Goal: Task Accomplishment & Management: Manage account settings

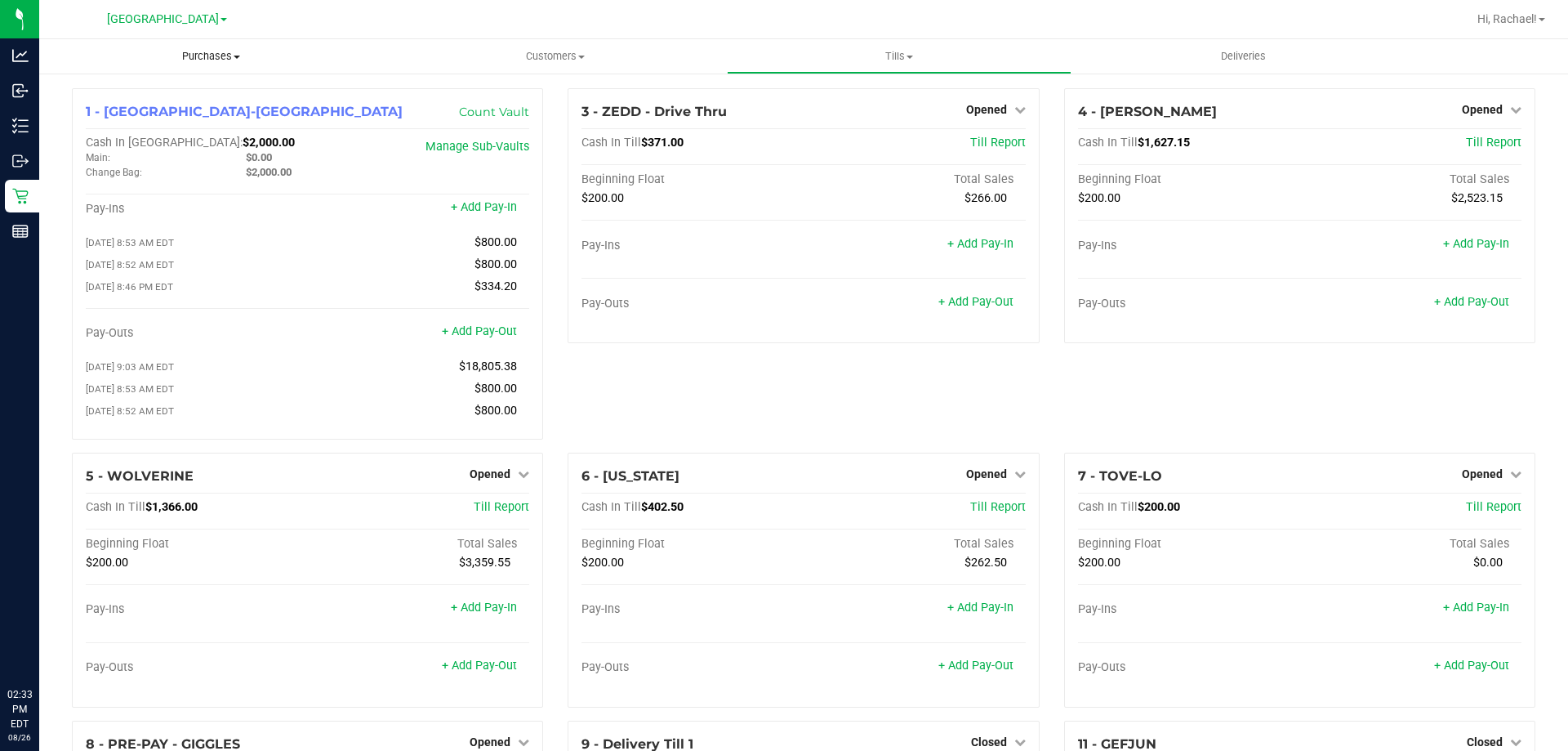
click at [182, 54] on span "Purchases" at bounding box center [212, 56] width 344 height 14
click at [149, 111] on li "Fulfillment" at bounding box center [212, 118] width 344 height 19
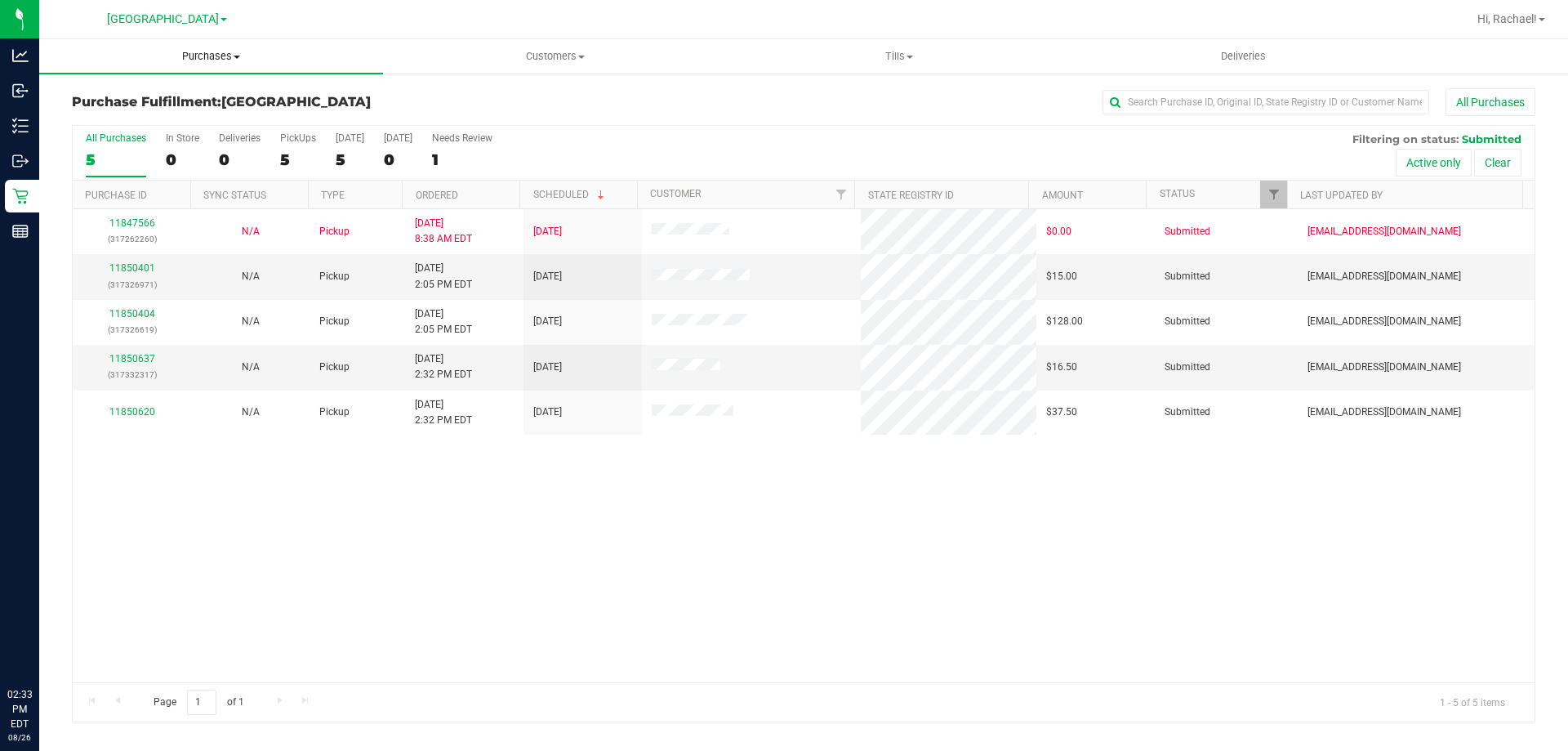
click at [209, 53] on span "Purchases" at bounding box center [212, 56] width 344 height 14
click at [122, 114] on span "Fulfillment" at bounding box center [89, 118] width 101 height 13
click at [141, 354] on link "11850637" at bounding box center [133, 359] width 46 height 12
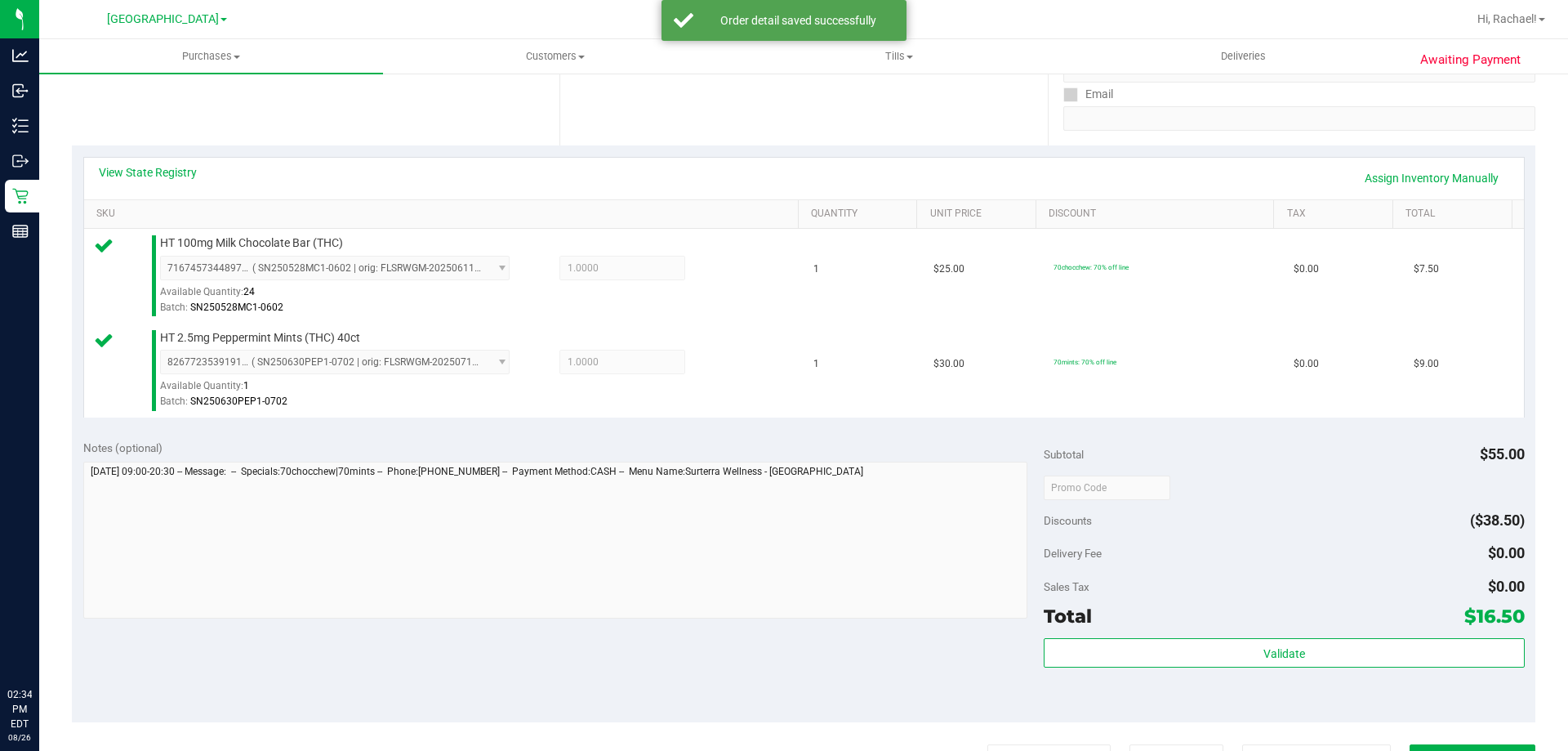
scroll to position [327, 0]
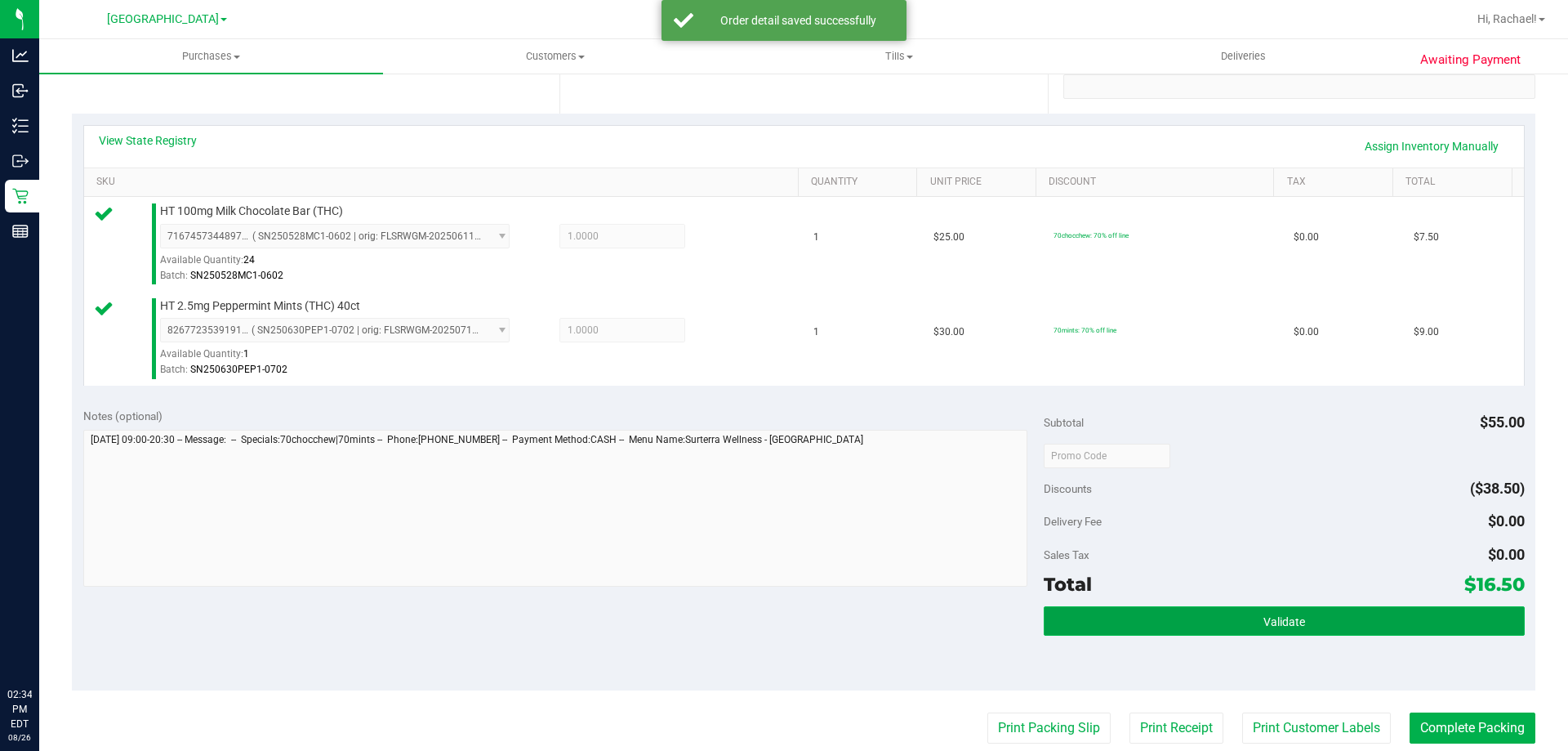
click at [1249, 620] on button "Validate" at bounding box center [1282, 620] width 480 height 30
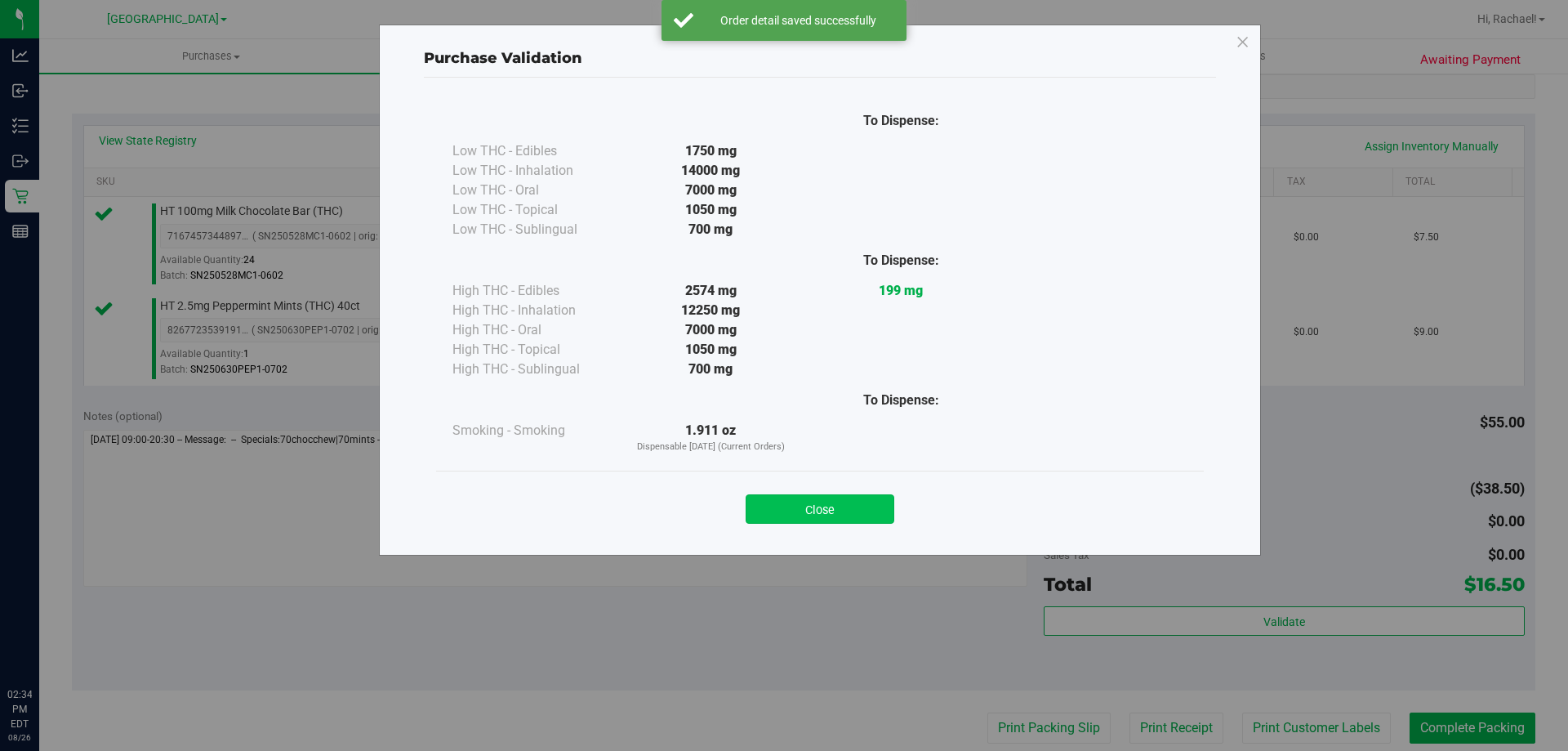
click at [837, 513] on button "Close" at bounding box center [819, 509] width 149 height 30
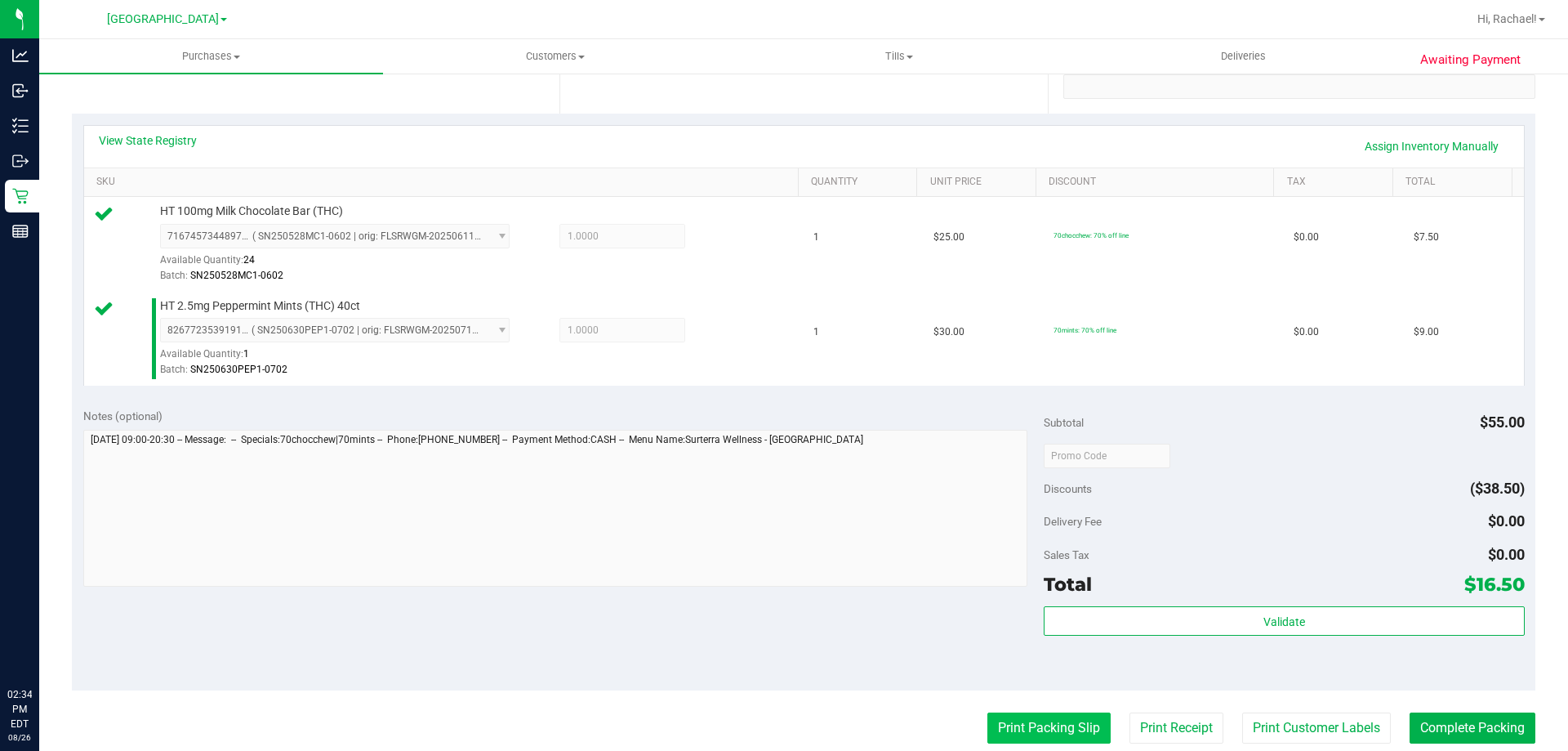
click at [1010, 724] on button "Print Packing Slip" at bounding box center [1049, 728] width 123 height 31
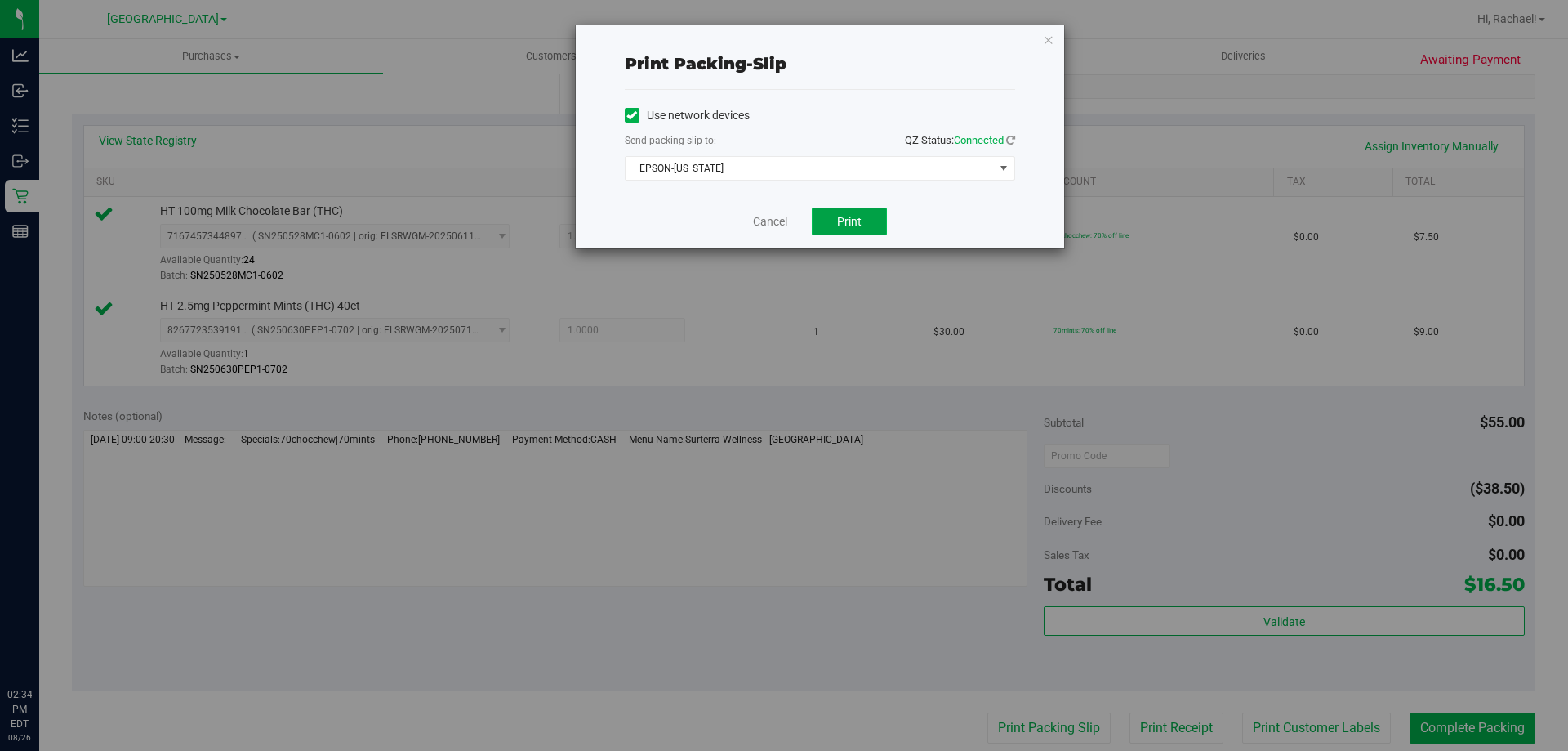
click at [859, 221] on span "Print" at bounding box center [849, 221] width 24 height 13
click at [1049, 38] on icon "button" at bounding box center [1049, 39] width 12 height 19
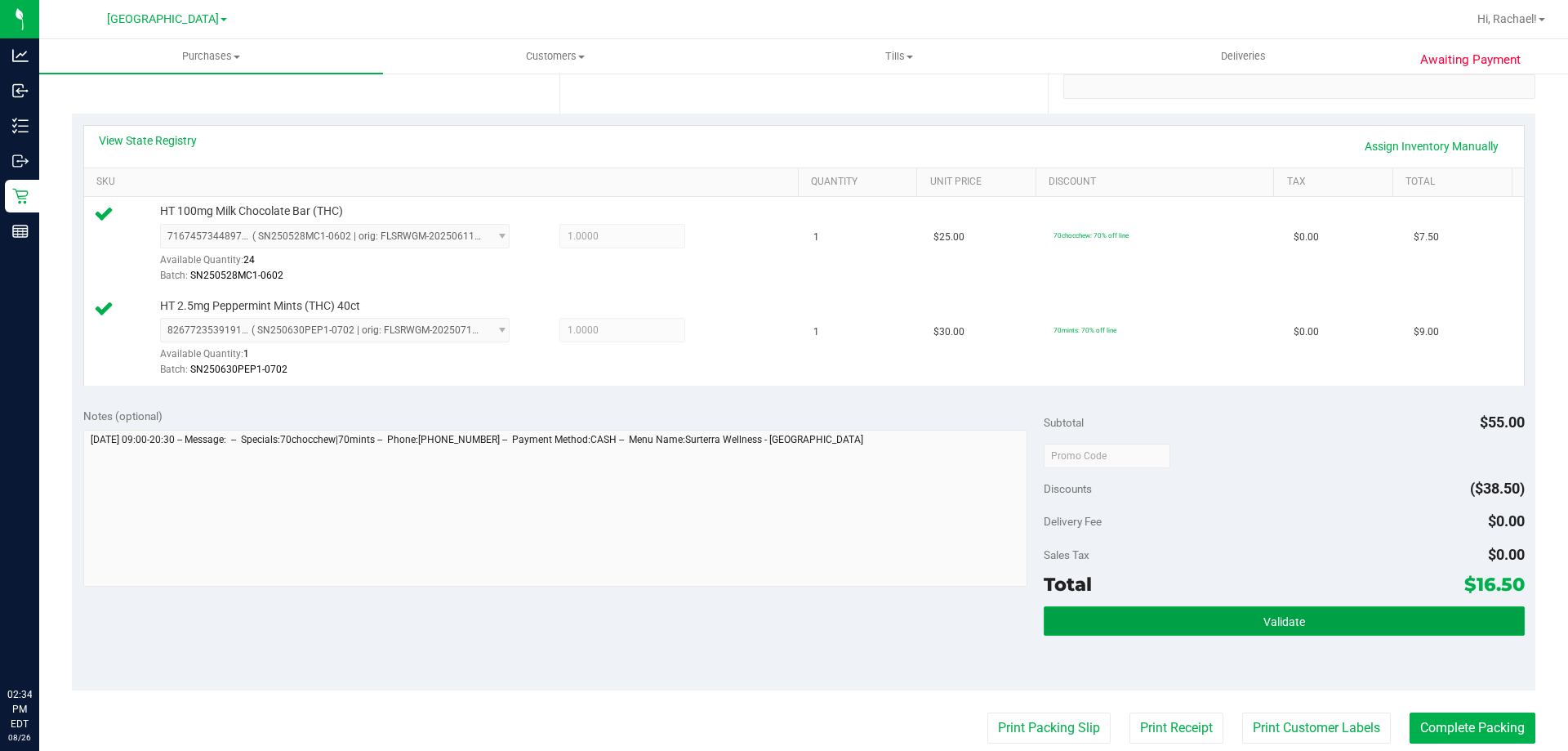
click at [1242, 631] on button "Validate" at bounding box center [1282, 620] width 480 height 30
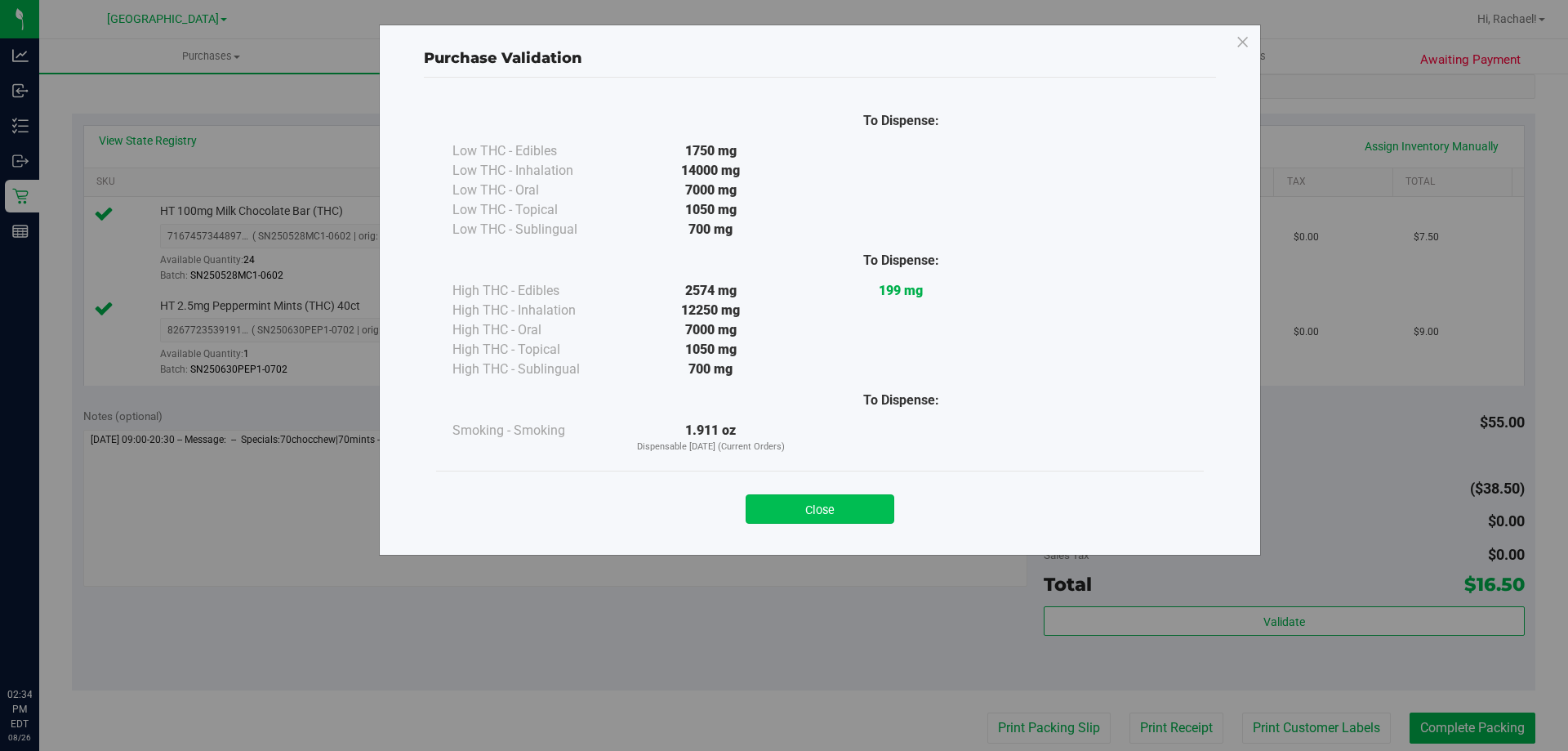
click at [866, 506] on button "Close" at bounding box center [819, 509] width 149 height 30
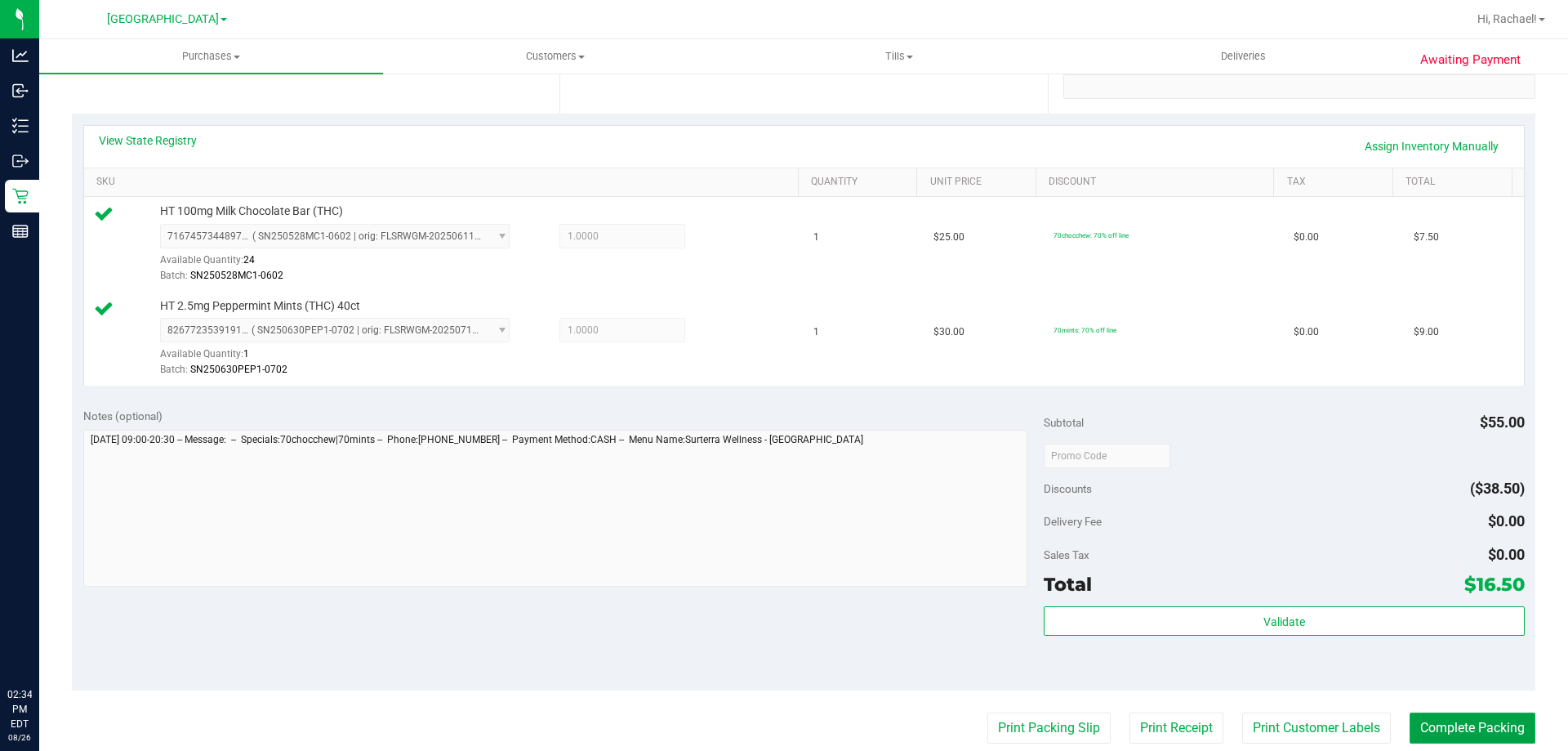
click at [1446, 721] on button "Complete Packing" at bounding box center [1472, 728] width 126 height 31
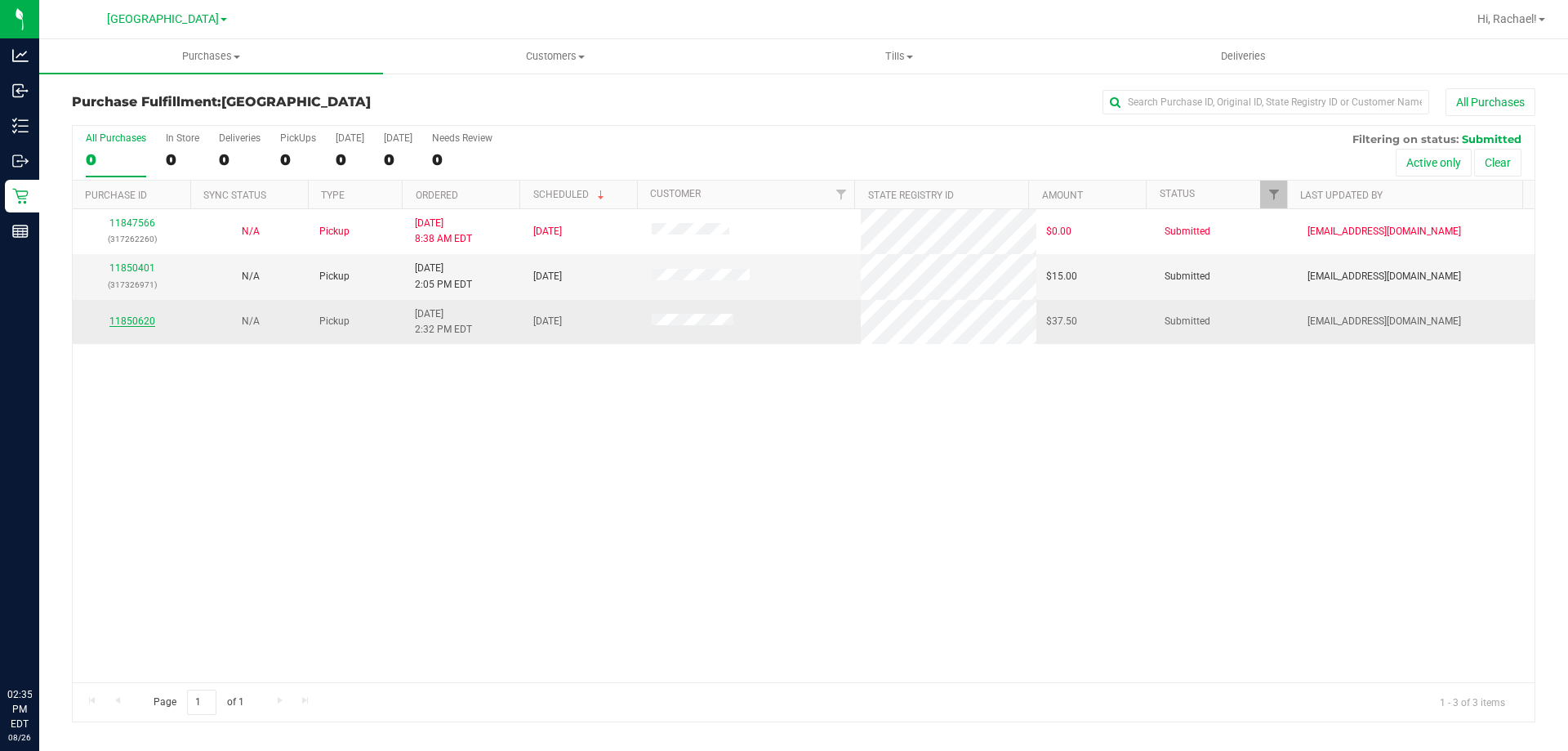
click at [134, 323] on link "11850620" at bounding box center [133, 321] width 46 height 12
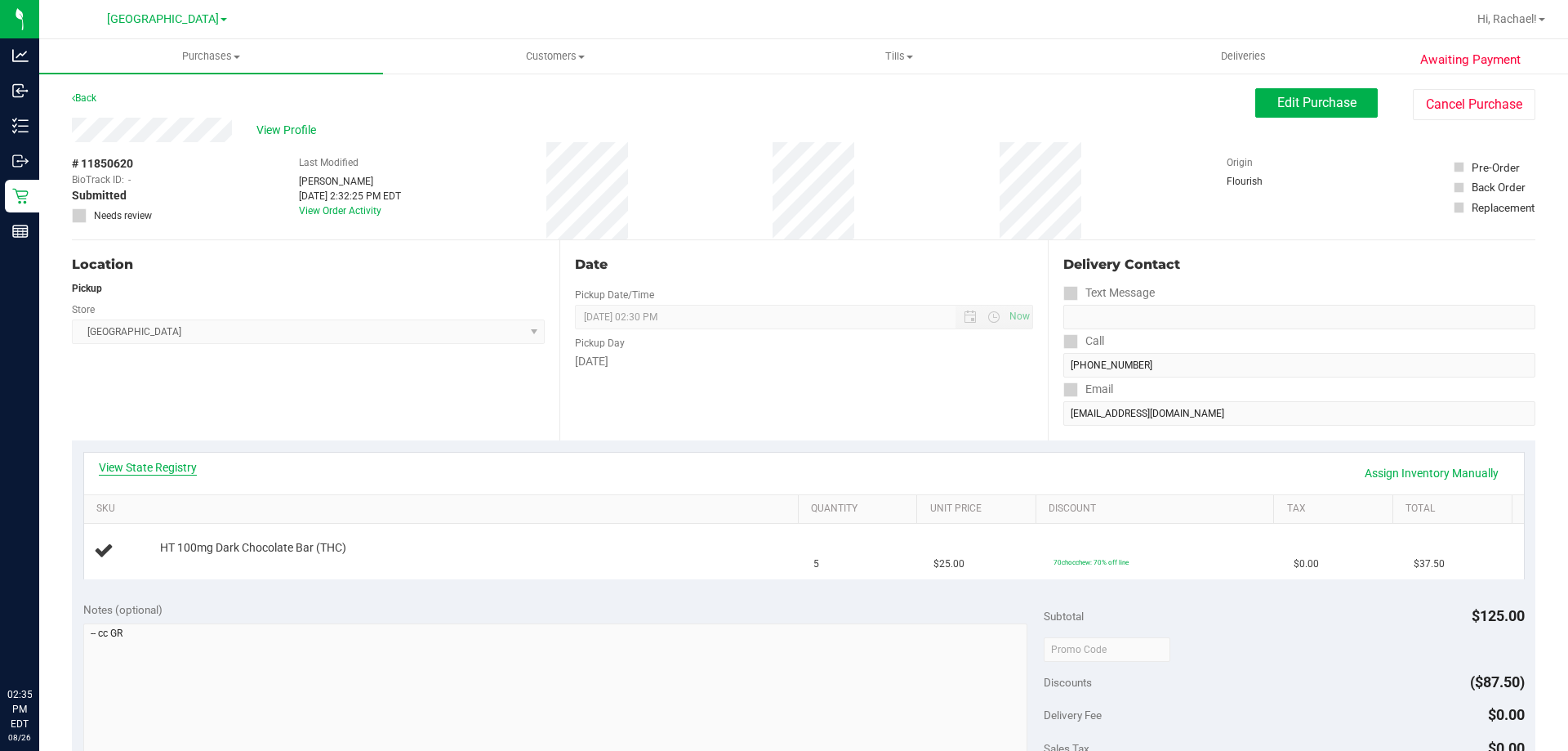
click at [163, 470] on link "View State Registry" at bounding box center [148, 466] width 98 height 16
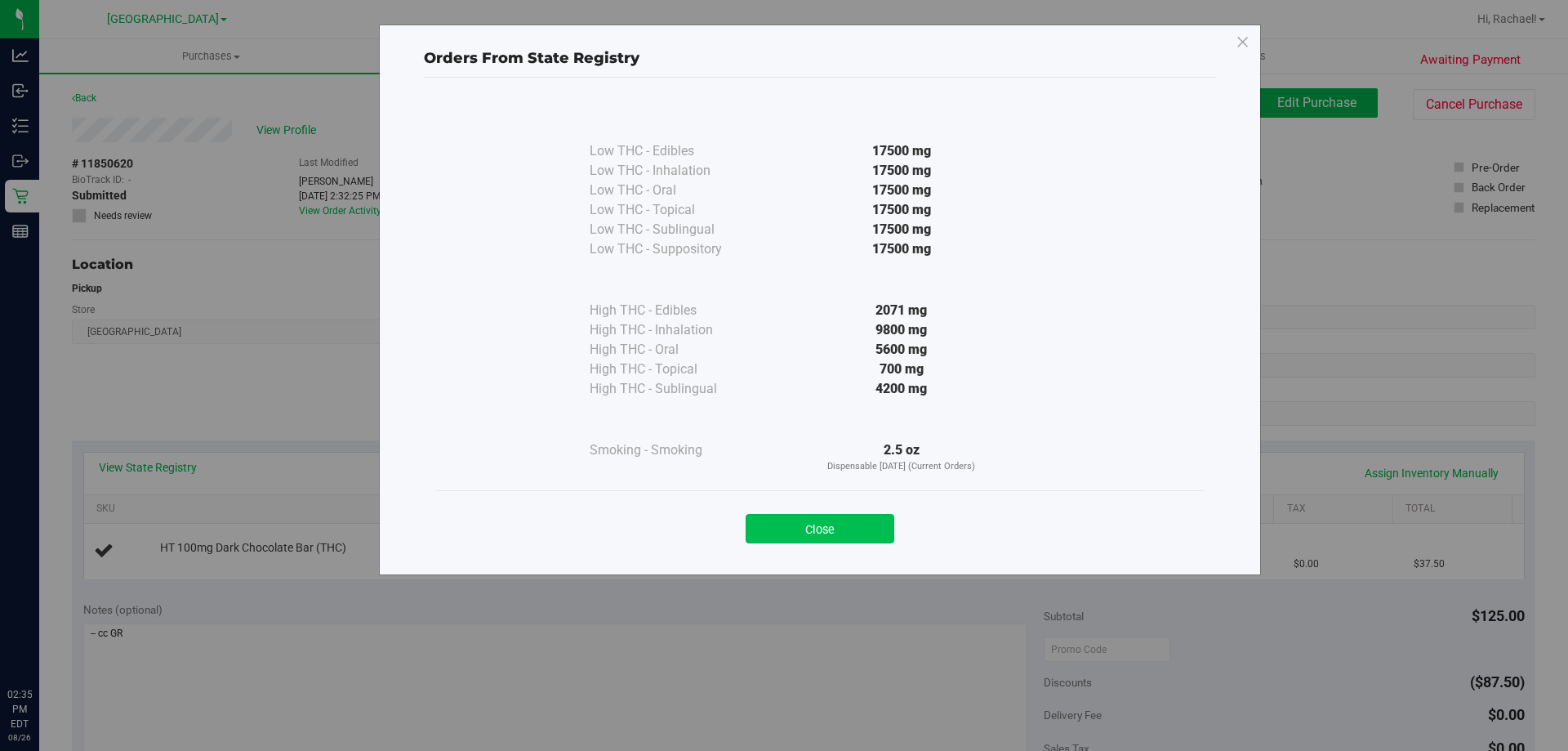
click at [845, 518] on button "Close" at bounding box center [819, 528] width 149 height 30
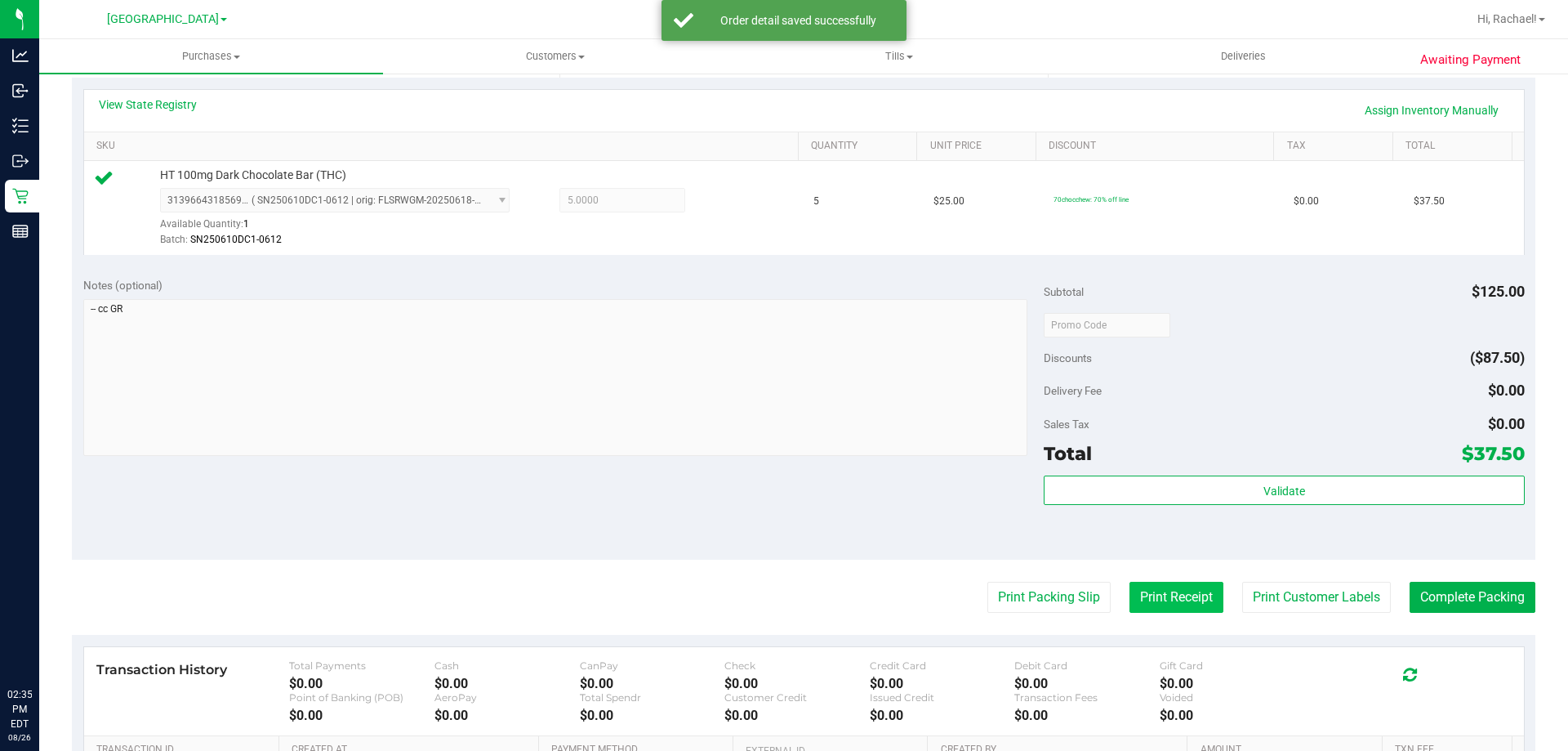
scroll to position [409, 0]
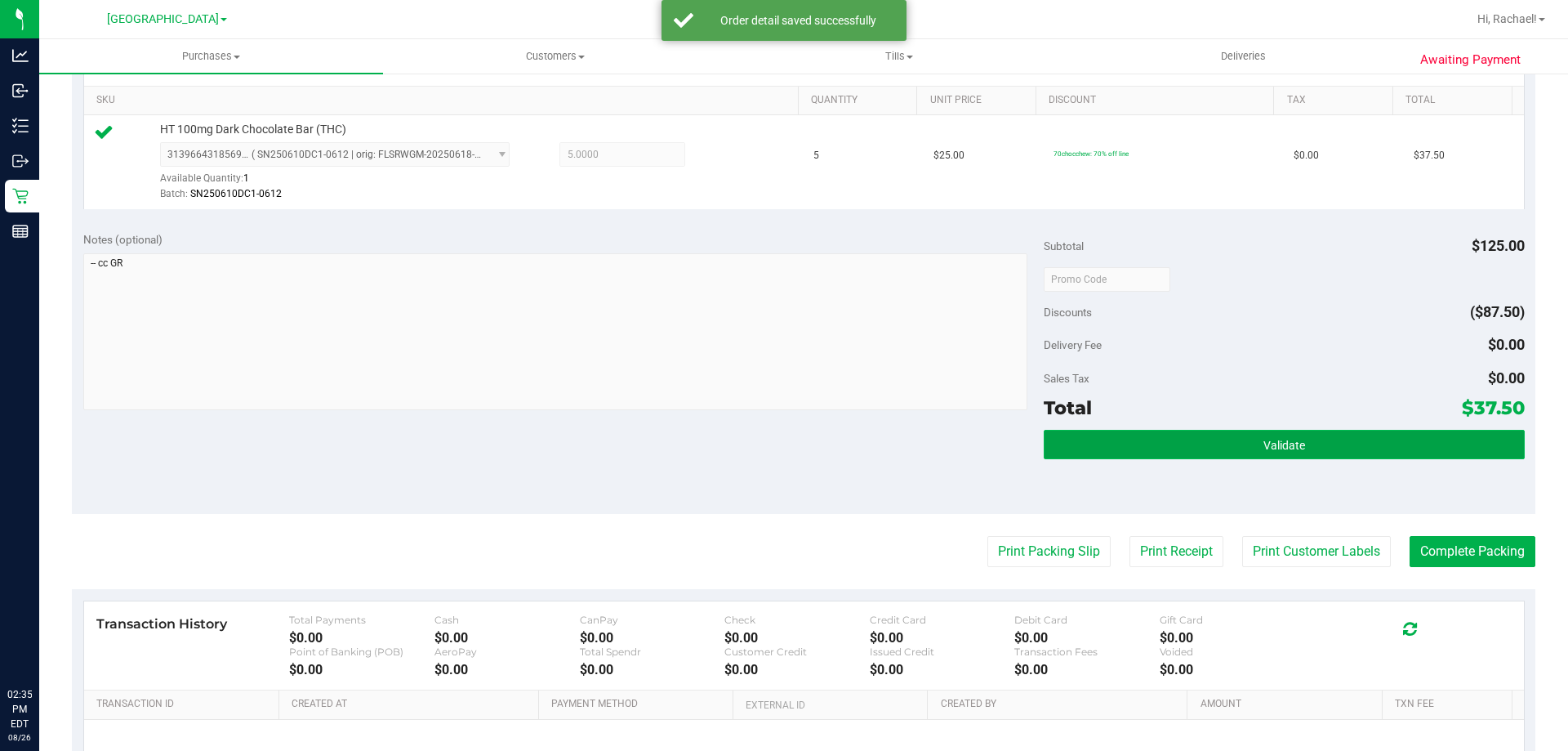
click at [1197, 431] on button "Validate" at bounding box center [1282, 444] width 480 height 30
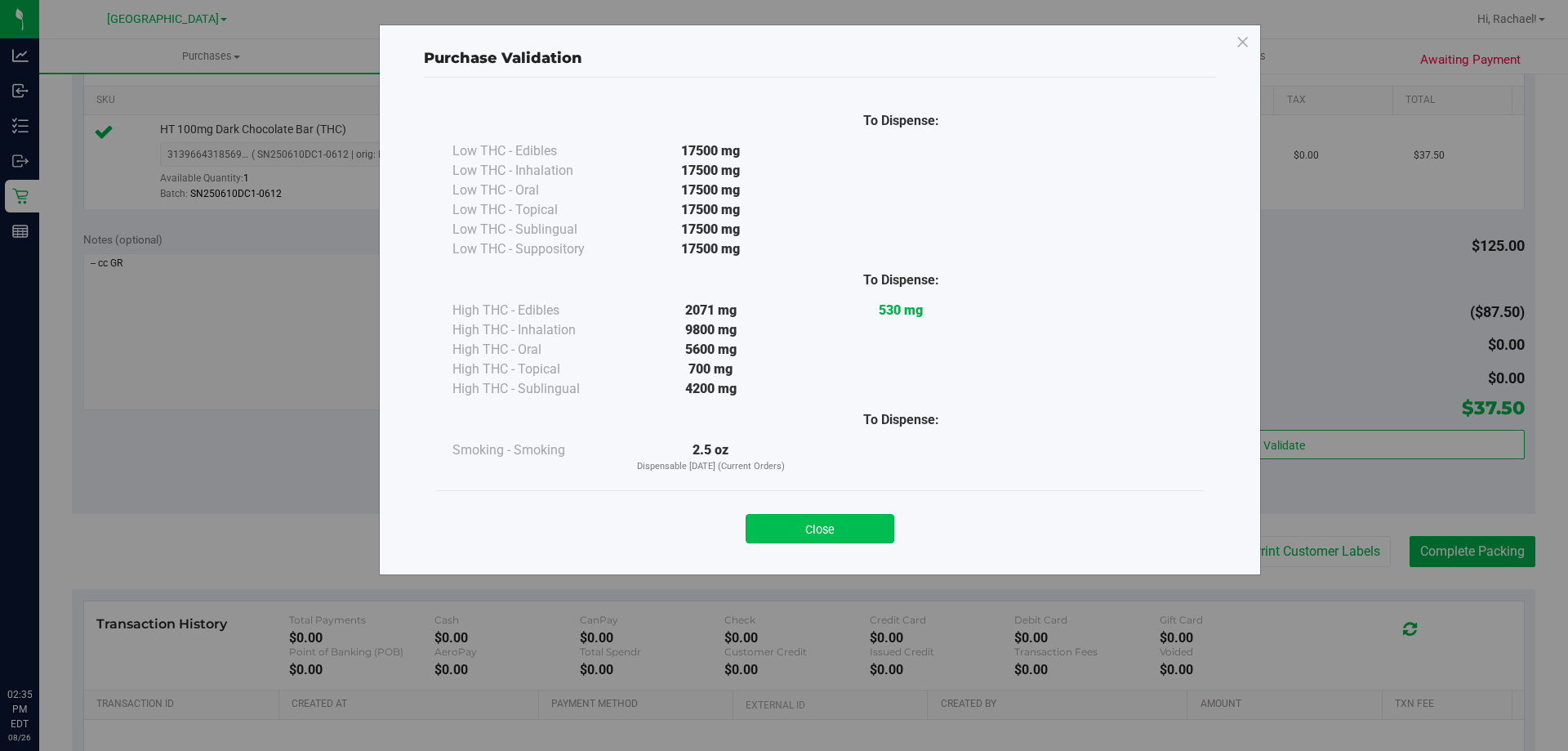
click at [850, 528] on button "Close" at bounding box center [819, 528] width 149 height 30
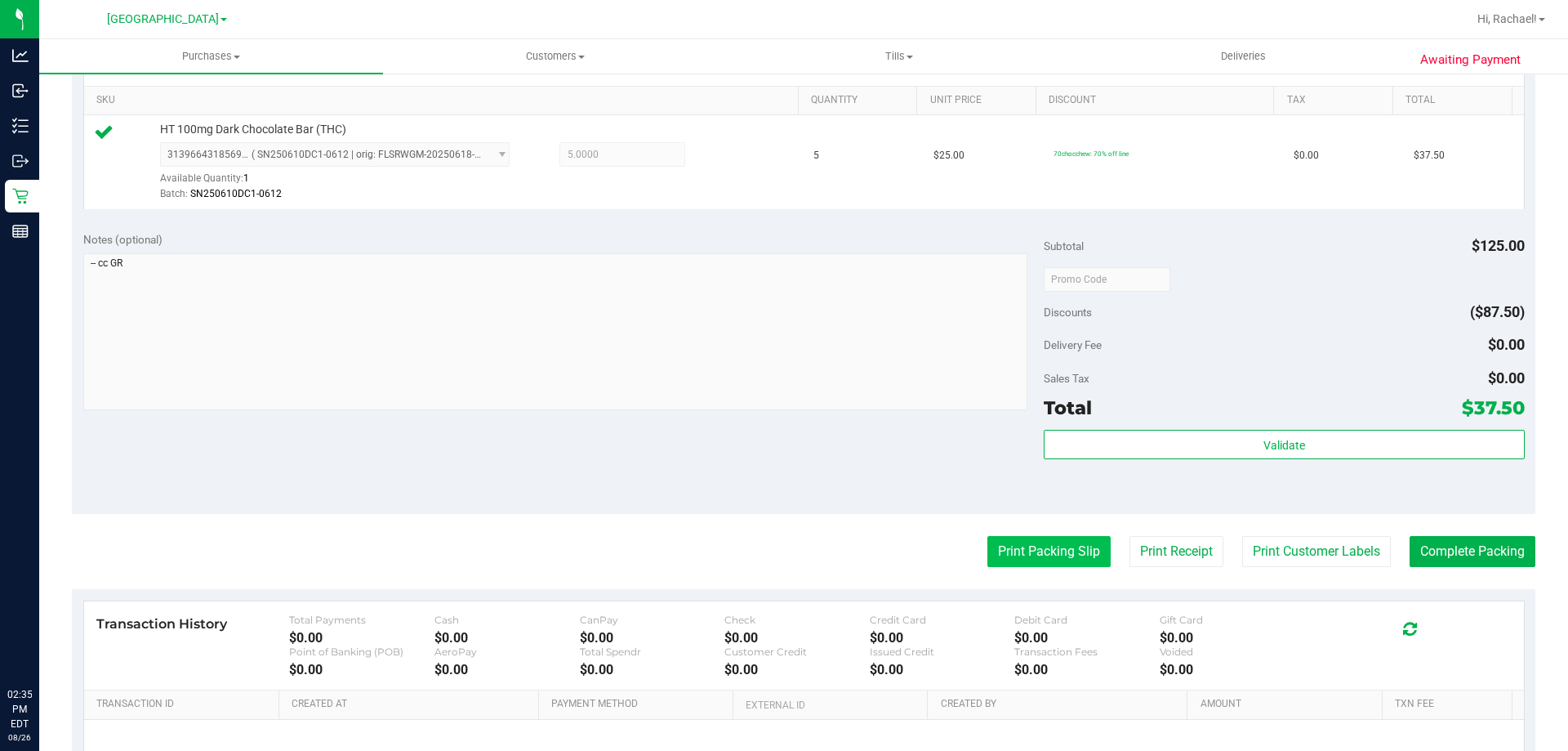
click at [1054, 550] on button "Print Packing Slip" at bounding box center [1049, 551] width 123 height 31
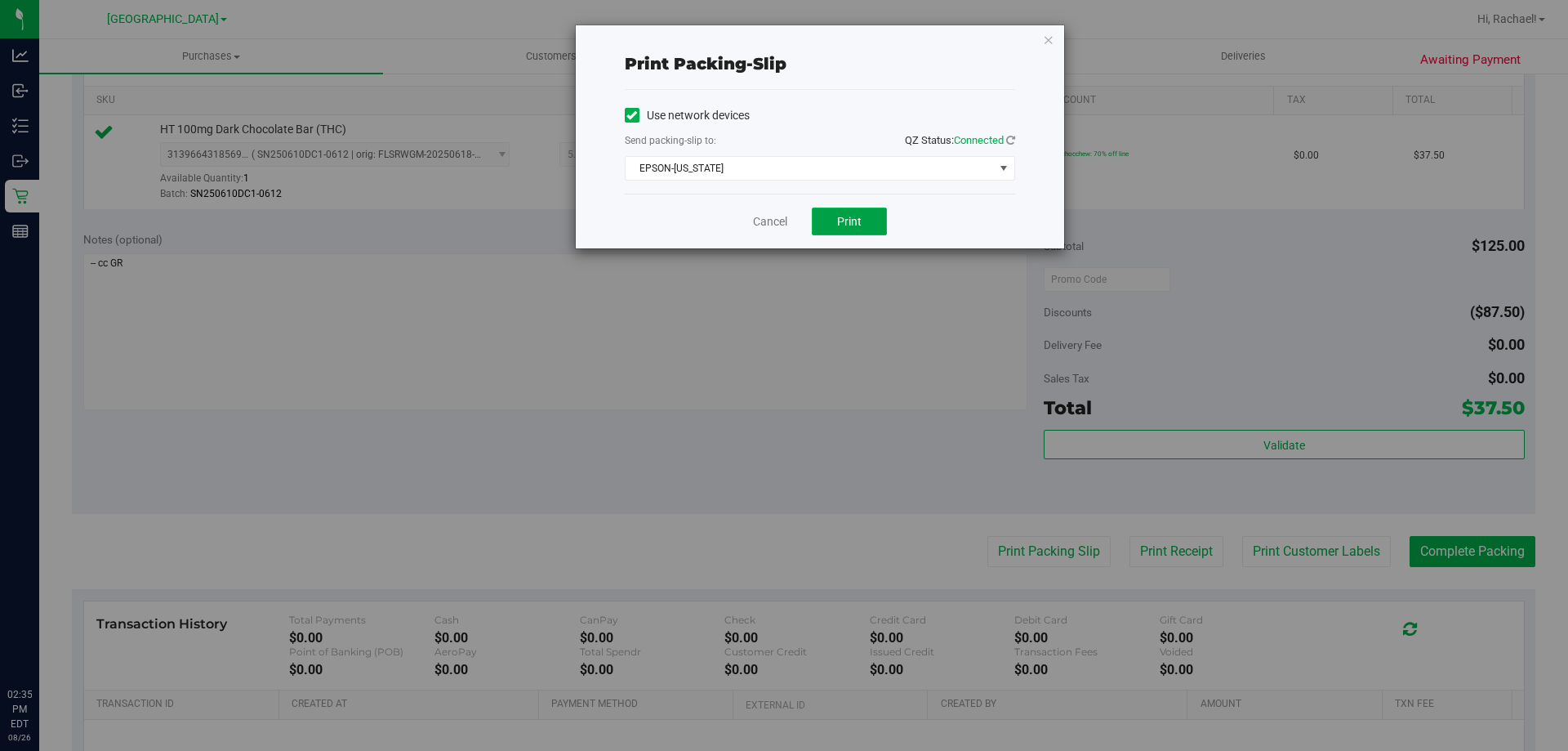
click at [836, 222] on button "Print" at bounding box center [849, 221] width 75 height 28
click at [1044, 36] on icon "button" at bounding box center [1049, 39] width 12 height 19
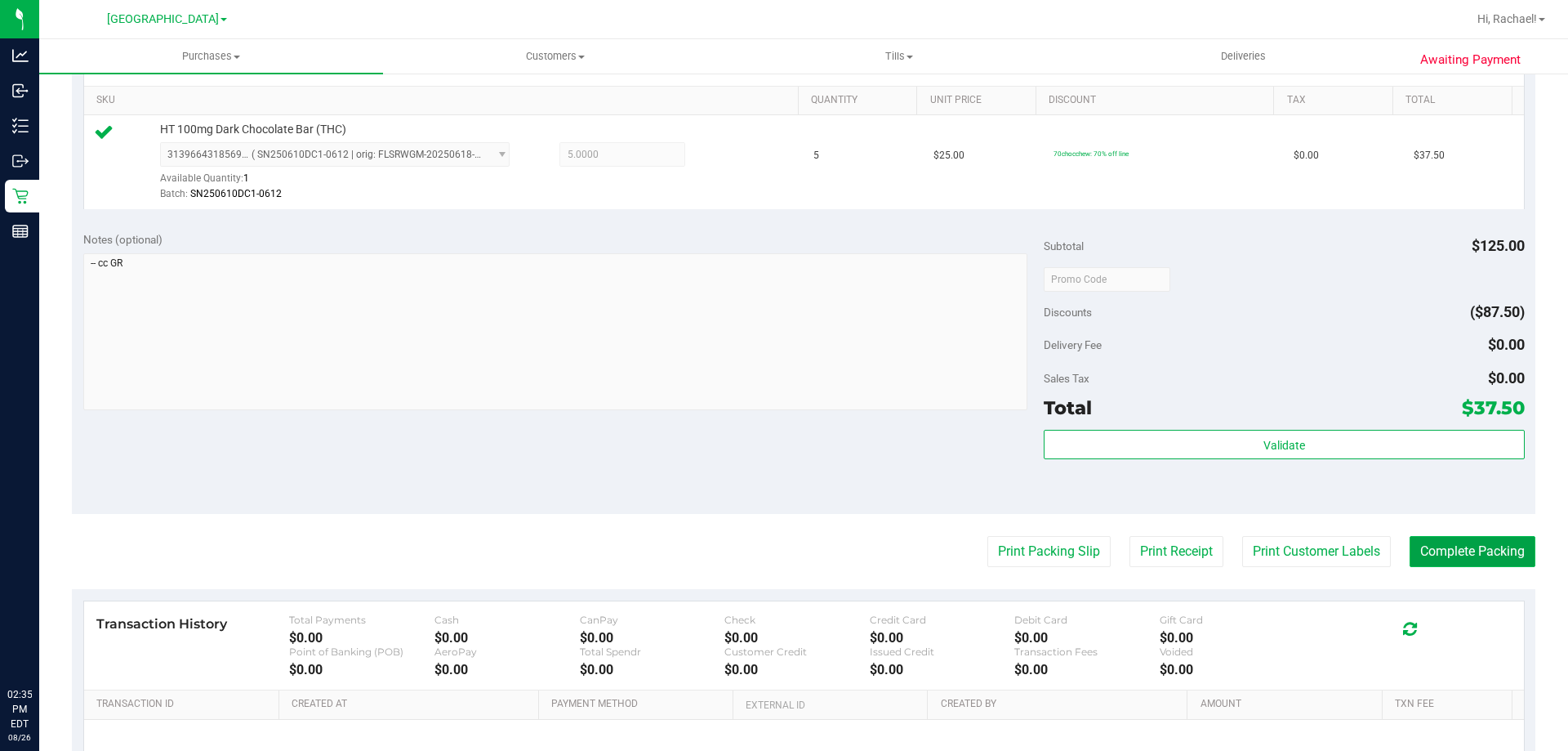
click at [1451, 541] on button "Complete Packing" at bounding box center [1472, 551] width 126 height 31
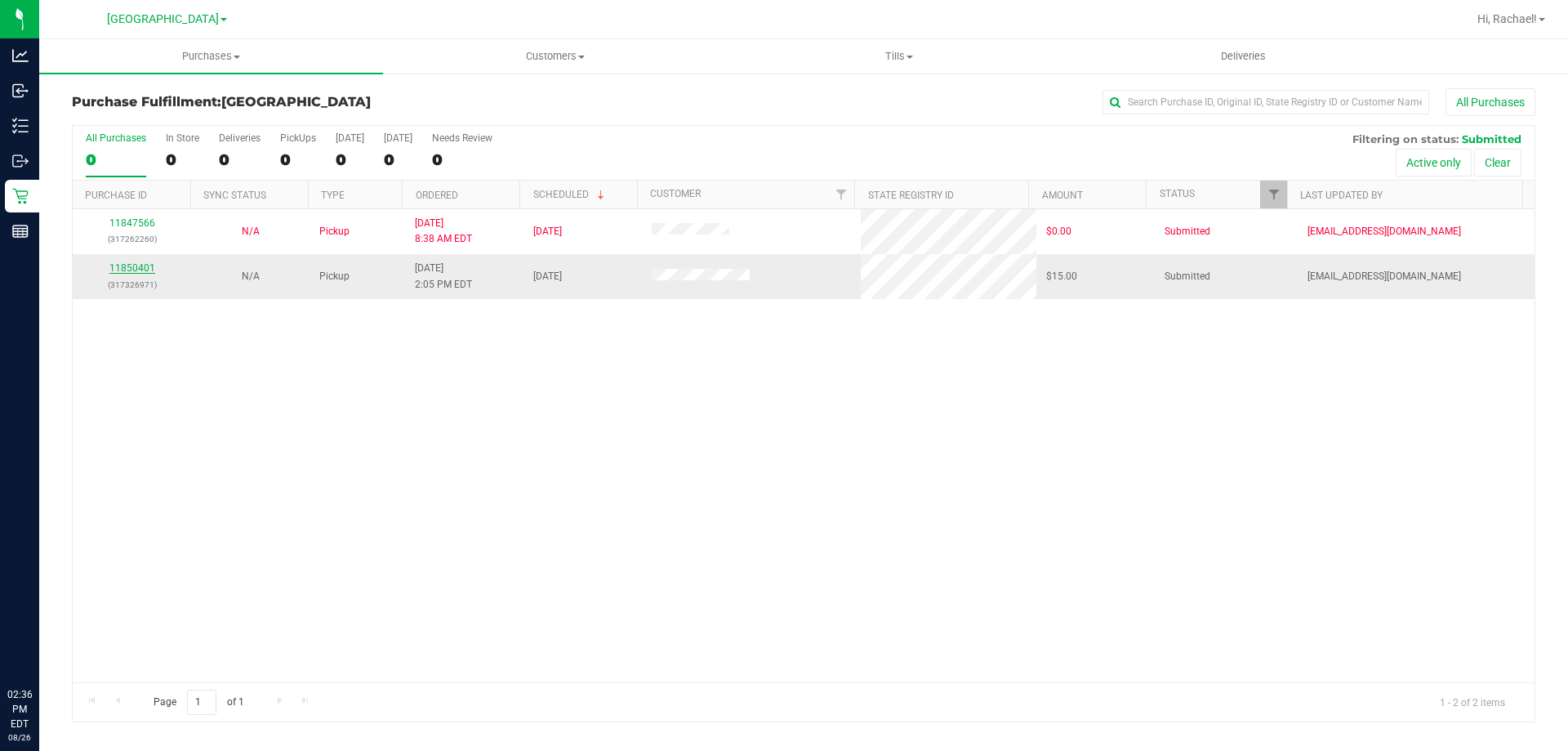
click at [127, 270] on link "11850401" at bounding box center [133, 268] width 46 height 12
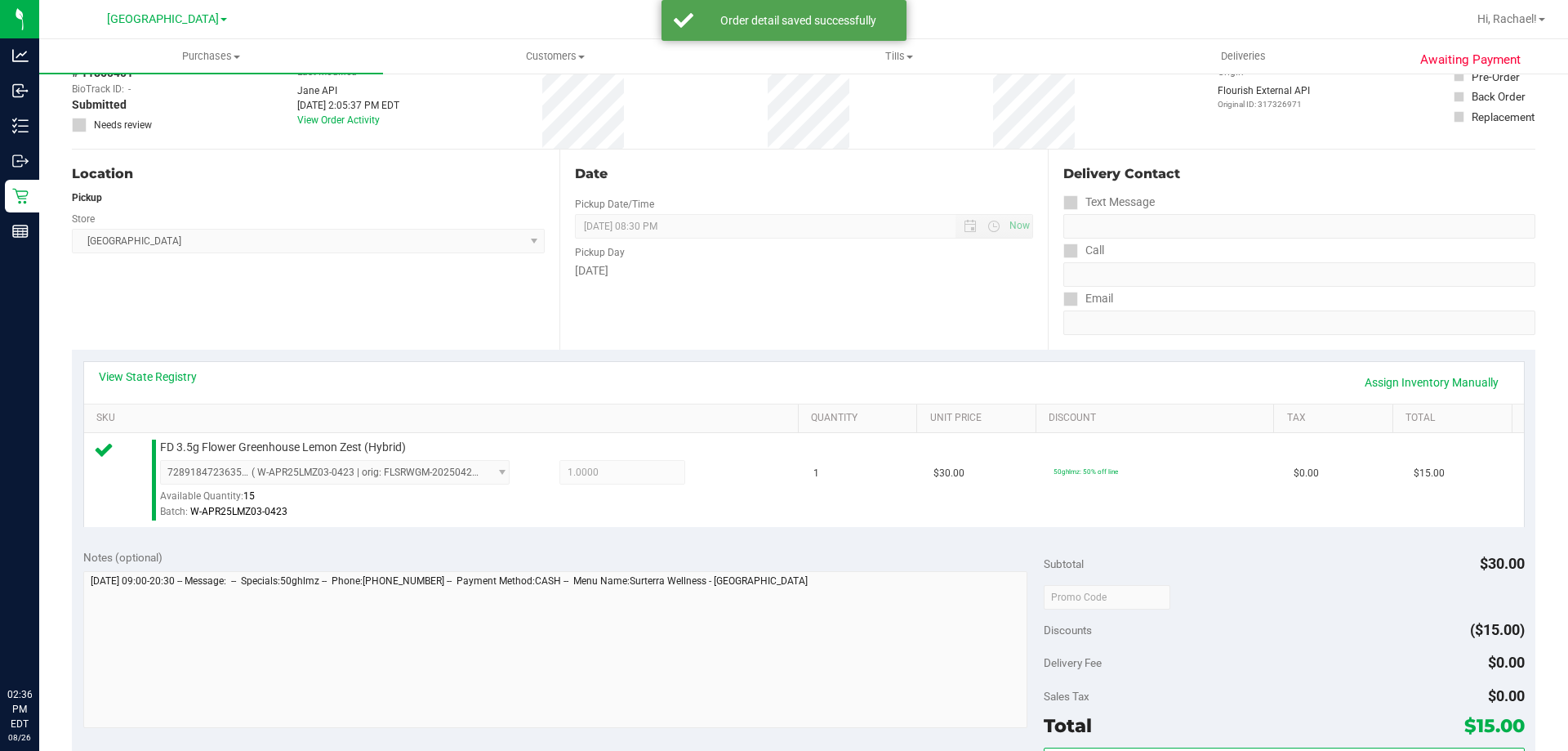
scroll to position [245, 0]
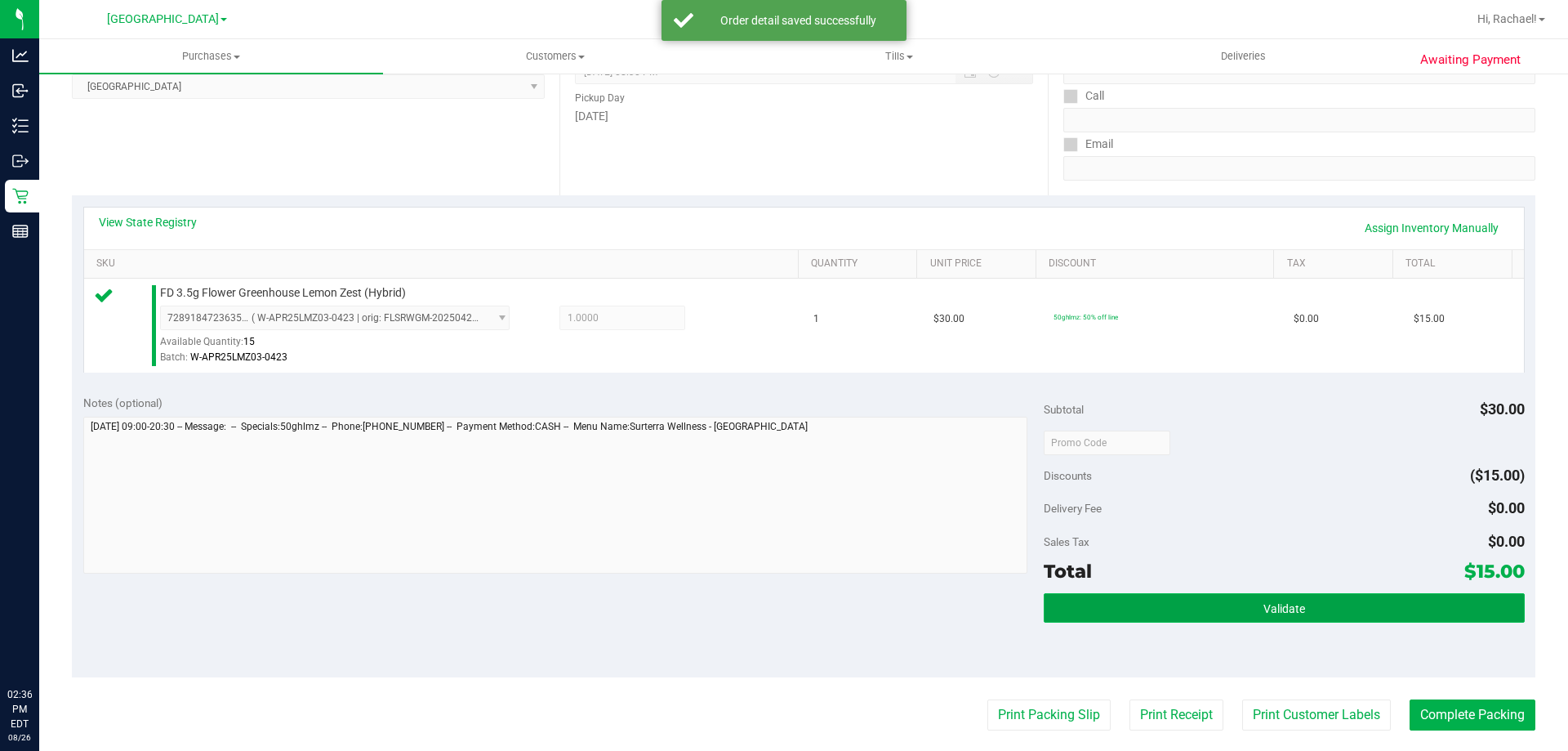
click at [1220, 613] on button "Validate" at bounding box center [1282, 608] width 480 height 30
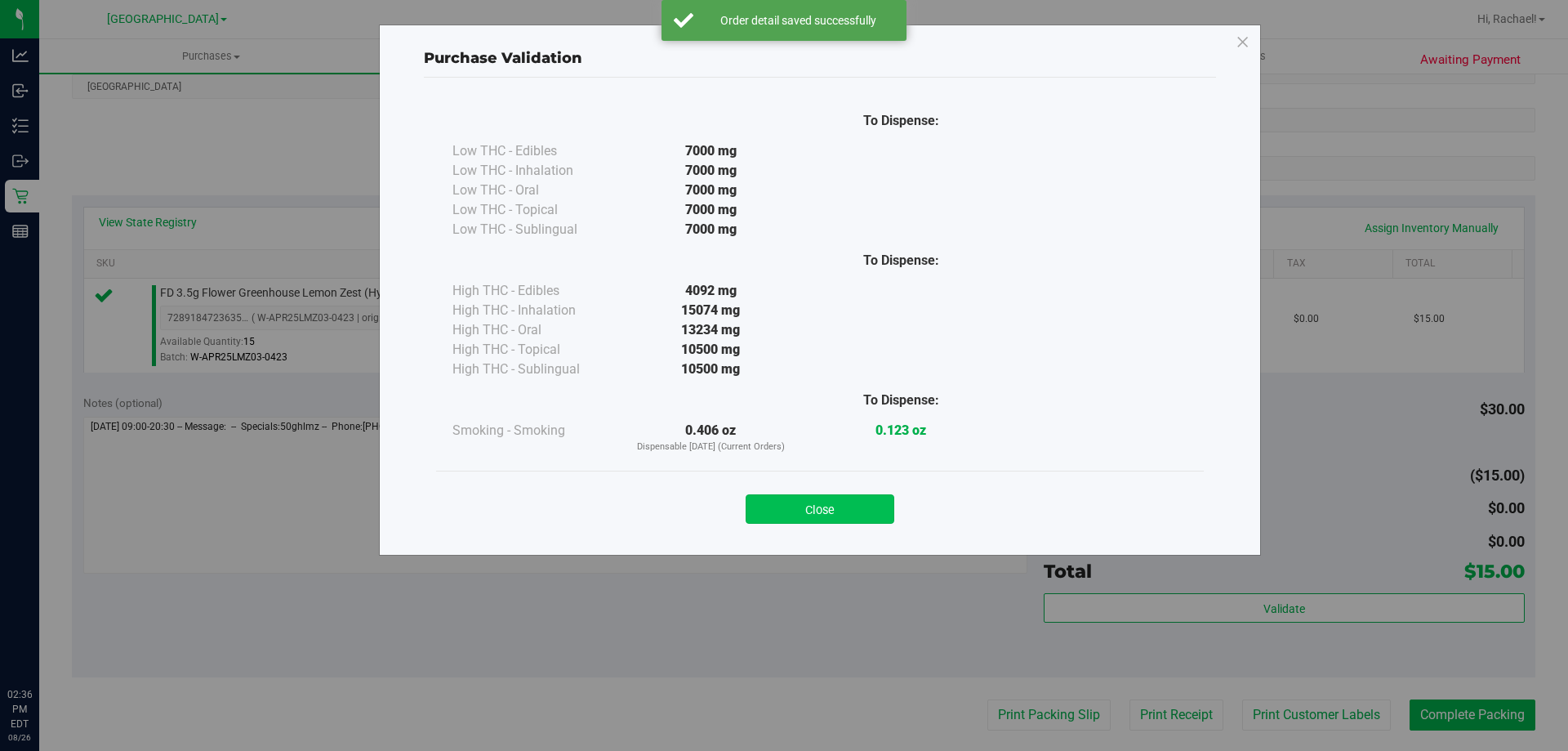
click at [843, 513] on button "Close" at bounding box center [819, 509] width 149 height 30
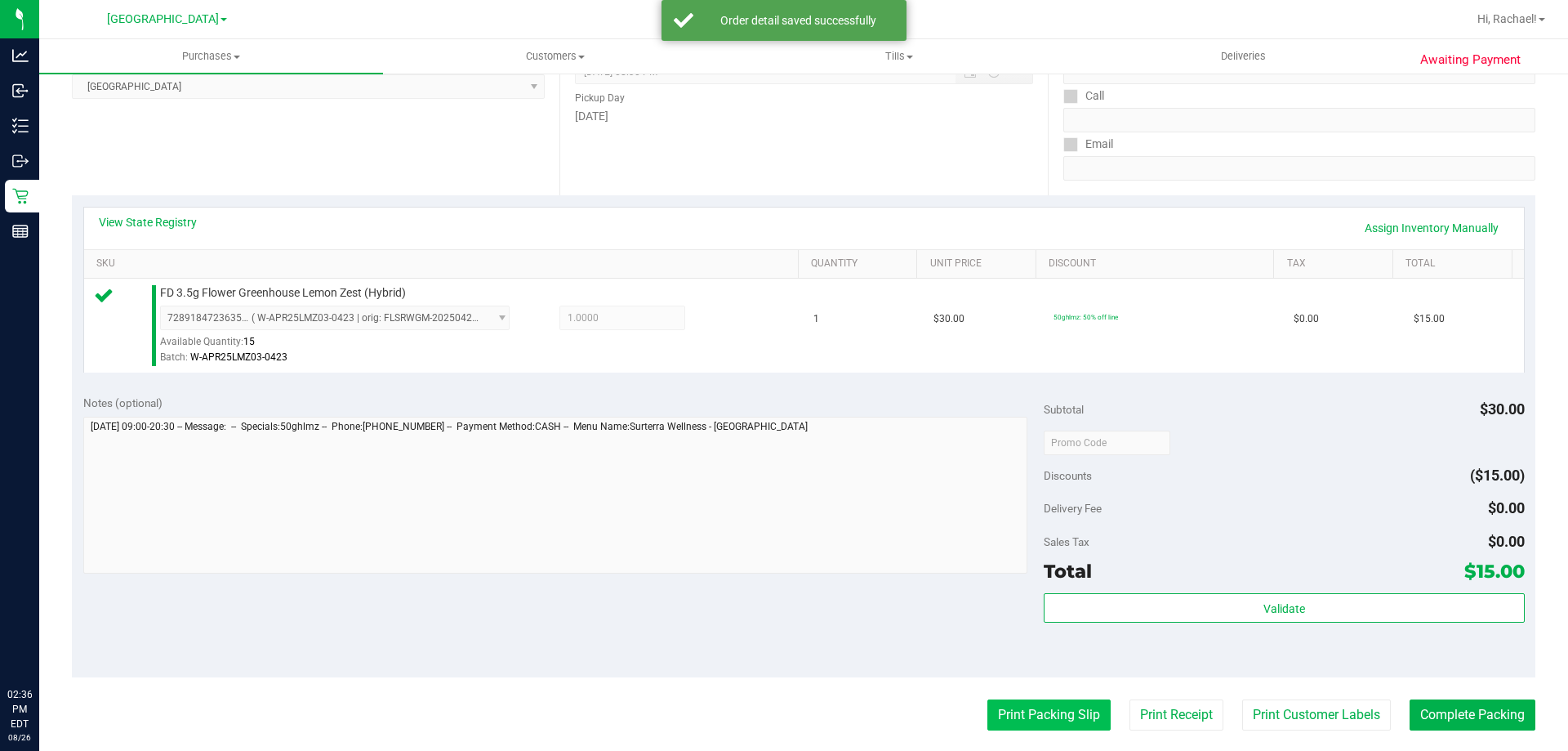
click at [1044, 712] on button "Print Packing Slip" at bounding box center [1049, 714] width 123 height 31
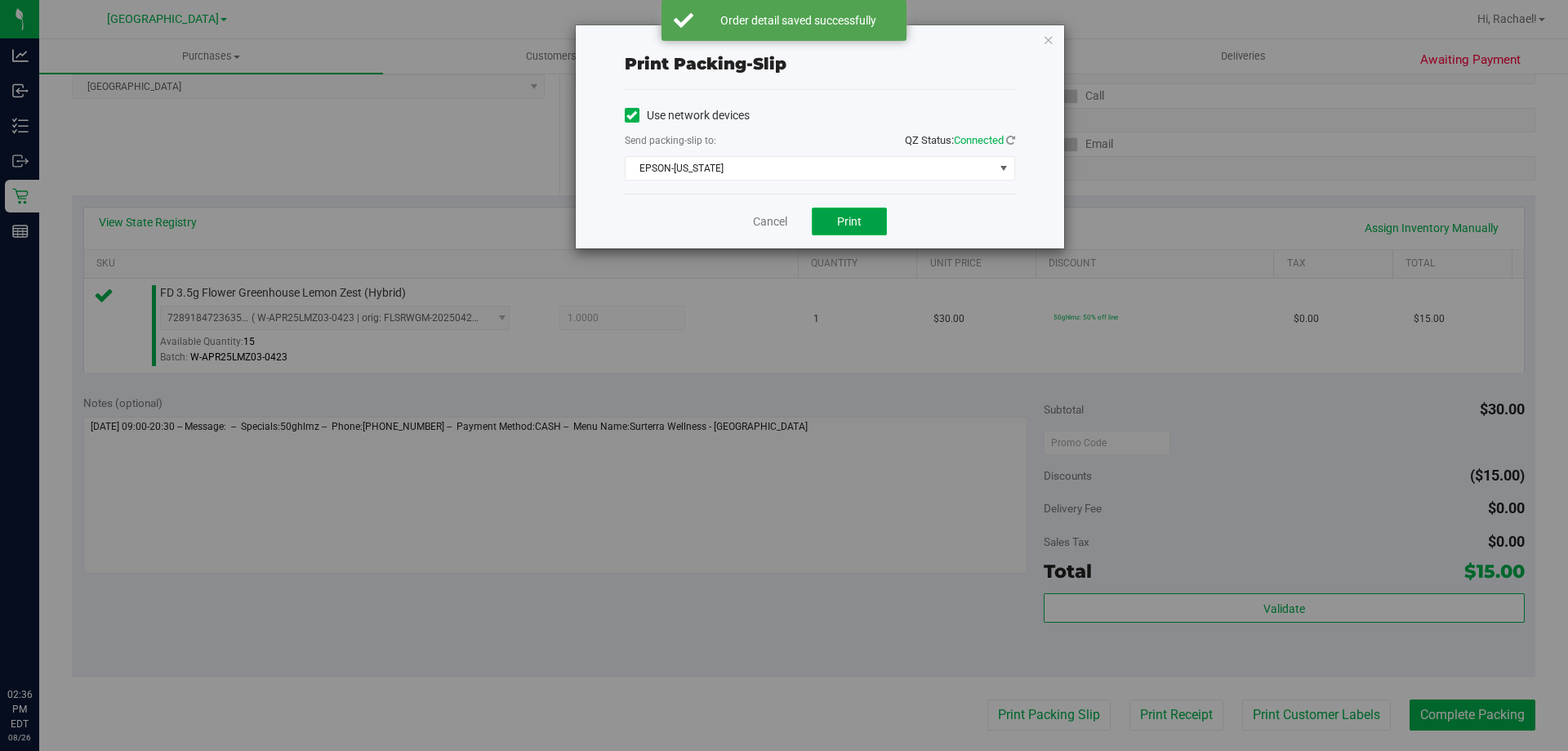
click at [873, 213] on button "Print" at bounding box center [849, 221] width 75 height 28
click at [1043, 40] on icon "button" at bounding box center [1049, 39] width 12 height 19
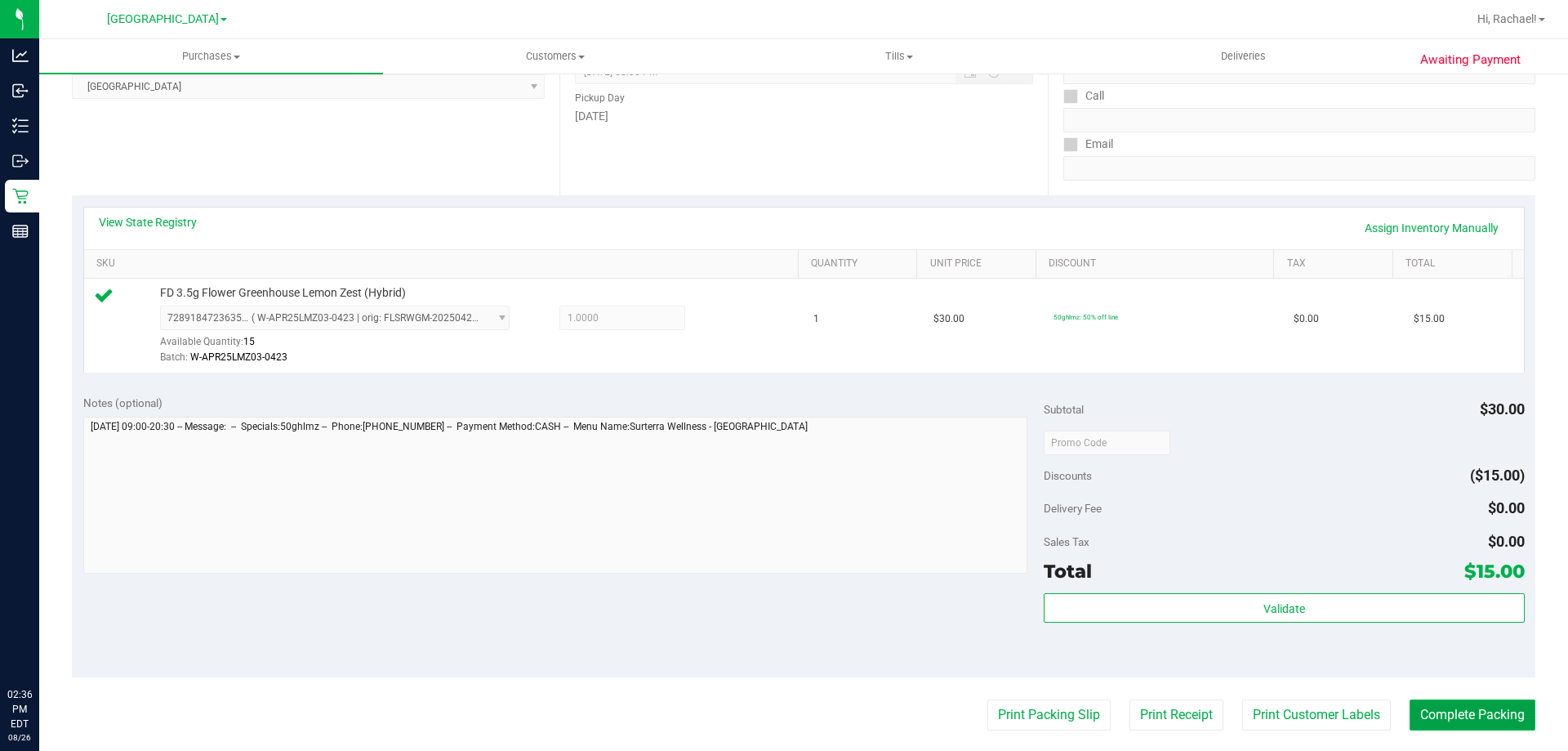
click at [1414, 711] on button "Complete Packing" at bounding box center [1472, 714] width 126 height 31
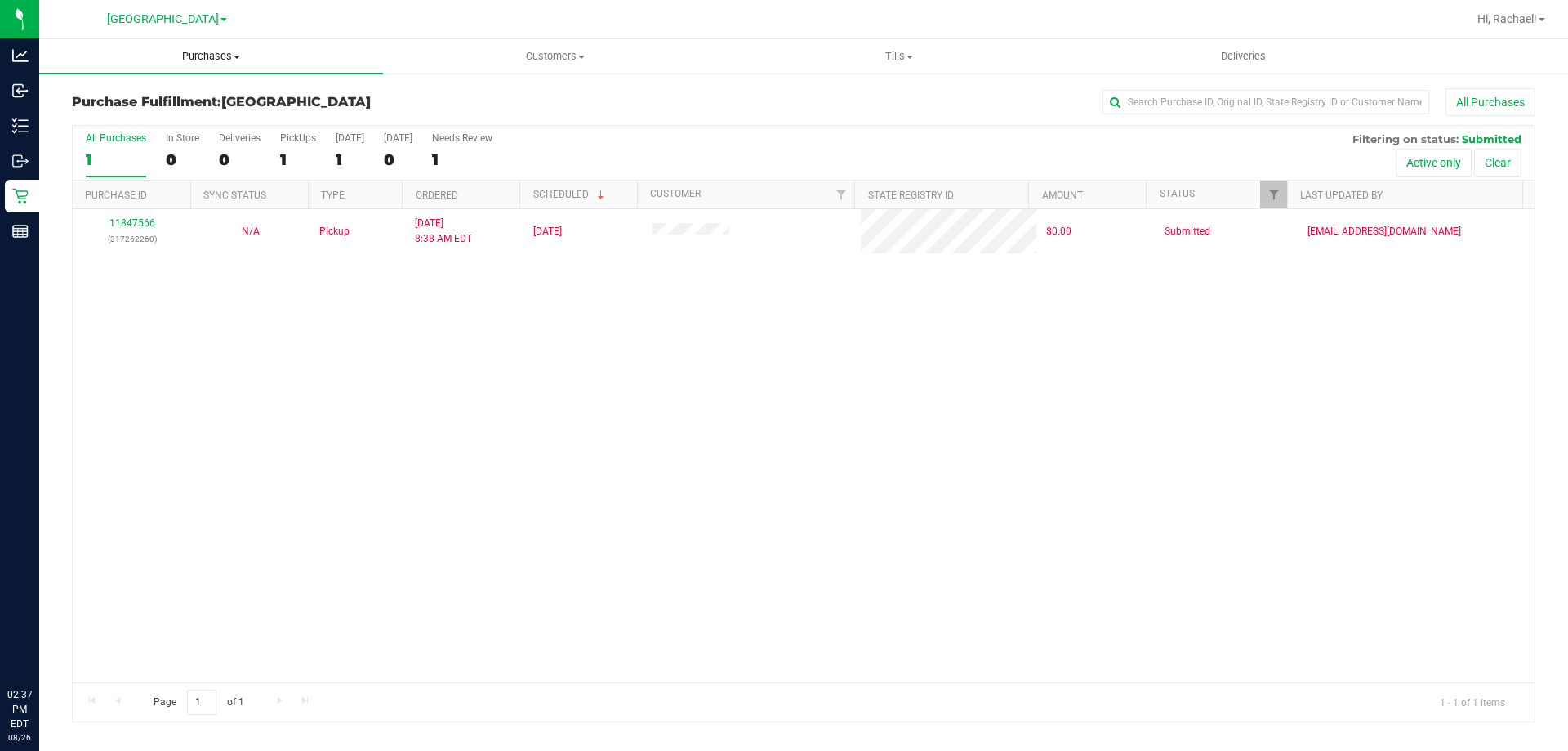
click at [184, 54] on span "Purchases" at bounding box center [212, 56] width 344 height 14
click at [134, 113] on span "Fulfillment" at bounding box center [89, 118] width 101 height 13
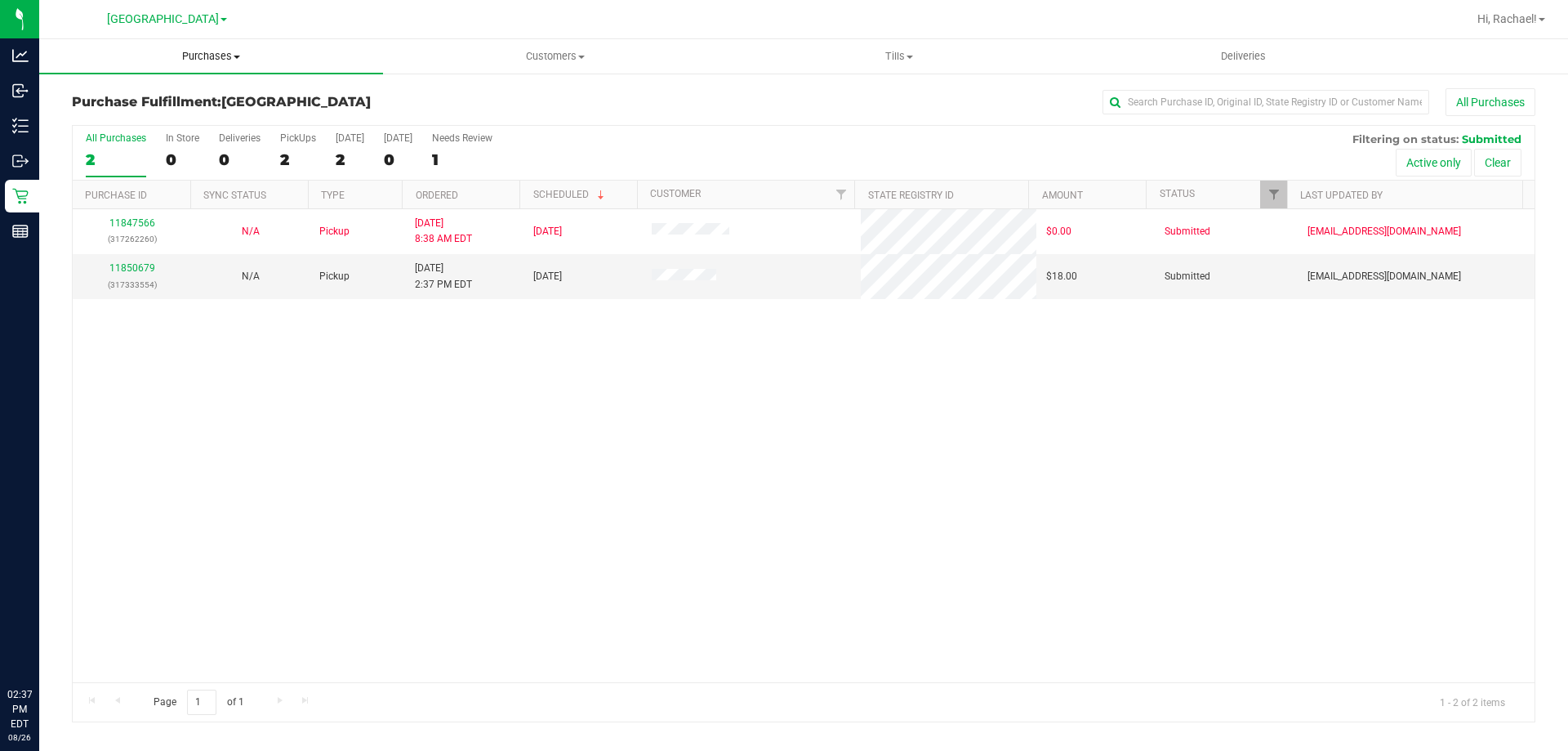
click at [209, 55] on span "Purchases" at bounding box center [212, 56] width 344 height 14
click at [100, 113] on span "Fulfillment" at bounding box center [89, 118] width 101 height 13
click at [119, 263] on link "11850679" at bounding box center [133, 268] width 46 height 12
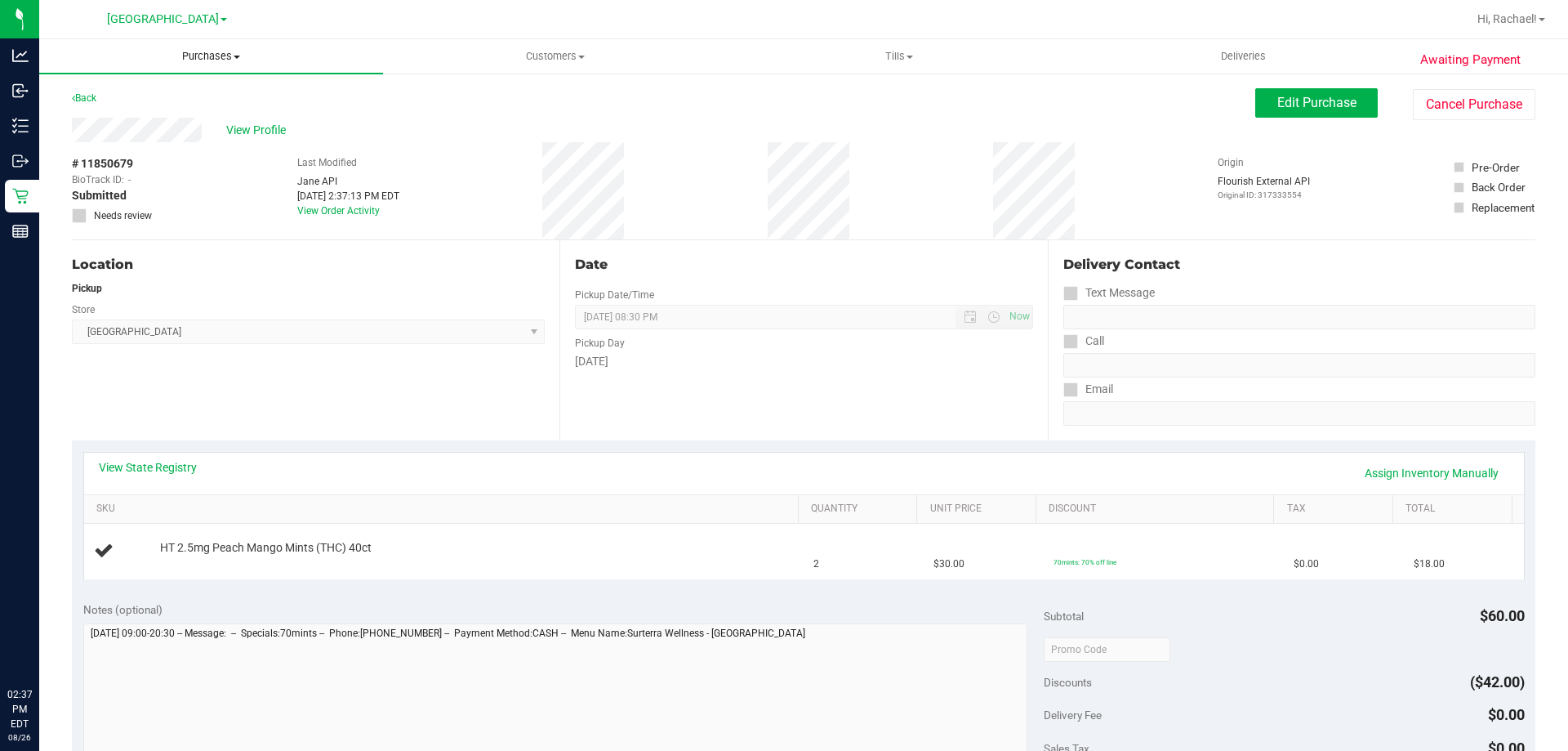
click at [195, 53] on span "Purchases" at bounding box center [212, 56] width 344 height 14
click at [81, 114] on span "Fulfillment" at bounding box center [89, 118] width 101 height 13
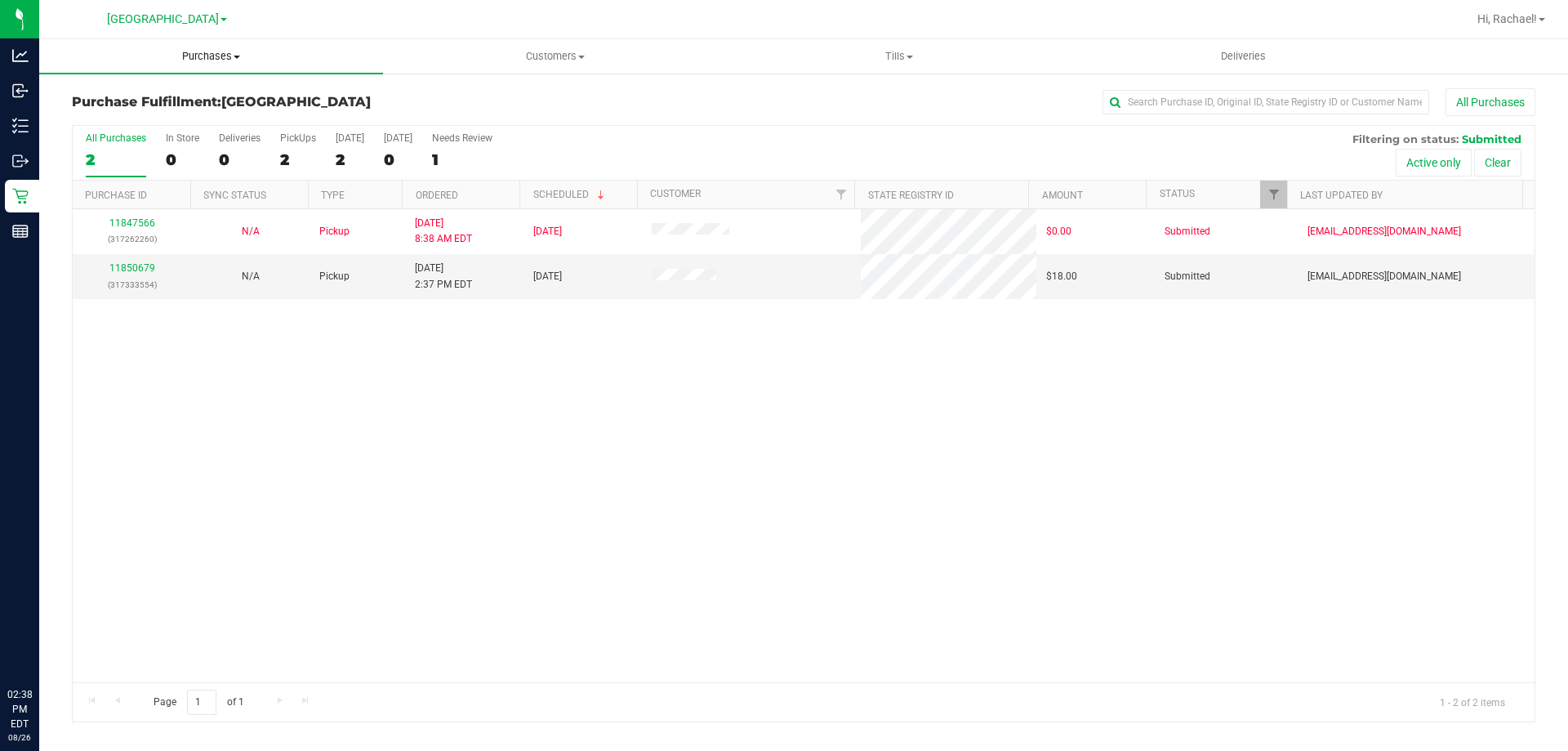
click at [222, 61] on span "Purchases" at bounding box center [212, 56] width 344 height 14
click at [145, 121] on li "Fulfillment" at bounding box center [212, 118] width 344 height 19
click at [894, 50] on span "Tills" at bounding box center [899, 56] width 342 height 14
click at [792, 100] on span "Manage tills" at bounding box center [782, 98] width 111 height 13
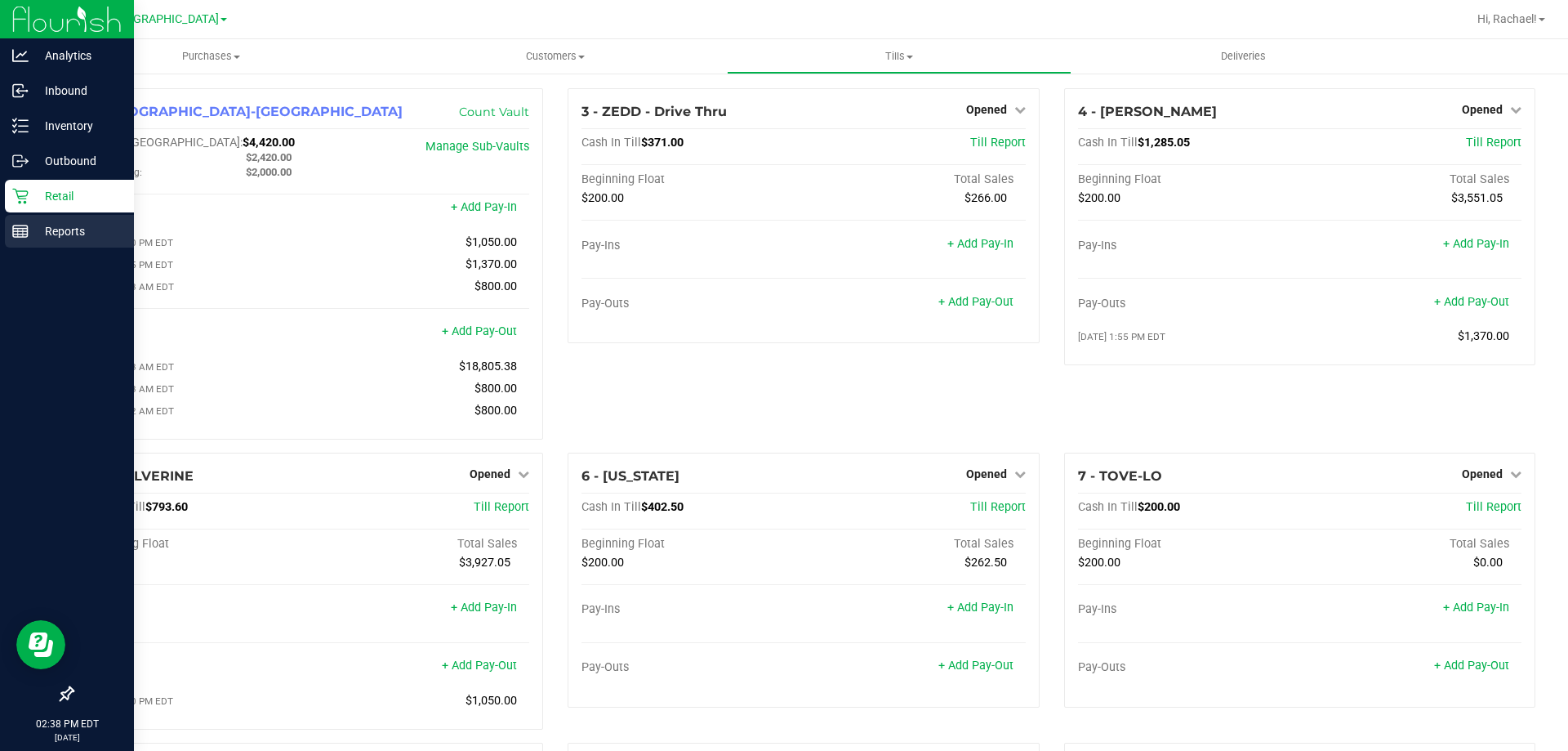
click at [62, 230] on p "Reports" at bounding box center [78, 231] width 98 height 19
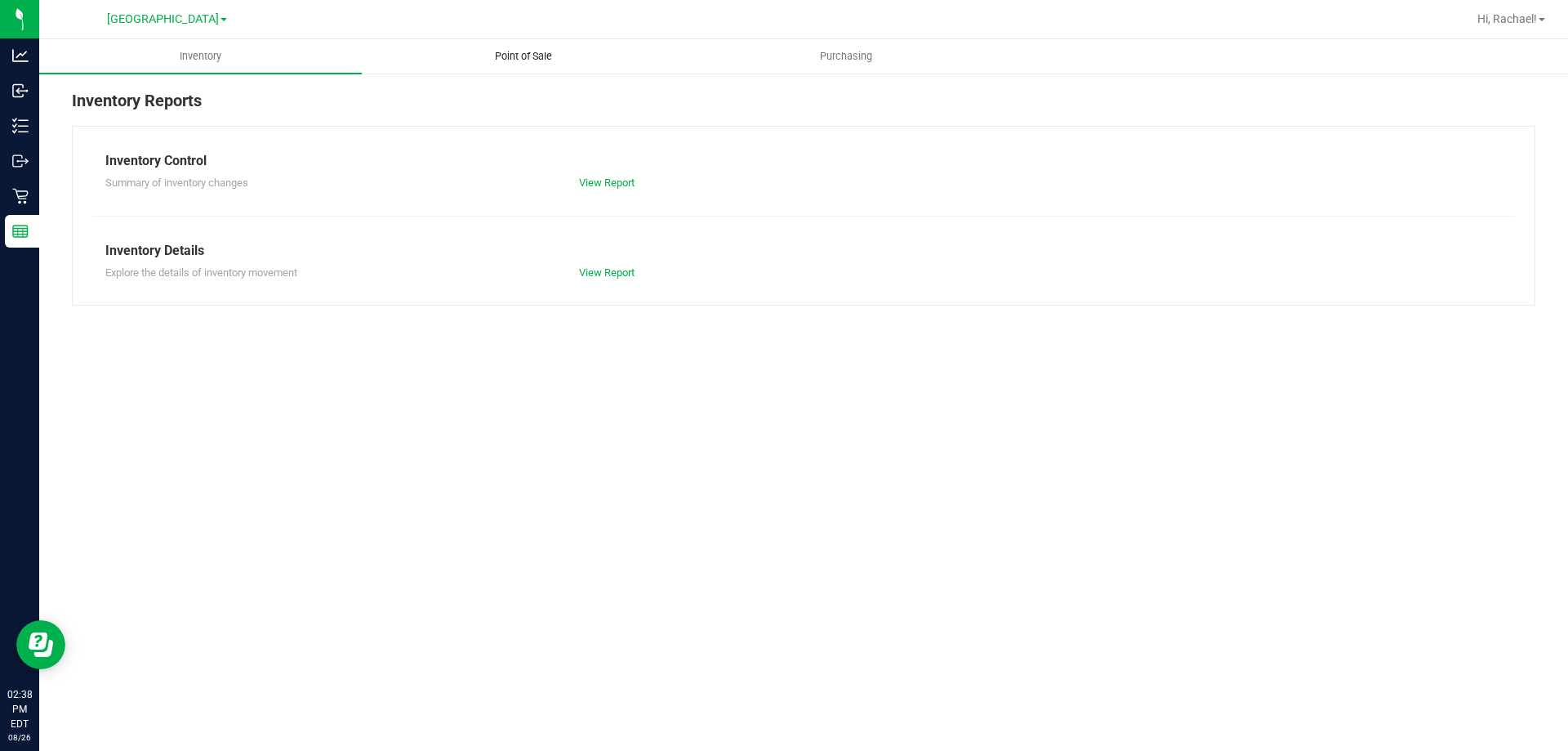
click at [529, 53] on span "Point of Sale" at bounding box center [523, 56] width 101 height 14
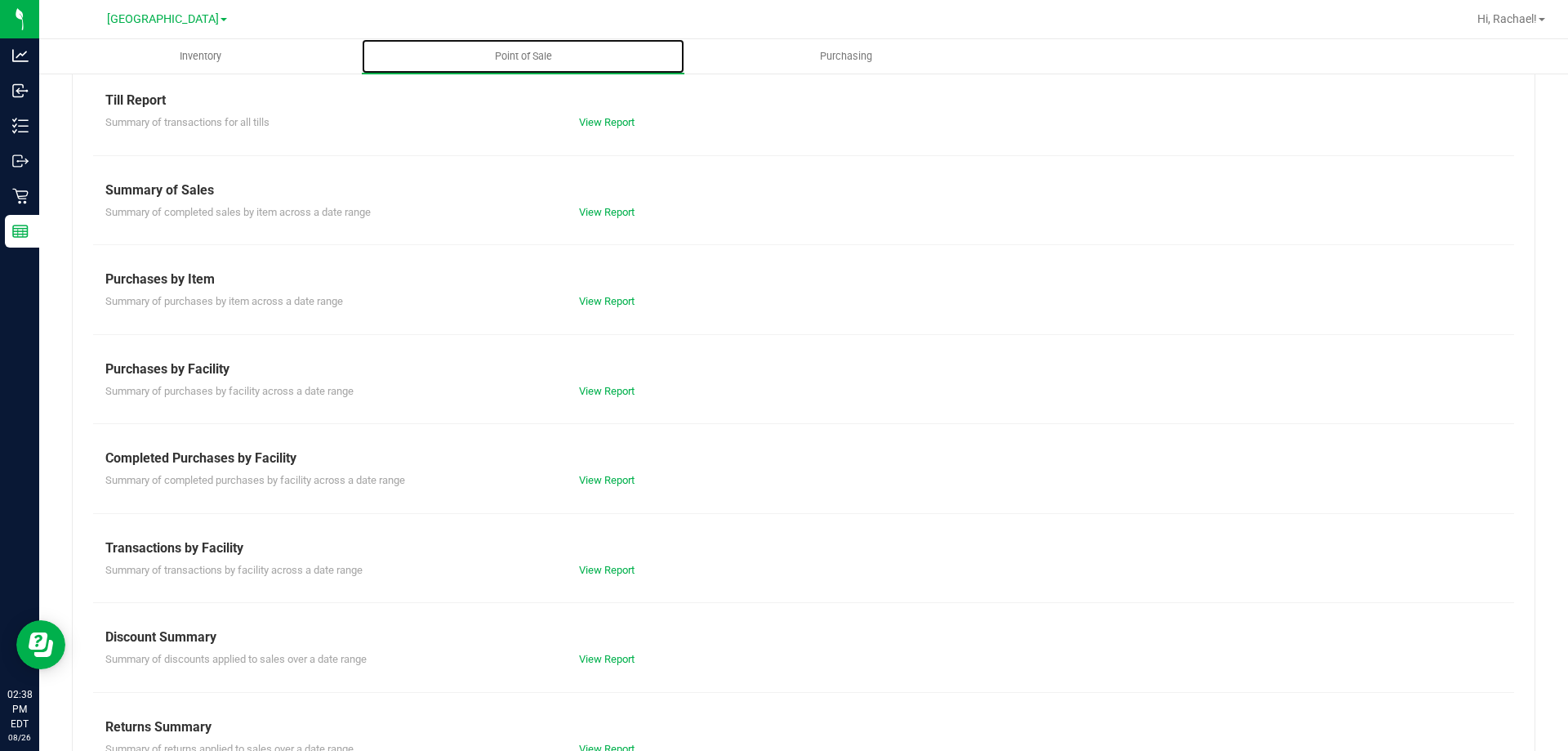
scroll to position [108, 0]
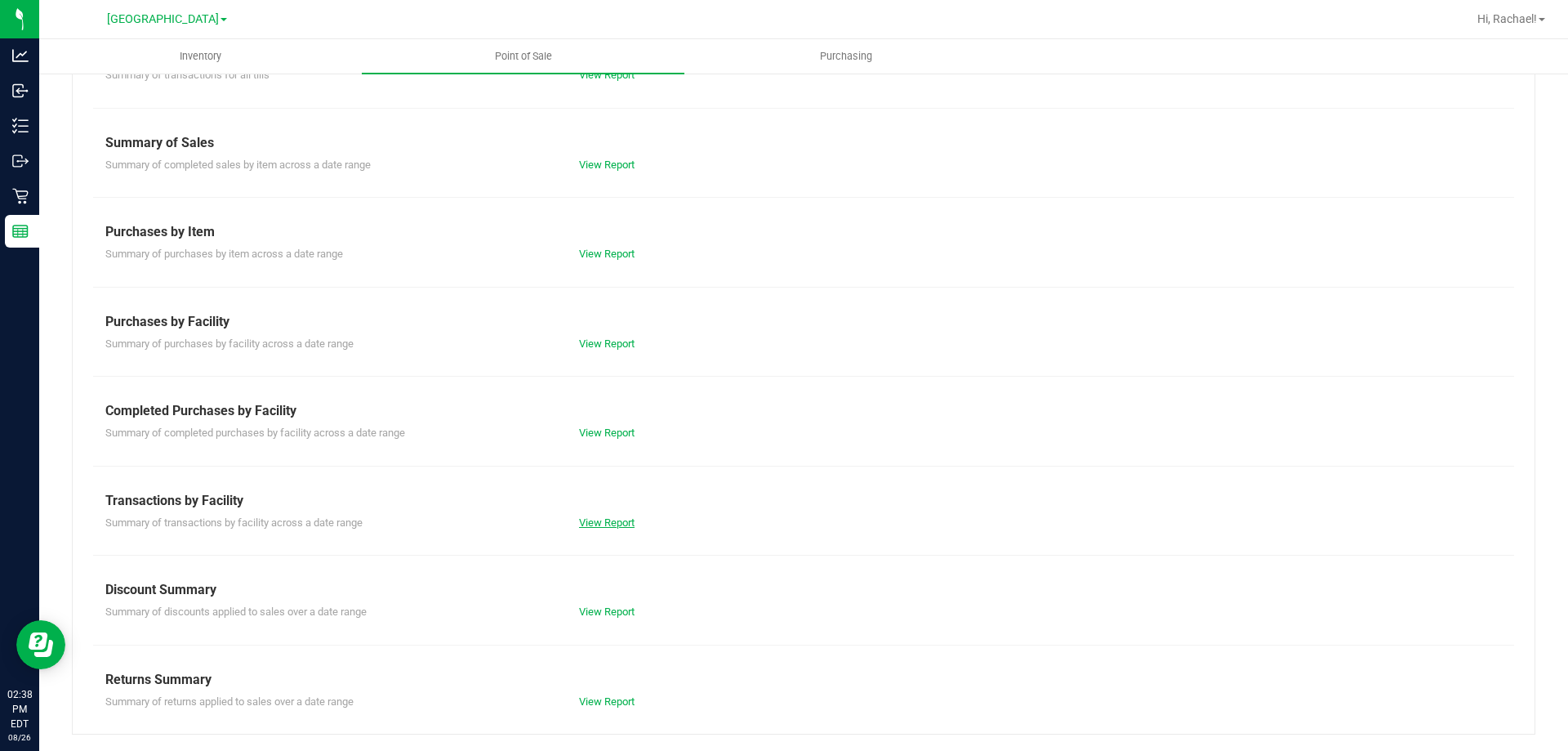
click at [606, 523] on link "View Report" at bounding box center [607, 522] width 56 height 13
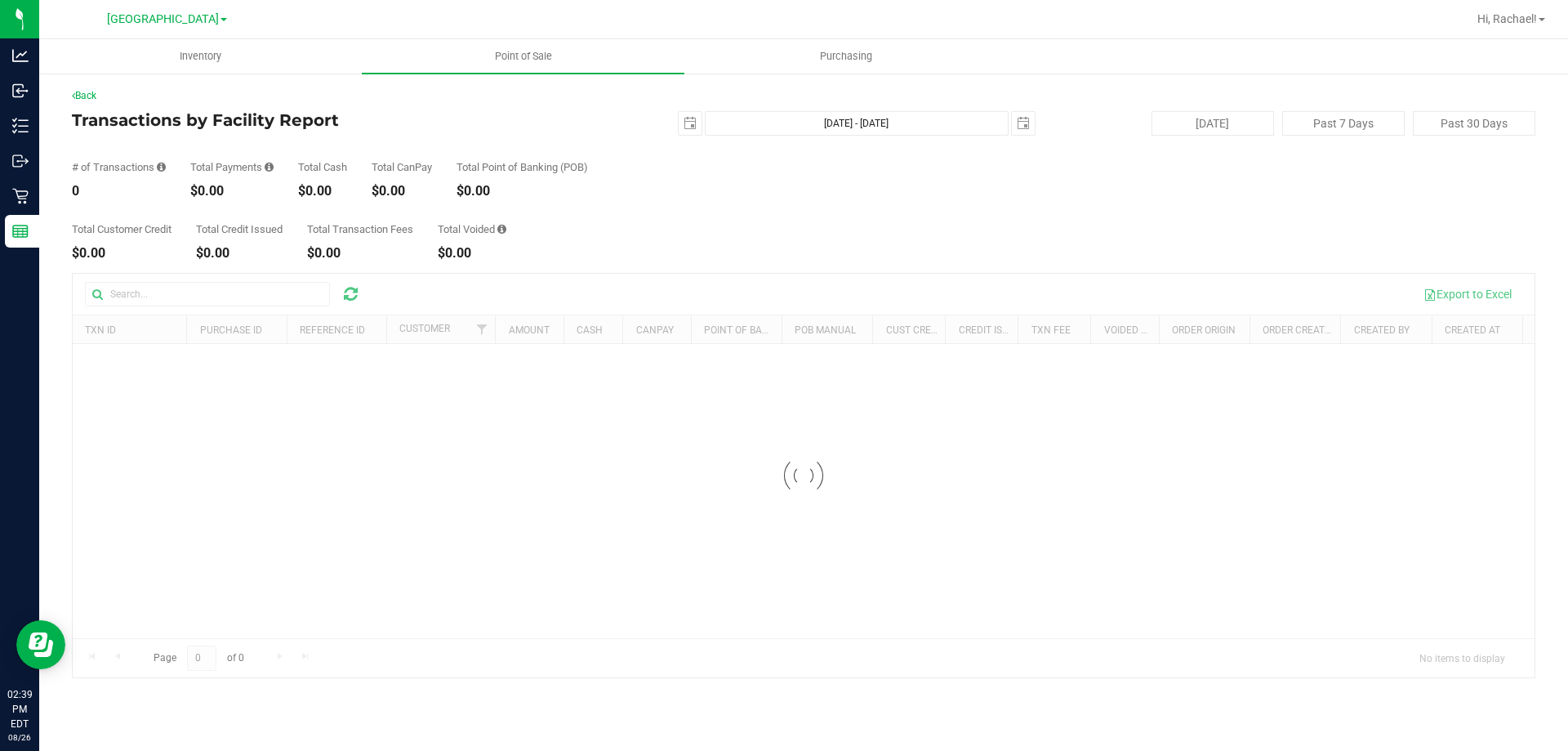
click at [315, 187] on div "$0.00" at bounding box center [322, 191] width 49 height 13
click at [318, 194] on div "$0.00" at bounding box center [322, 191] width 49 height 13
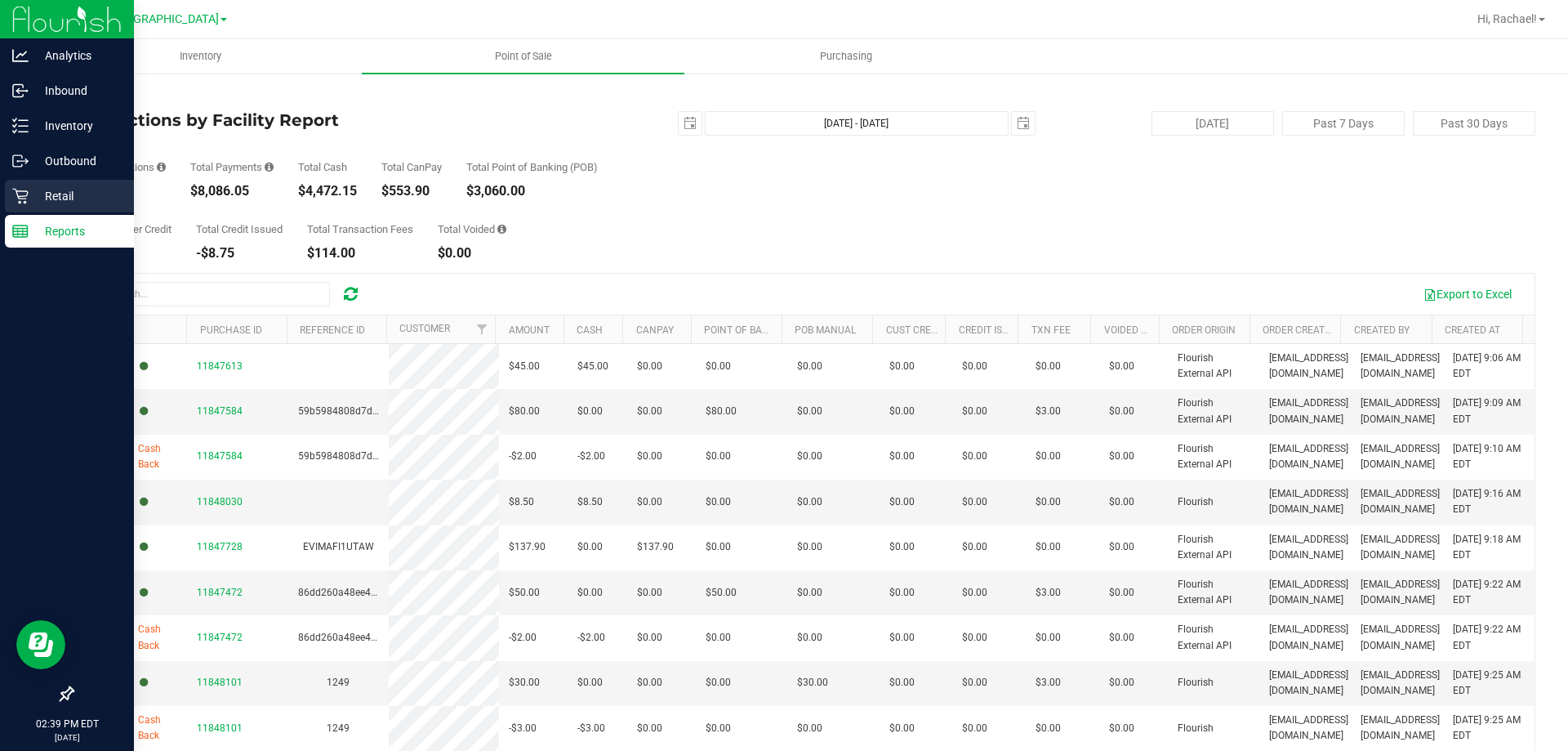
click at [67, 188] on p "Retail" at bounding box center [78, 196] width 98 height 19
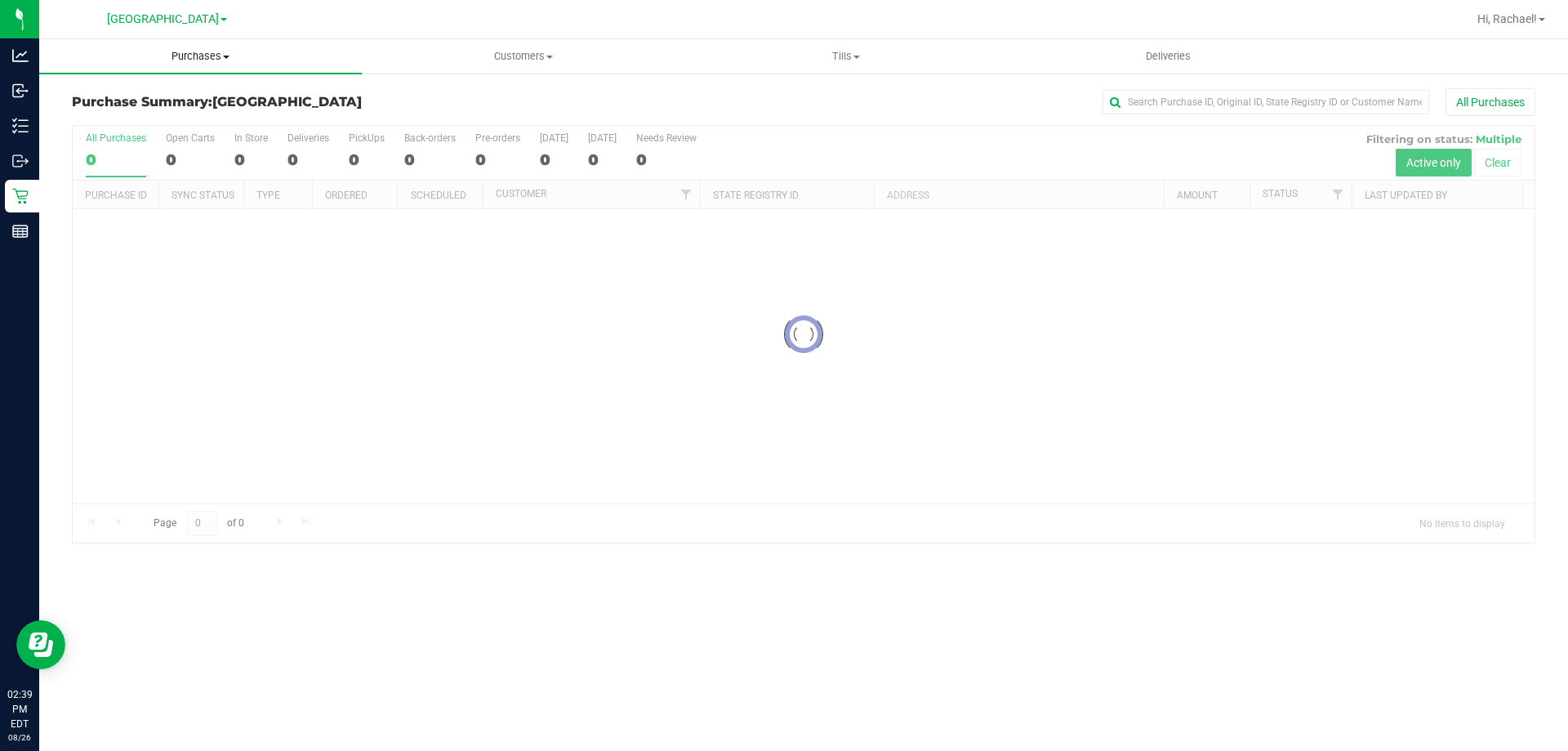
click at [203, 55] on span "Purchases" at bounding box center [200, 56] width 322 height 14
click at [110, 117] on span "Fulfillment" at bounding box center [89, 118] width 101 height 13
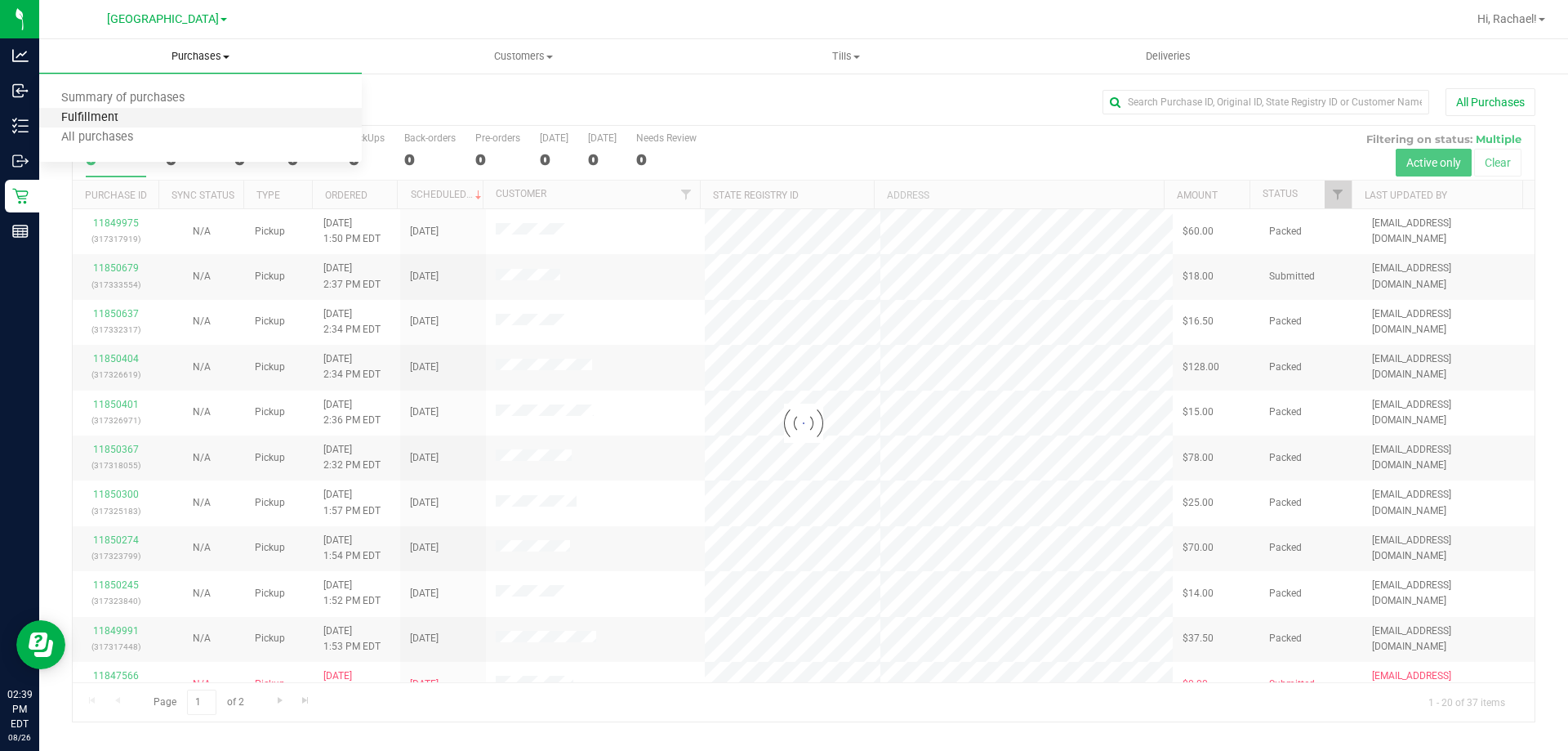
click at [110, 117] on span "Fulfillment" at bounding box center [89, 118] width 101 height 13
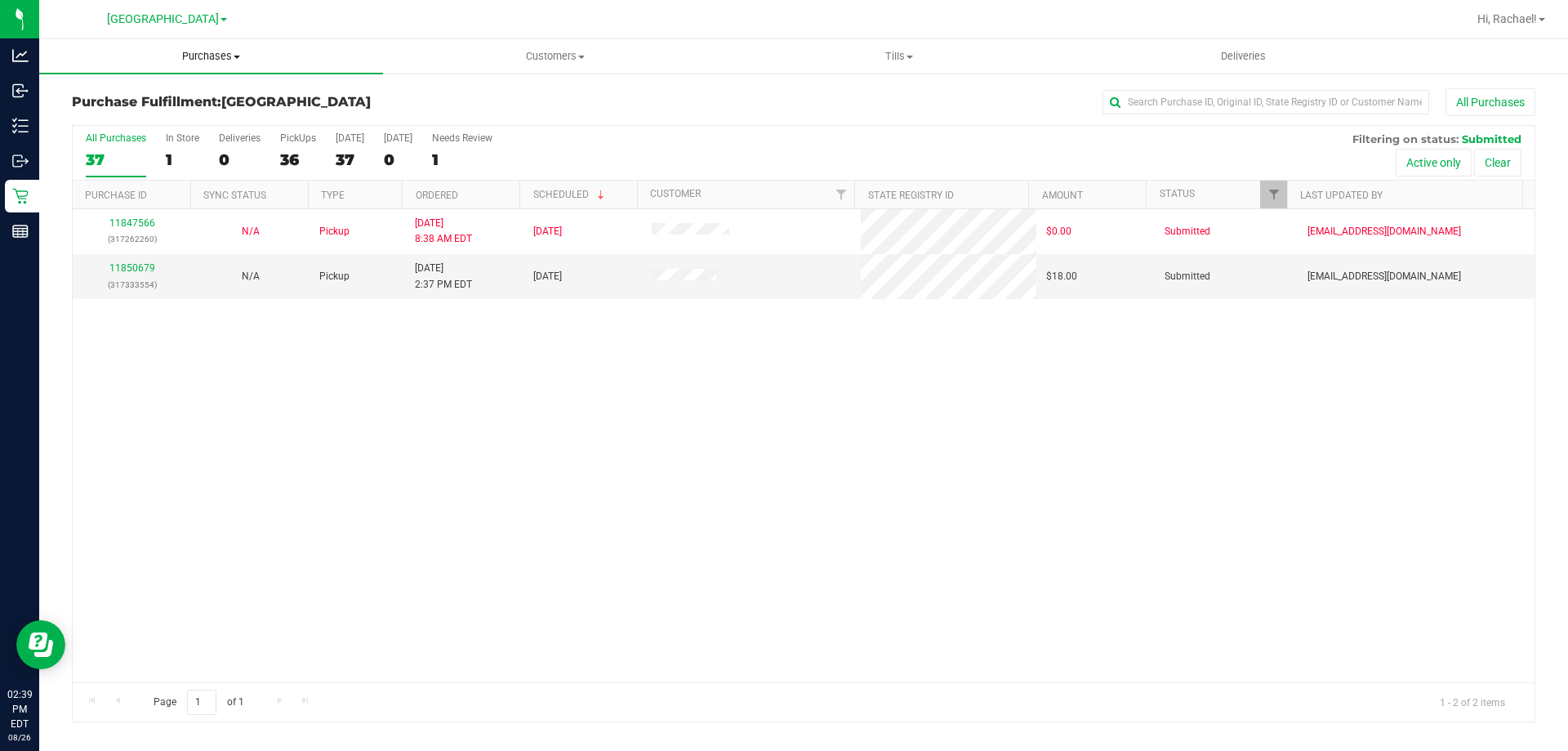
click at [209, 53] on span "Purchases" at bounding box center [212, 56] width 344 height 14
click at [150, 122] on li "Fulfillment" at bounding box center [212, 118] width 344 height 19
click at [892, 53] on span "Tills" at bounding box center [899, 56] width 342 height 14
click at [839, 101] on li "Manage tills" at bounding box center [899, 99] width 344 height 19
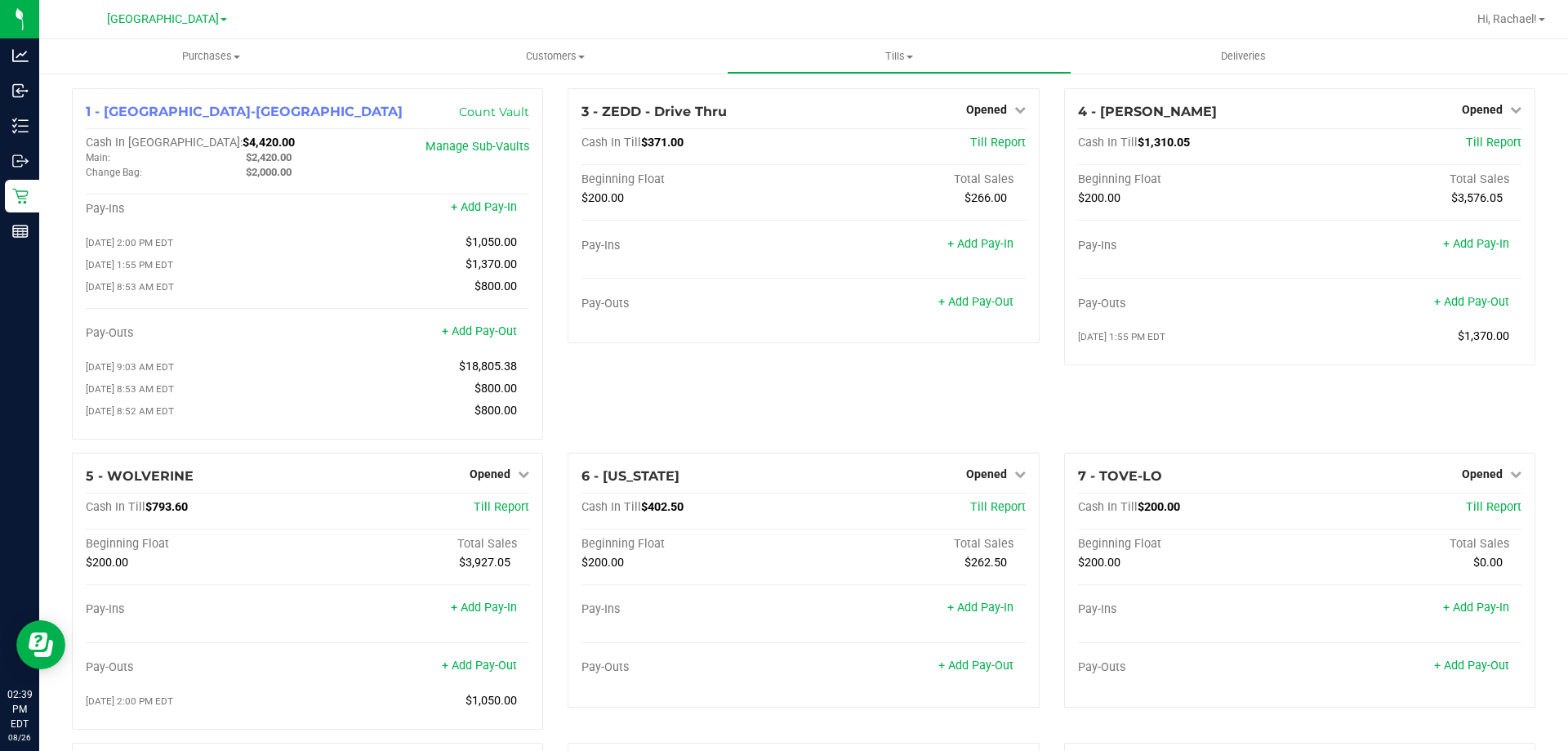
click at [1036, 268] on div "3 - ZEDD - Drive Thru Opened Close Till Cash In Till $371.00 Till Report Beginn…" at bounding box center [804, 270] width 496 height 364
click at [199, 56] on span "Purchases" at bounding box center [212, 56] width 344 height 14
click at [111, 116] on span "Fulfillment" at bounding box center [89, 118] width 101 height 13
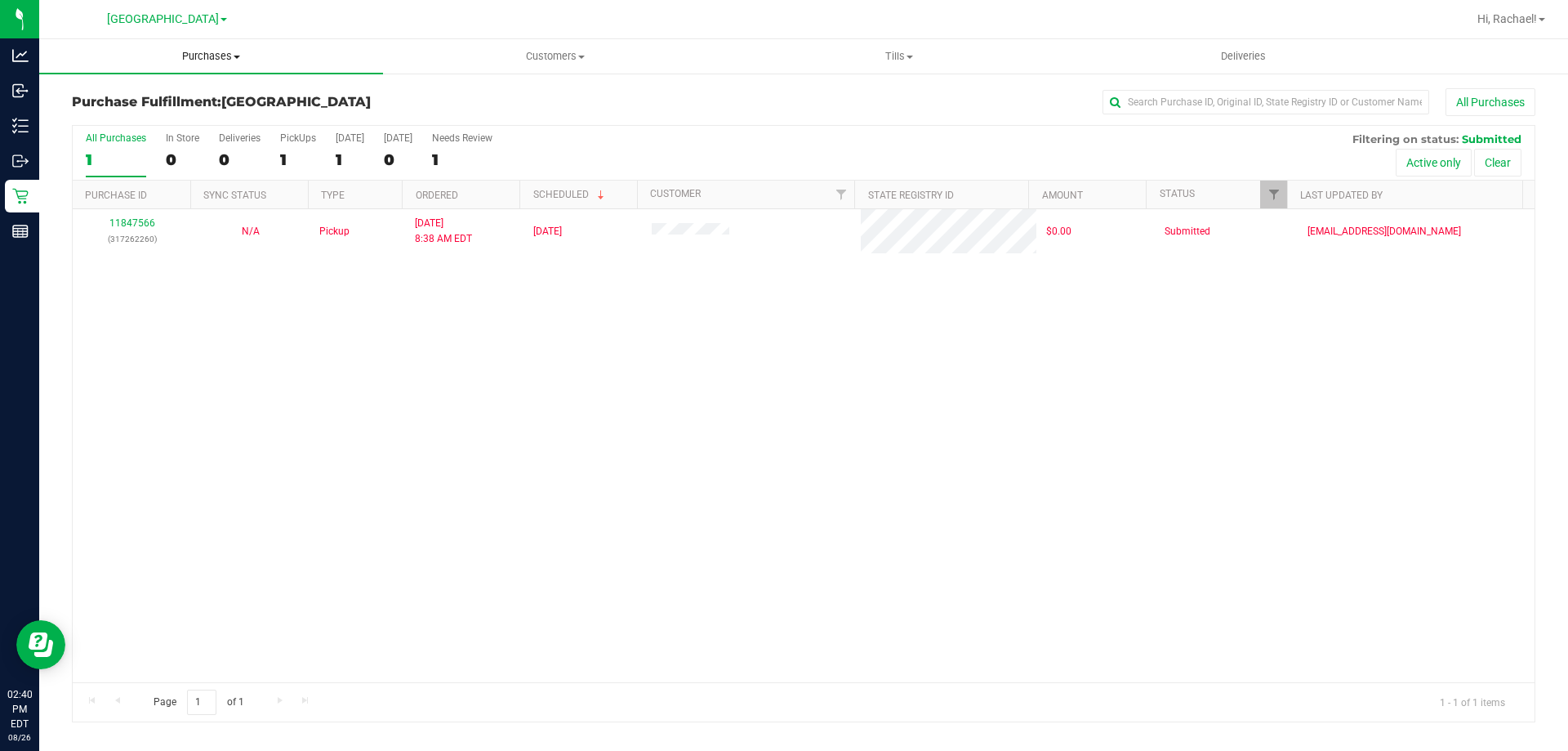
click at [214, 49] on span "Purchases" at bounding box center [212, 56] width 344 height 14
click at [153, 118] on li "Fulfillment" at bounding box center [212, 118] width 344 height 19
click at [891, 64] on uib-tab-heading "Tills Manage tills Reconcile e-payments" at bounding box center [899, 57] width 342 height 33
click at [841, 92] on li "Manage tills" at bounding box center [899, 99] width 344 height 19
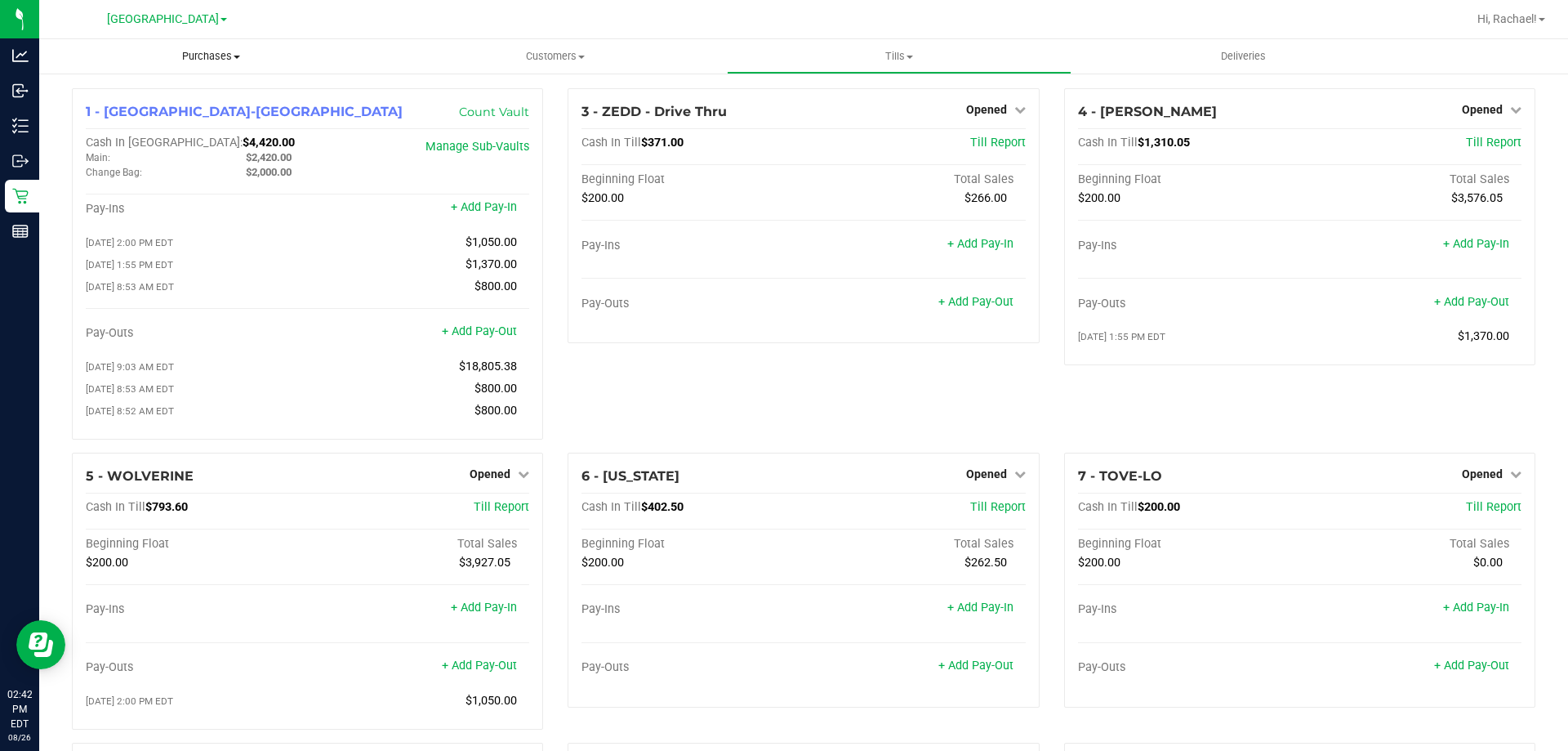
click at [208, 57] on span "Purchases" at bounding box center [212, 56] width 344 height 14
click at [150, 116] on li "Fulfillment" at bounding box center [212, 118] width 344 height 19
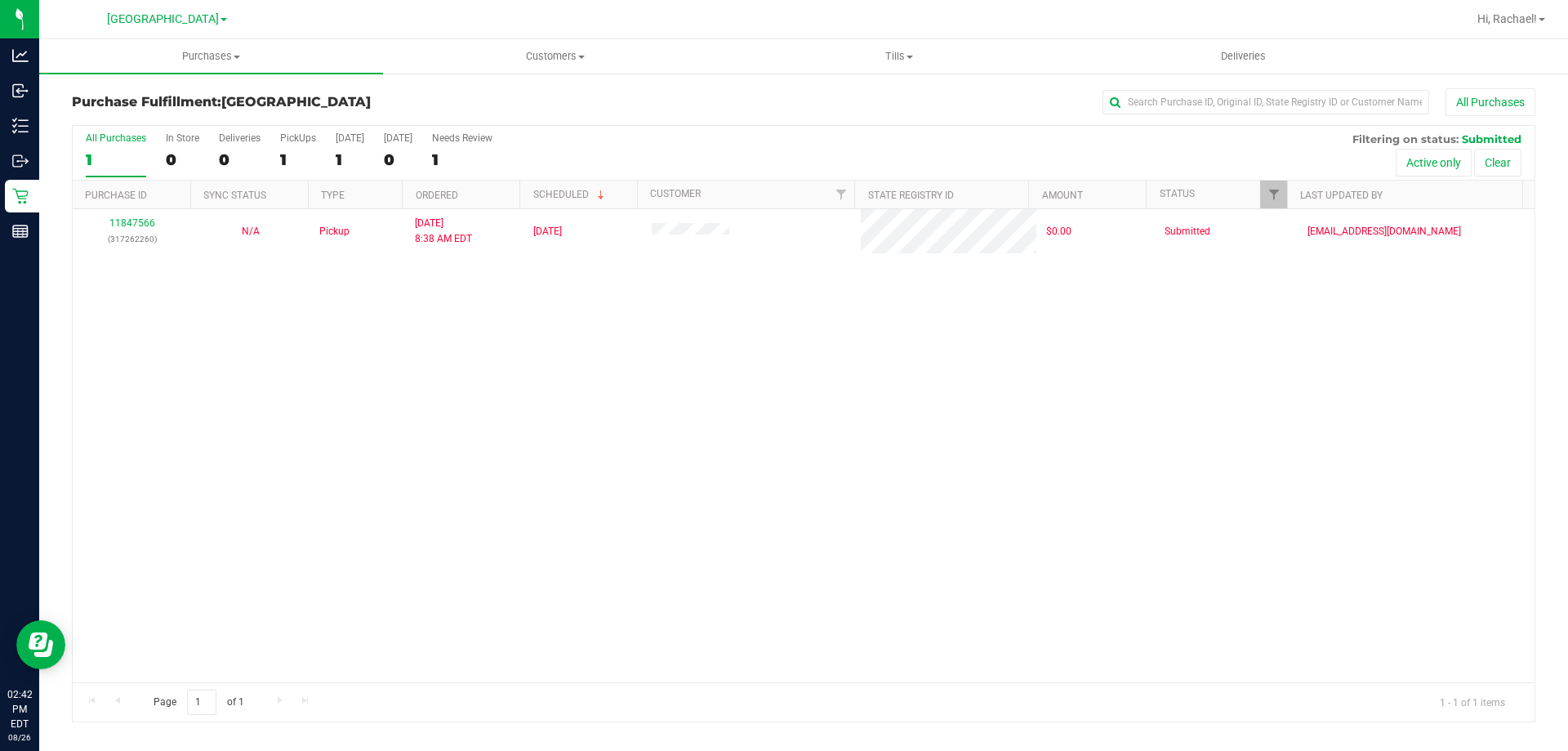
drag, startPoint x: 82, startPoint y: 112, endPoint x: 607, endPoint y: 442, distance: 620.1
click at [607, 442] on div "11847566 (317262260) N/A Pickup 8/26/2025 8:38 AM EDT 8/26/2025 $0.00 Submitted…" at bounding box center [804, 445] width 1461 height 473
click at [220, 61] on span "Purchases" at bounding box center [212, 56] width 344 height 14
click at [123, 118] on span "Fulfillment" at bounding box center [89, 118] width 101 height 13
click at [212, 61] on span "Purchases" at bounding box center [212, 56] width 344 height 14
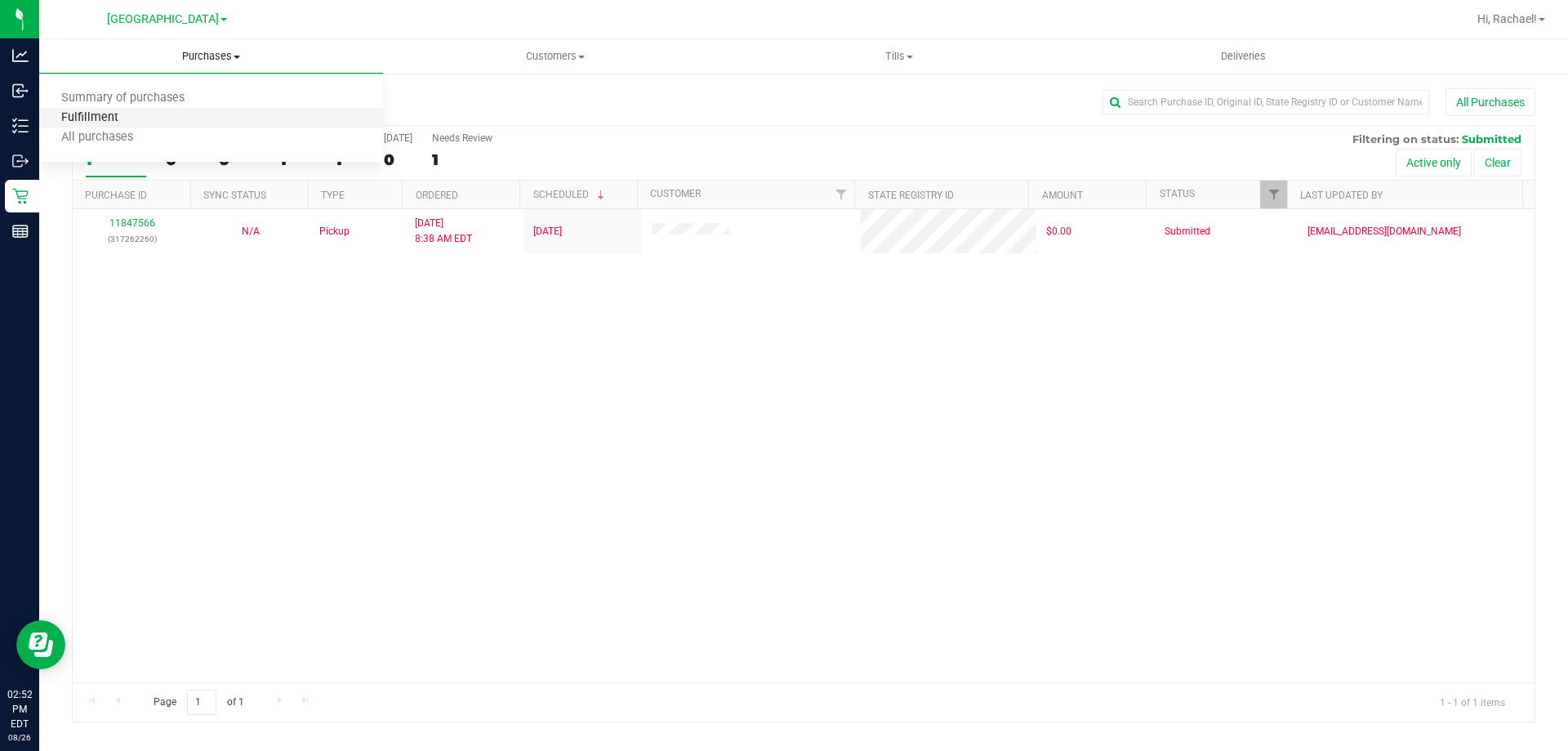
click at [131, 123] on span "Fulfillment" at bounding box center [89, 118] width 101 height 13
click at [904, 59] on span "Tills" at bounding box center [899, 56] width 342 height 14
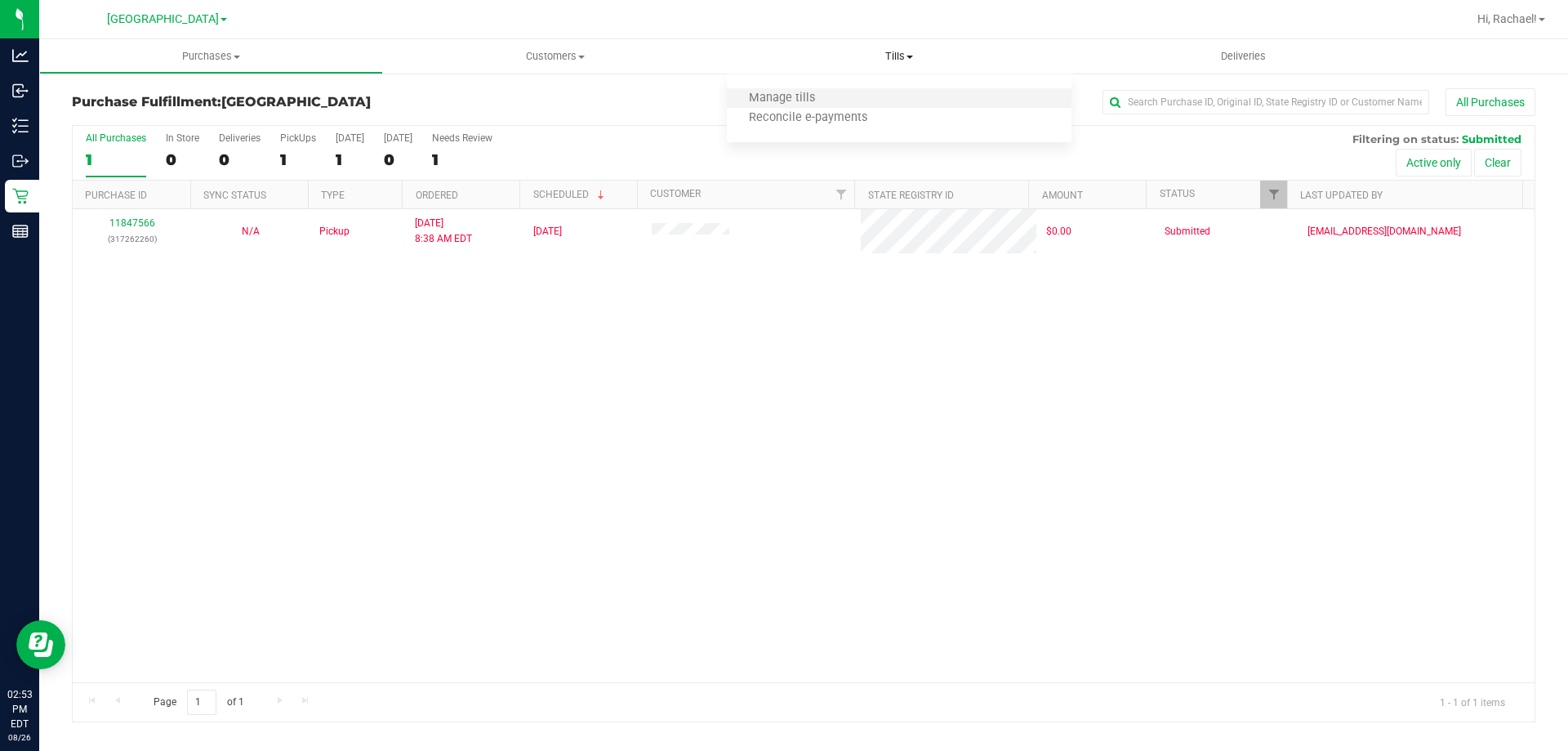
click at [858, 95] on li "Manage tills" at bounding box center [899, 99] width 344 height 19
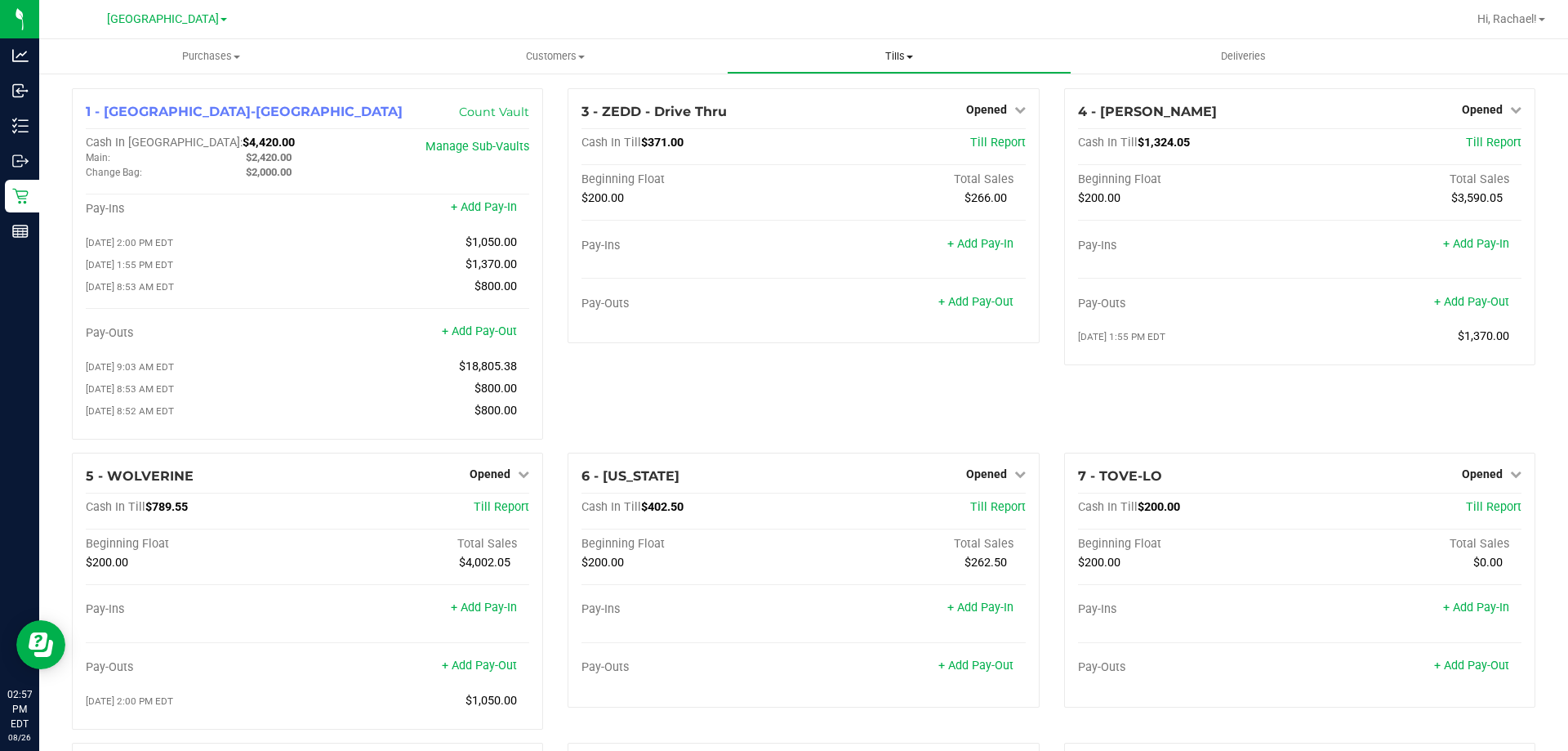
click at [905, 59] on span "Tills" at bounding box center [899, 56] width 342 height 14
click at [837, 96] on li "Manage tills" at bounding box center [899, 99] width 344 height 19
click at [541, 516] on div "5 - WOLVERINE Opened Close Till Cash In Till $789.55 Till Report Beginning Floa…" at bounding box center [308, 598] width 496 height 290
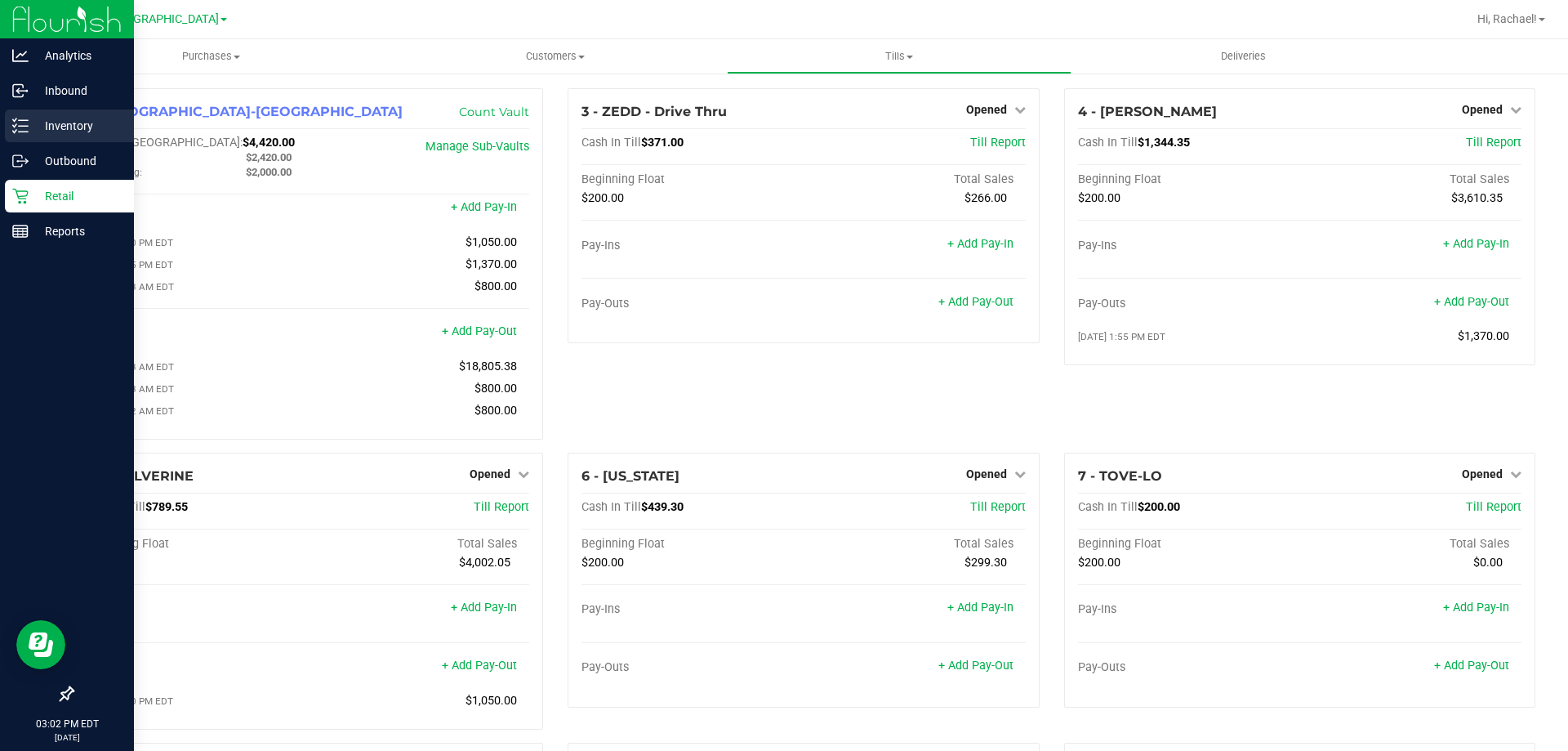
click at [54, 124] on p "Inventory" at bounding box center [78, 126] width 98 height 19
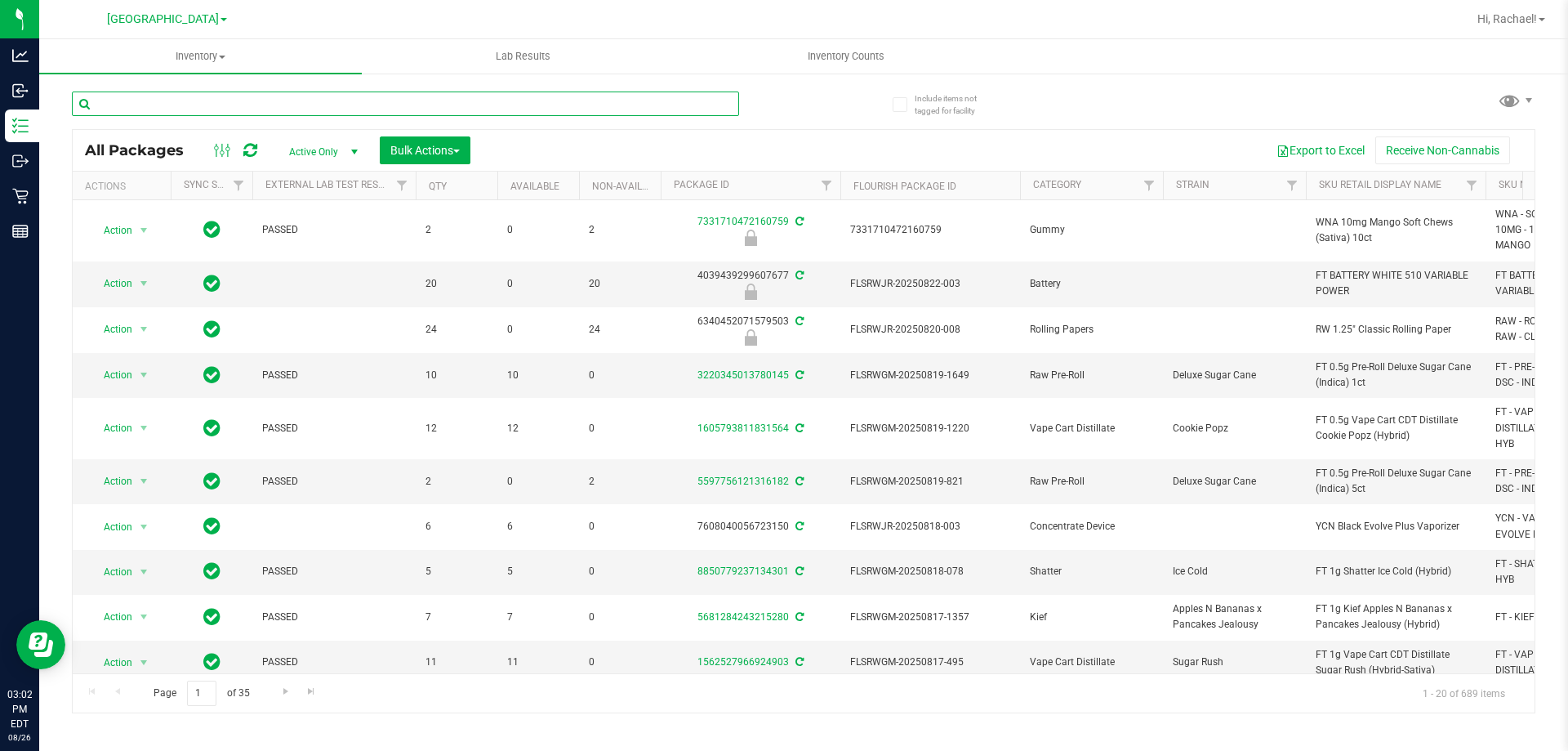
drag, startPoint x: 204, startPoint y: 98, endPoint x: 223, endPoint y: 87, distance: 22.0
click at [215, 98] on input "text" at bounding box center [406, 103] width 667 height 24
type input "gpe"
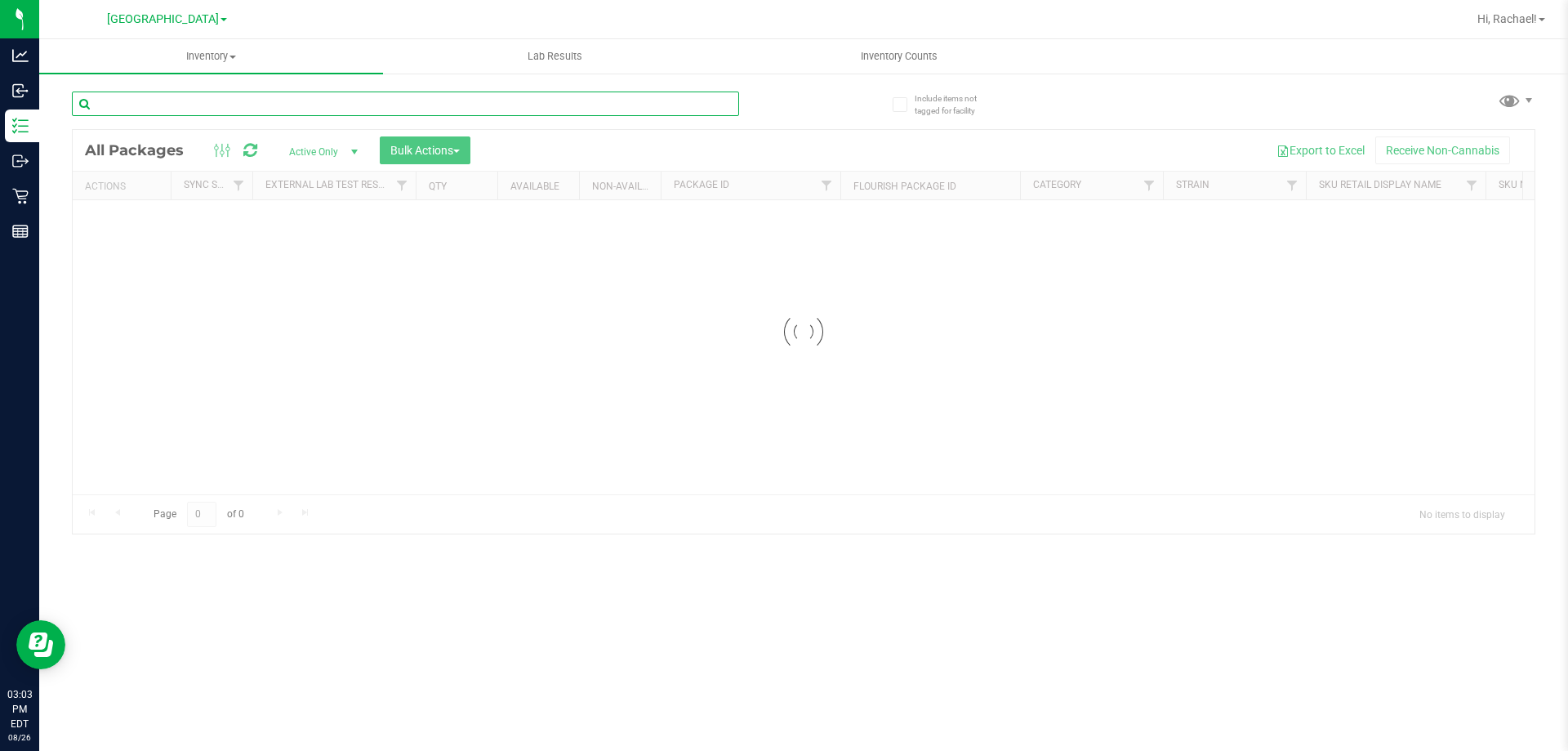
click at [249, 100] on input "text" at bounding box center [406, 103] width 667 height 24
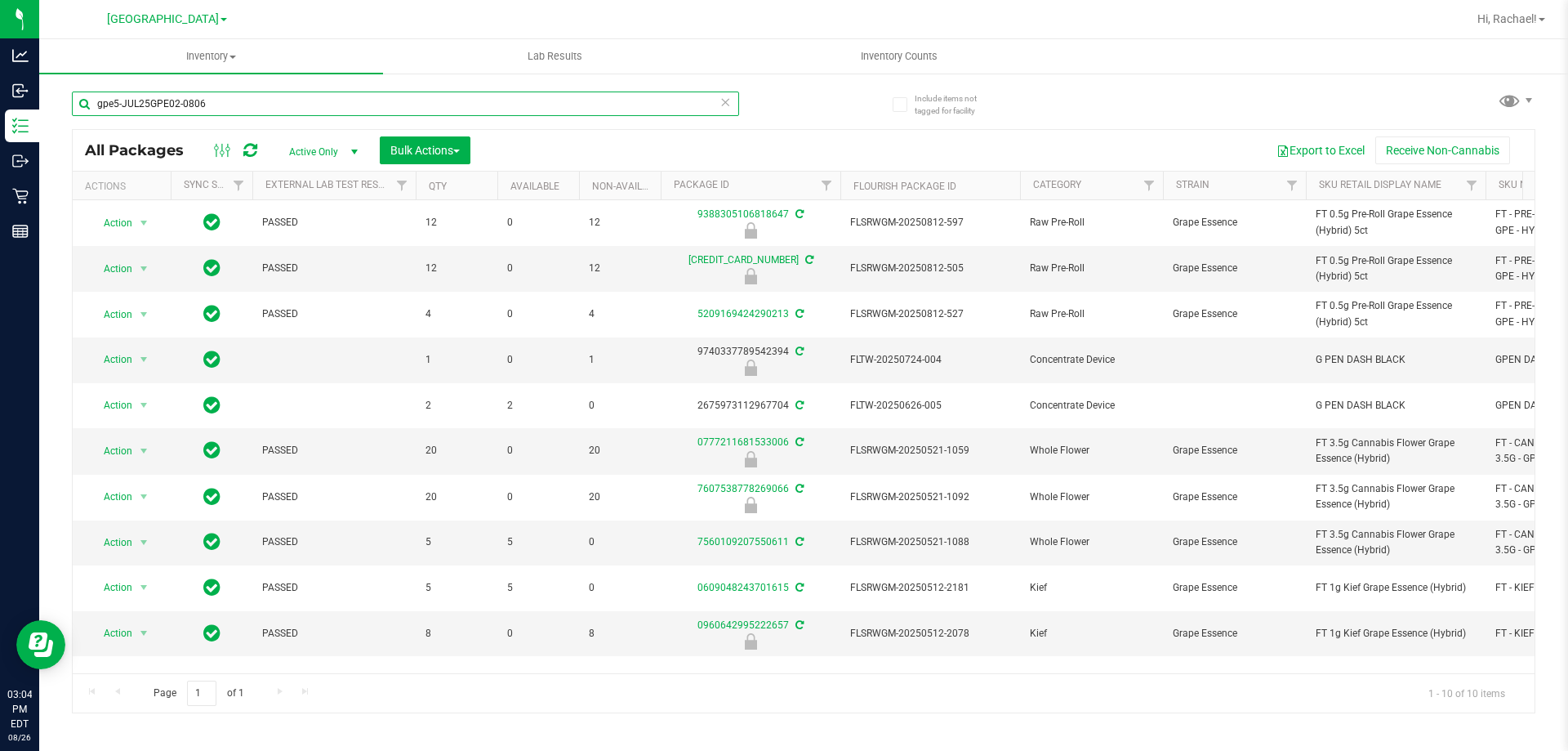
type input "gpe5-JUL25GPE02-0806"
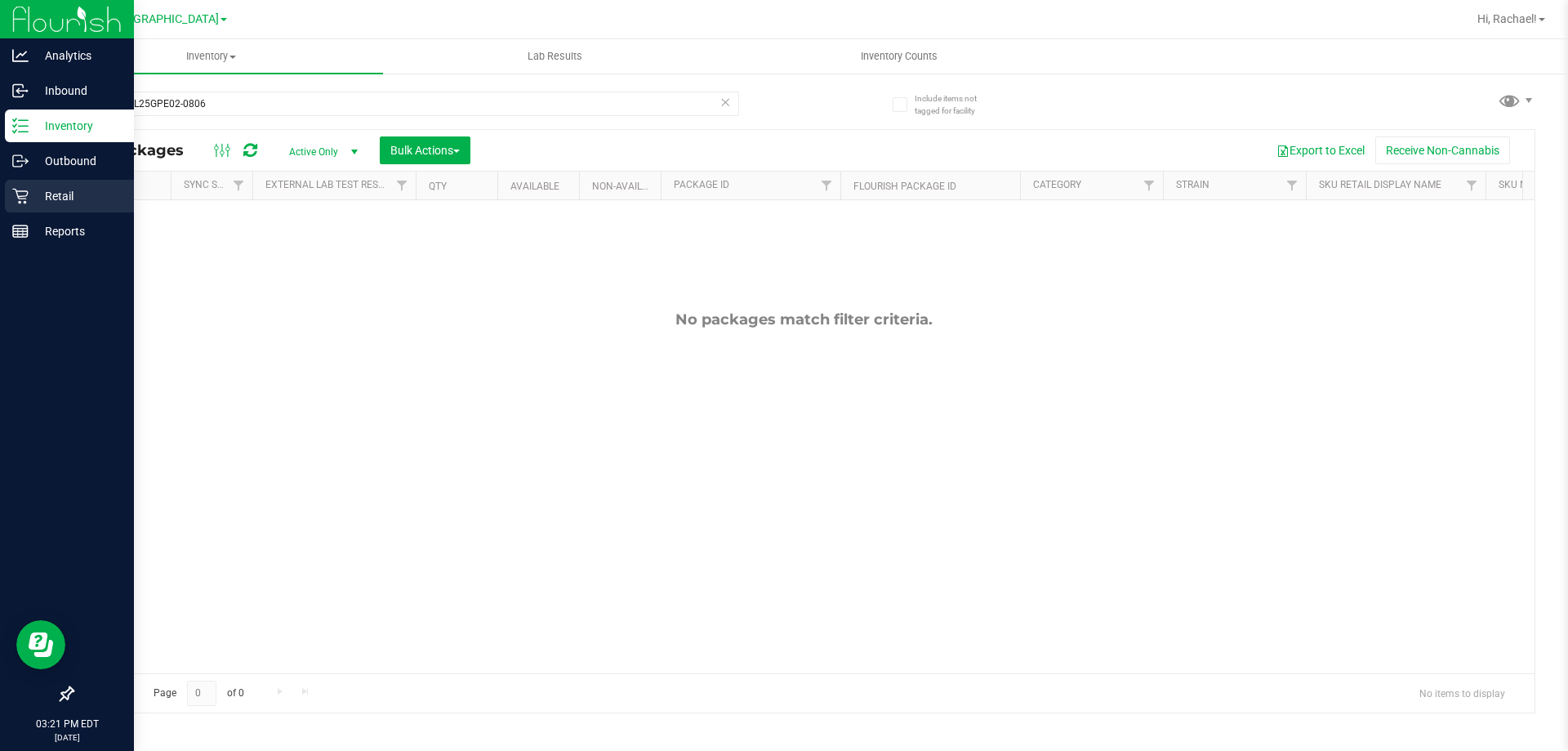
click at [66, 199] on p "Retail" at bounding box center [78, 196] width 98 height 19
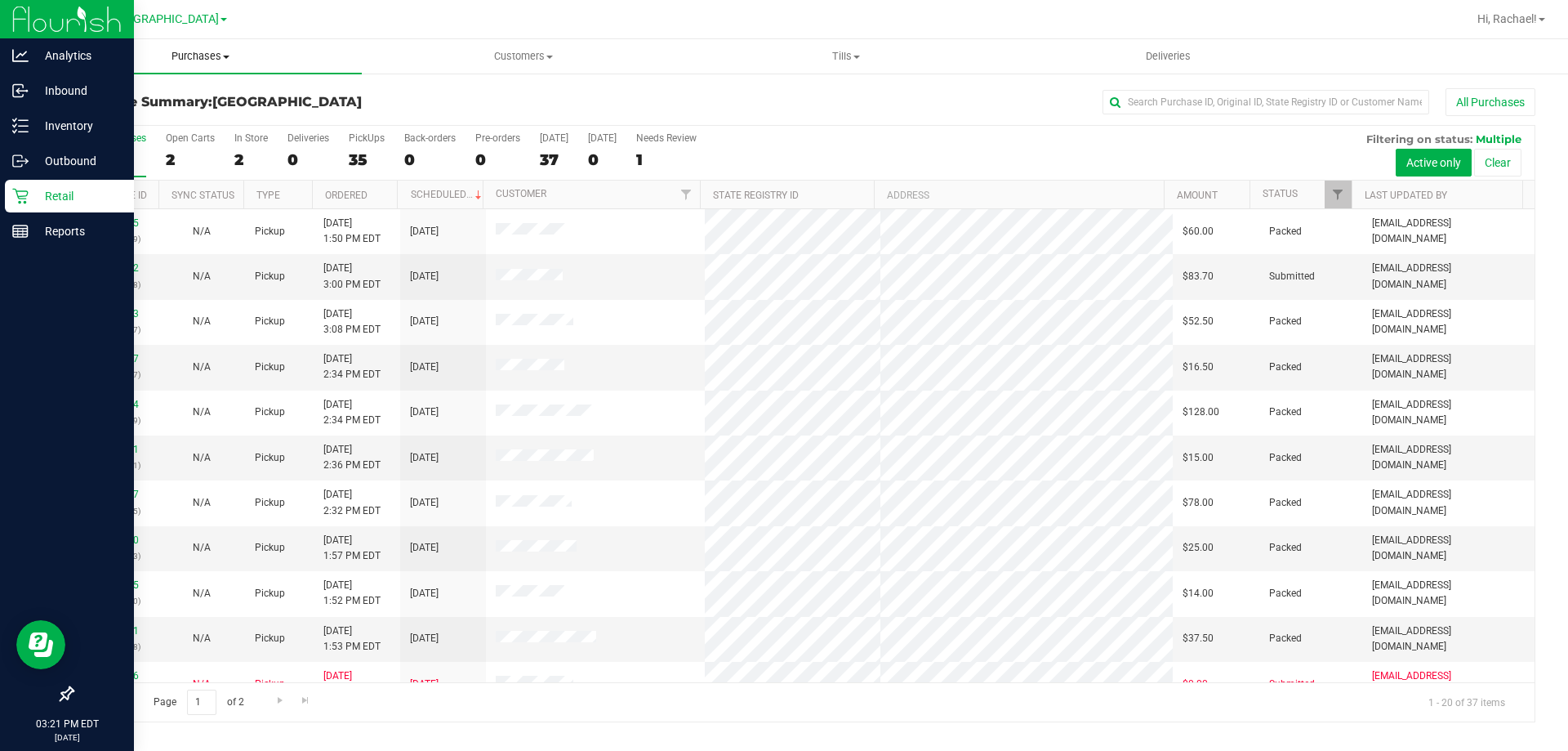
click at [217, 56] on span "Purchases" at bounding box center [200, 56] width 322 height 14
click at [98, 106] on li "Summary of purchases" at bounding box center [200, 99] width 322 height 19
click at [198, 52] on span "Purchases" at bounding box center [212, 56] width 344 height 14
click at [126, 119] on span "Fulfillment" at bounding box center [89, 118] width 101 height 13
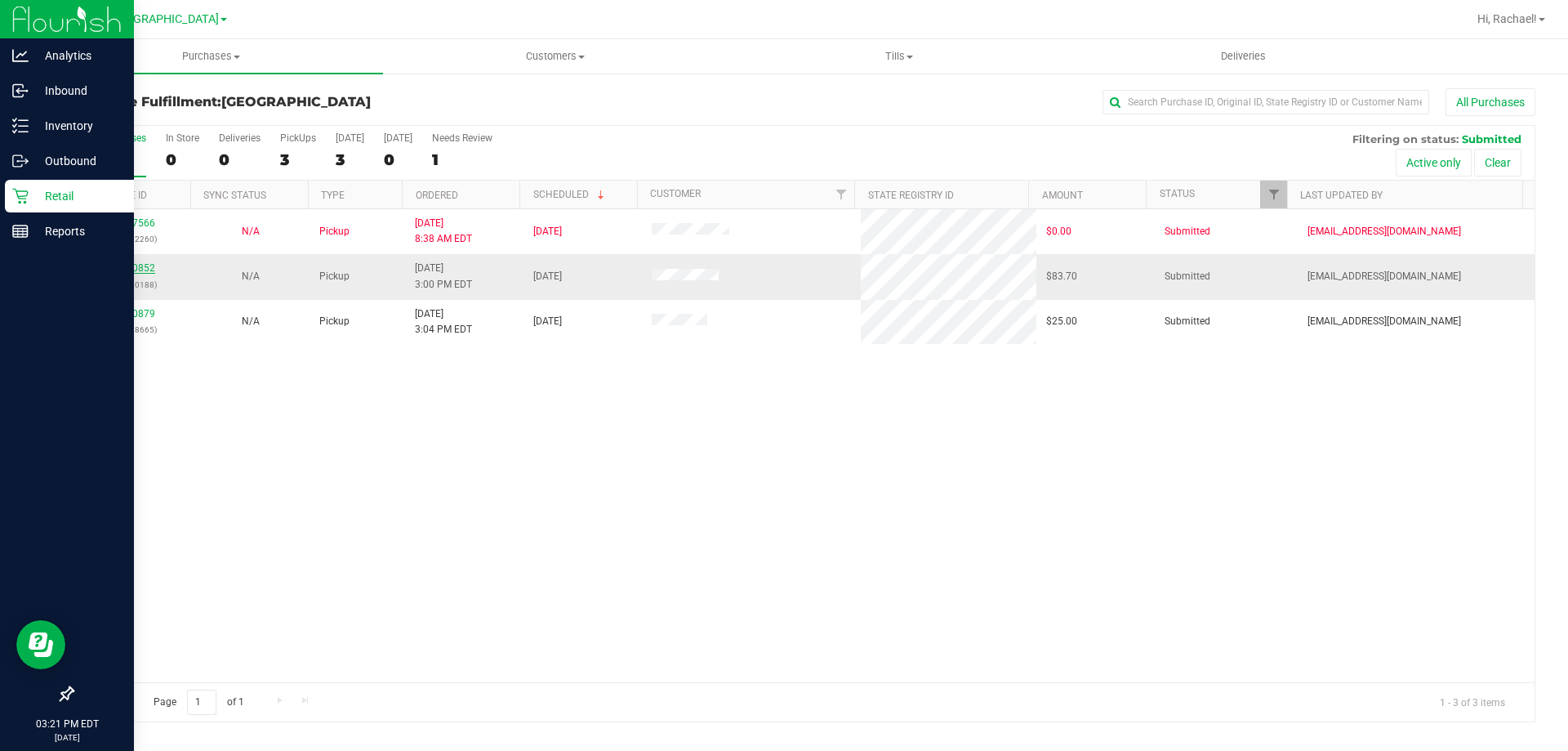
click at [126, 274] on link "11850852" at bounding box center [133, 268] width 46 height 12
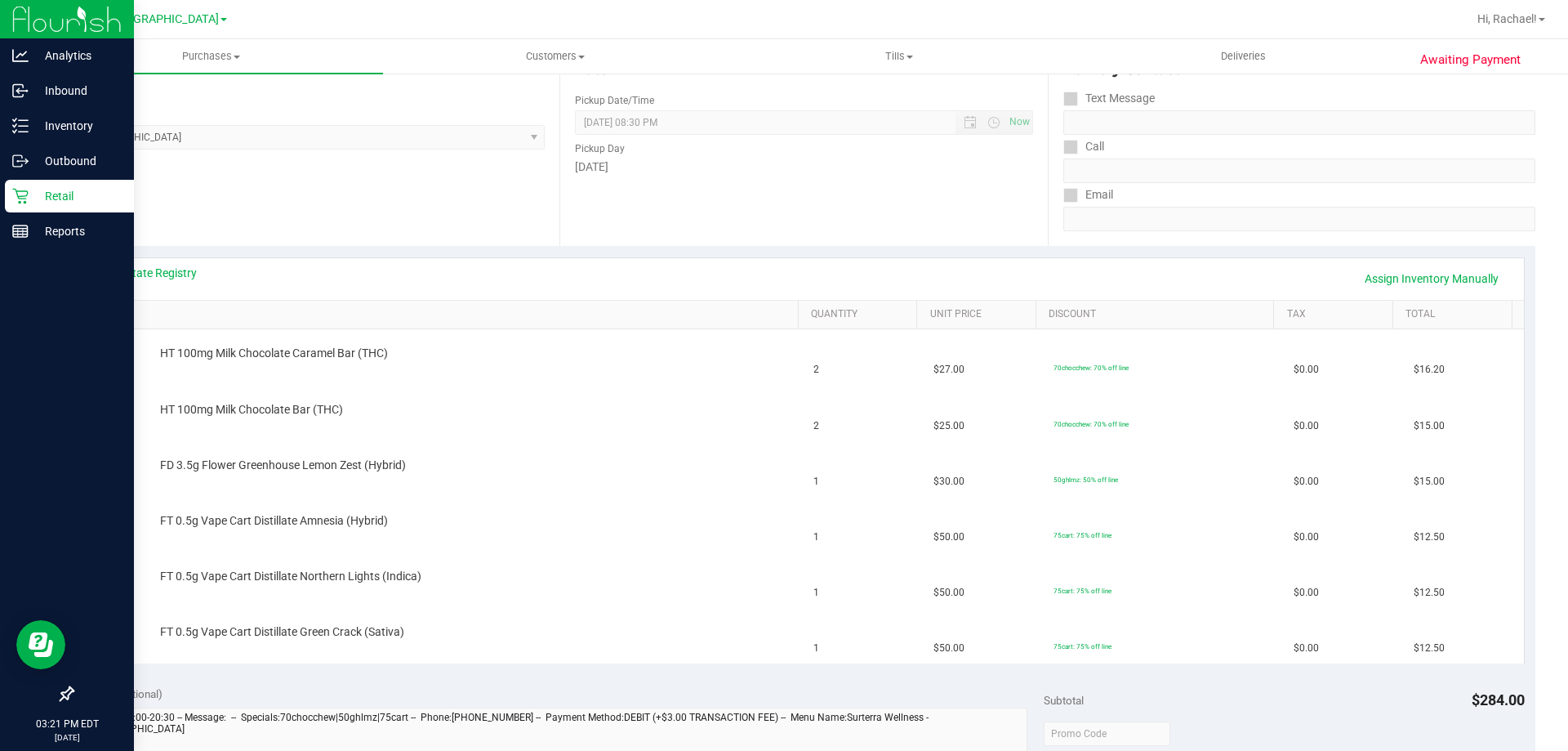
scroll to position [245, 0]
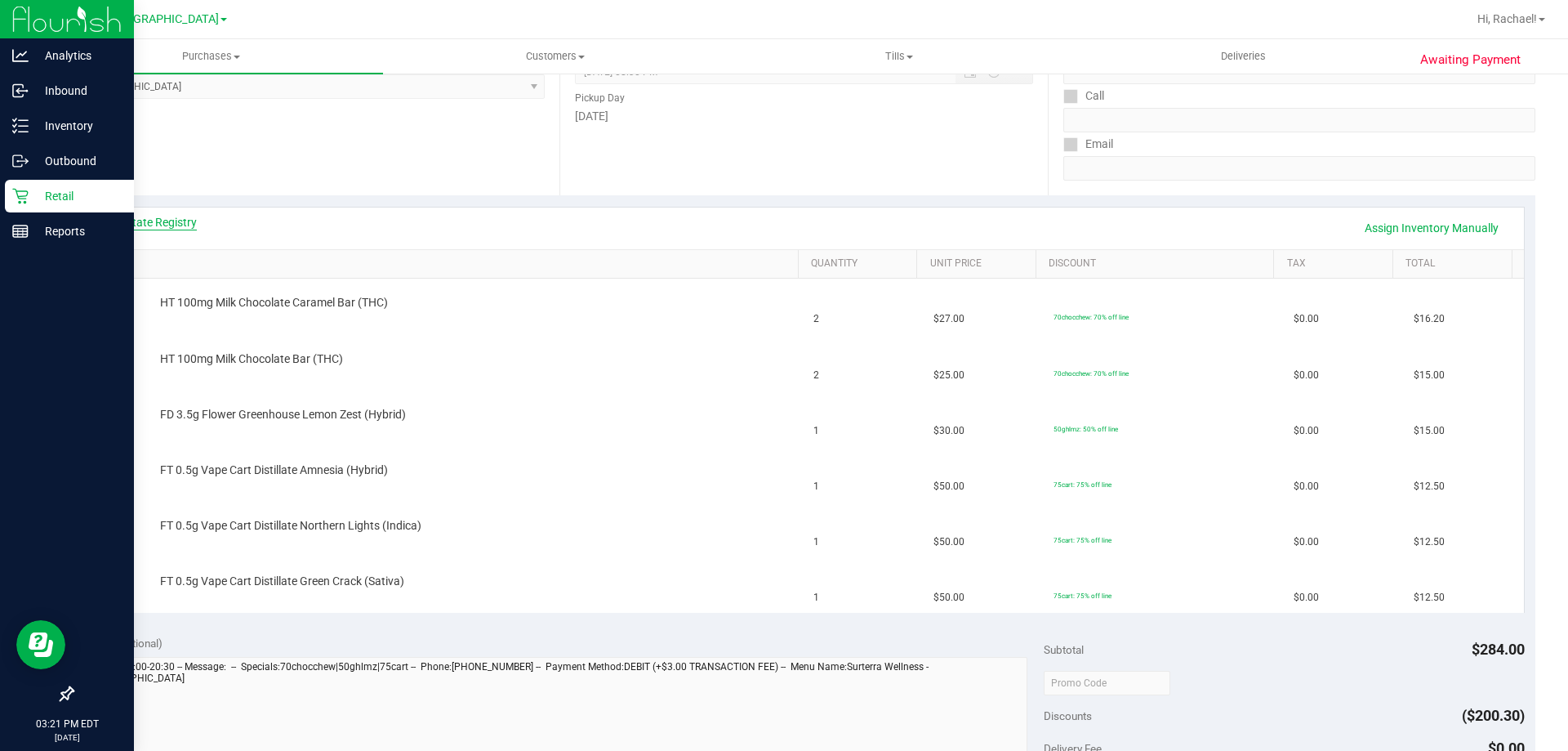
click at [138, 225] on link "View State Registry" at bounding box center [148, 222] width 98 height 16
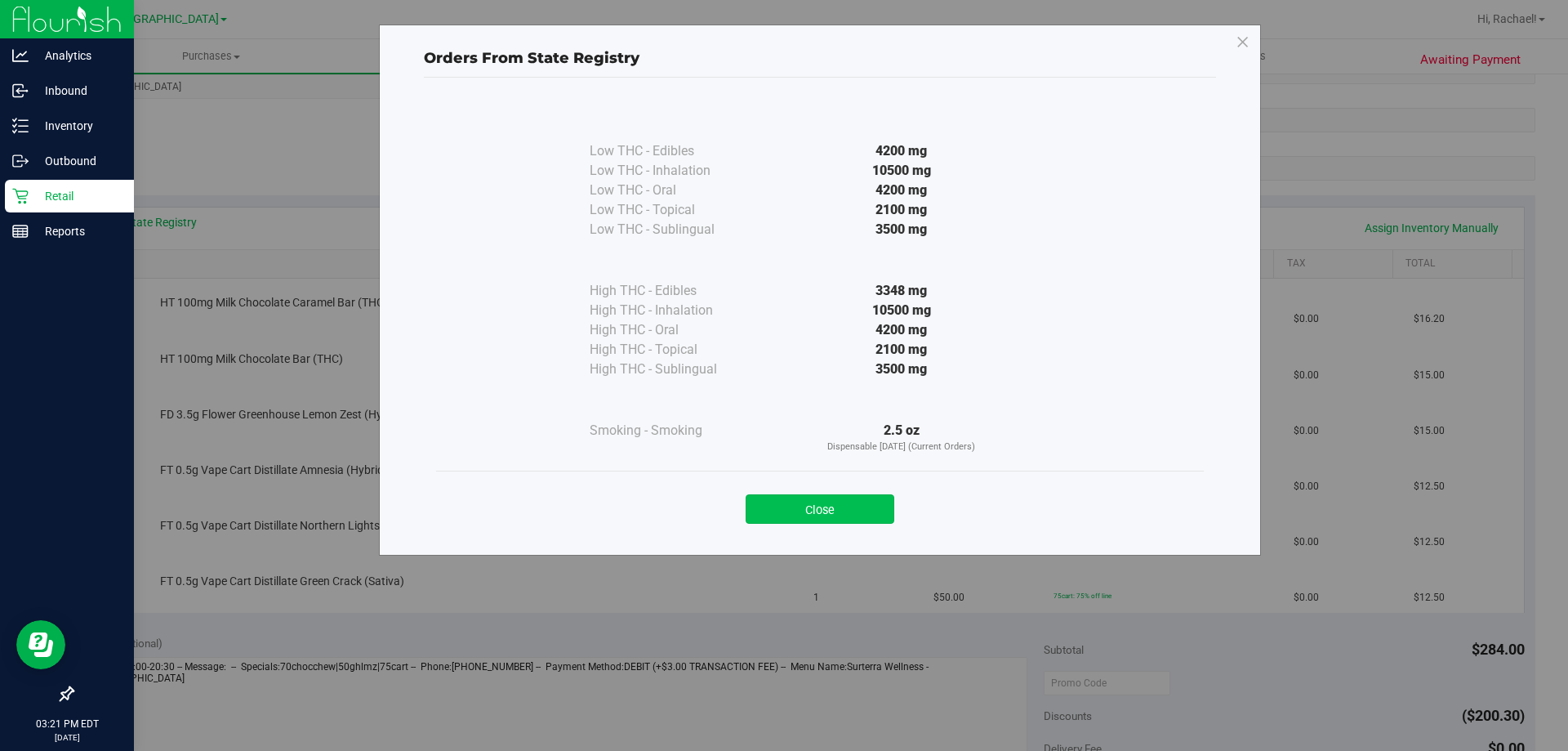
click at [859, 507] on button "Close" at bounding box center [819, 509] width 149 height 30
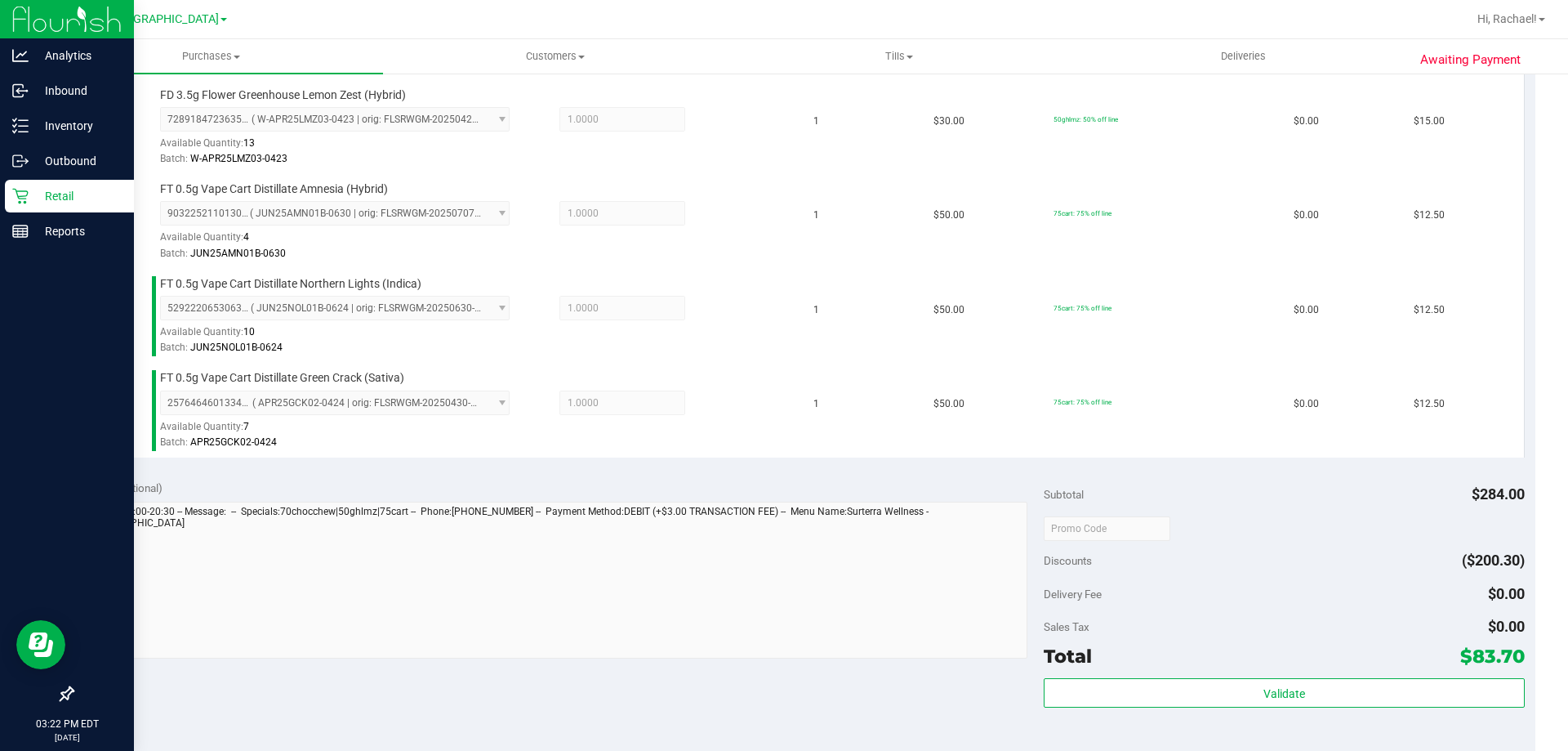
scroll to position [735, 0]
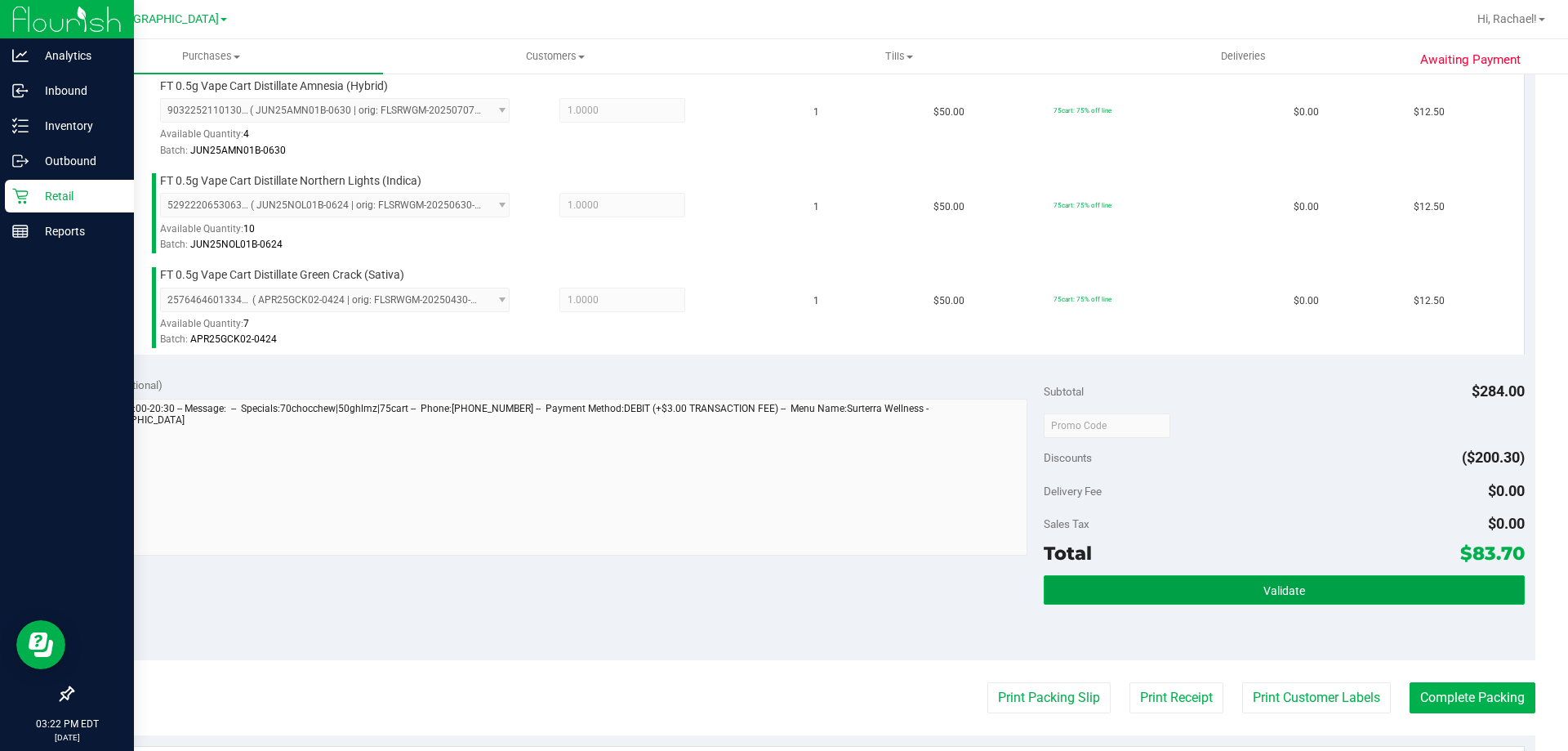
click at [1164, 590] on button "Validate" at bounding box center [1282, 589] width 480 height 30
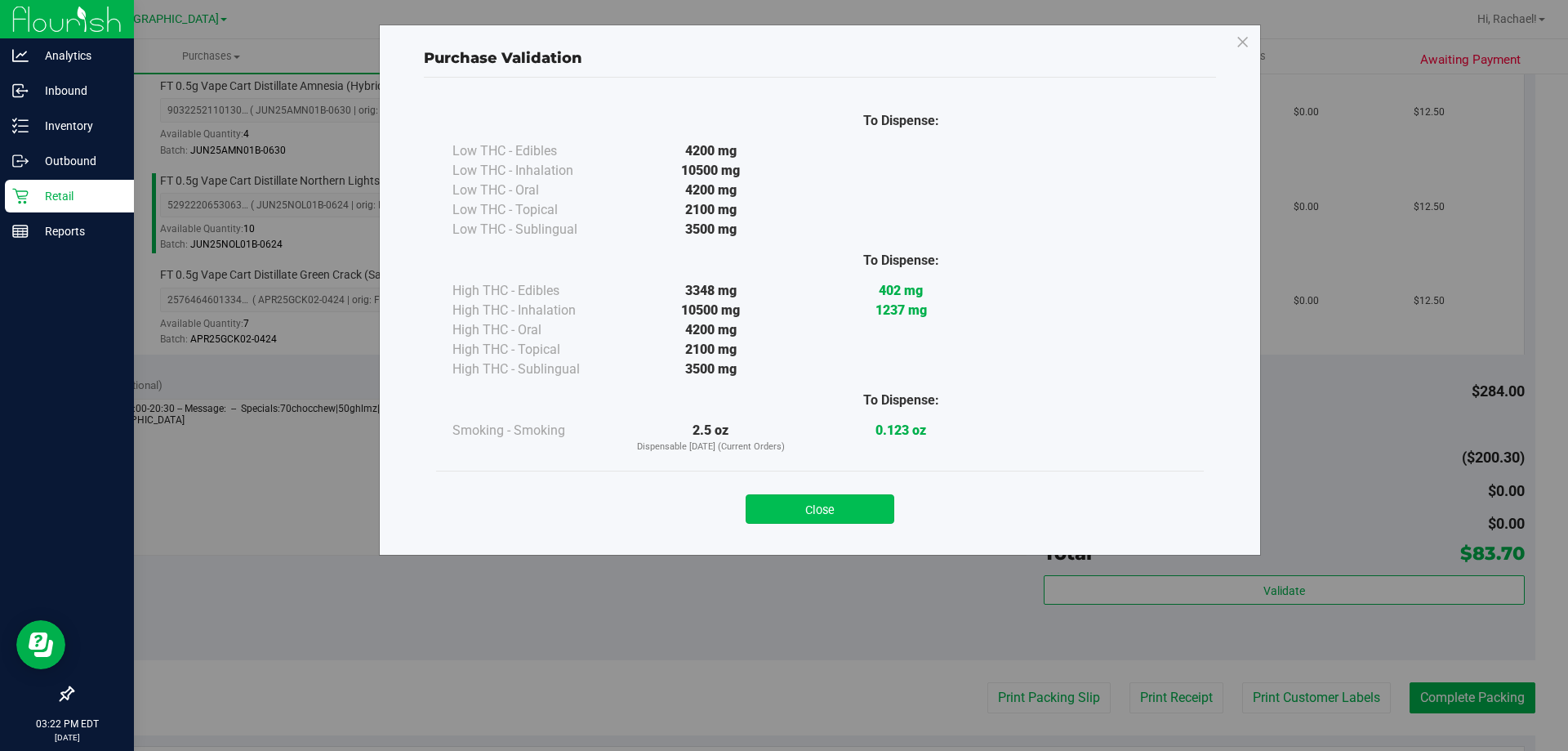
click at [858, 506] on button "Close" at bounding box center [819, 509] width 149 height 30
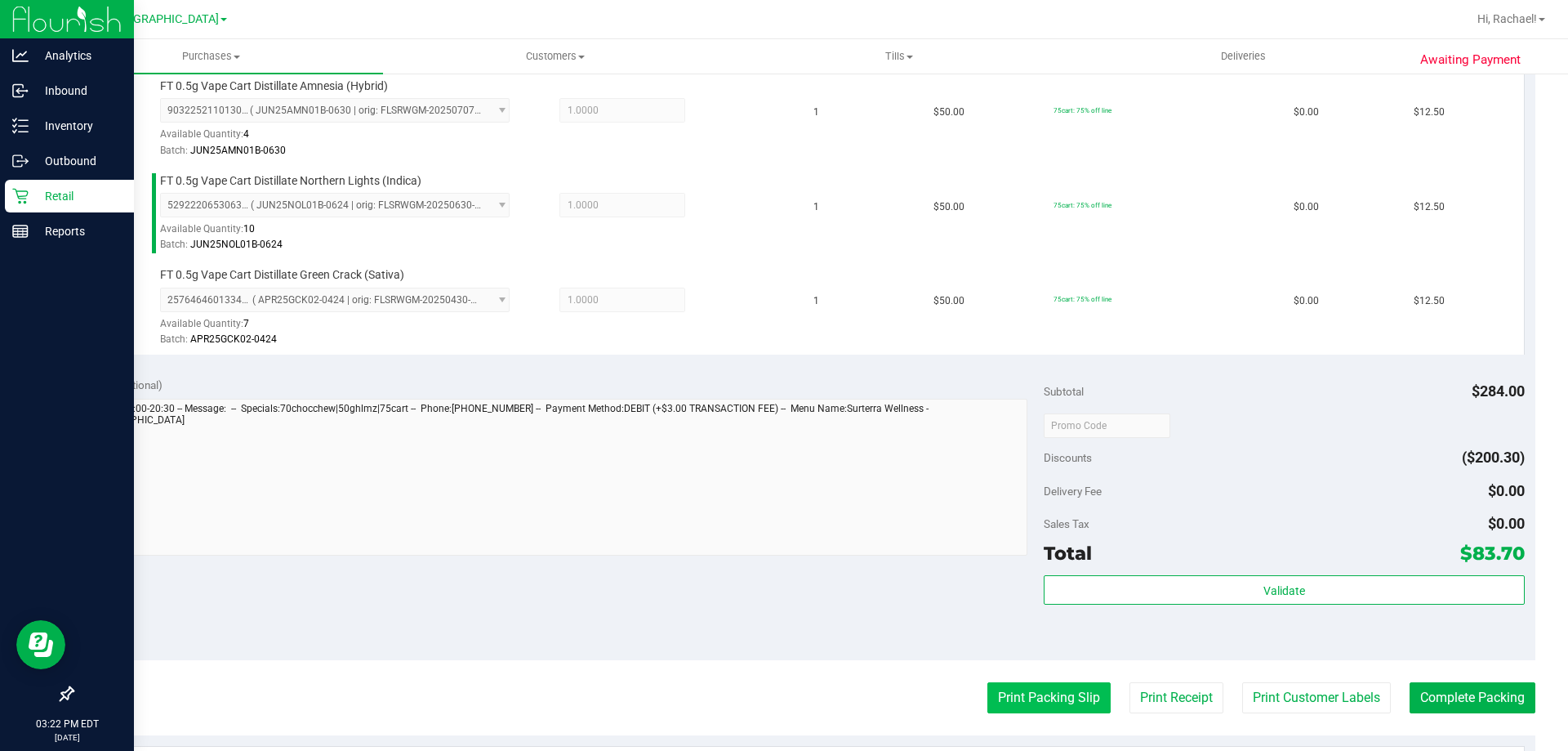
click at [1024, 704] on button "Print Packing Slip" at bounding box center [1049, 697] width 123 height 31
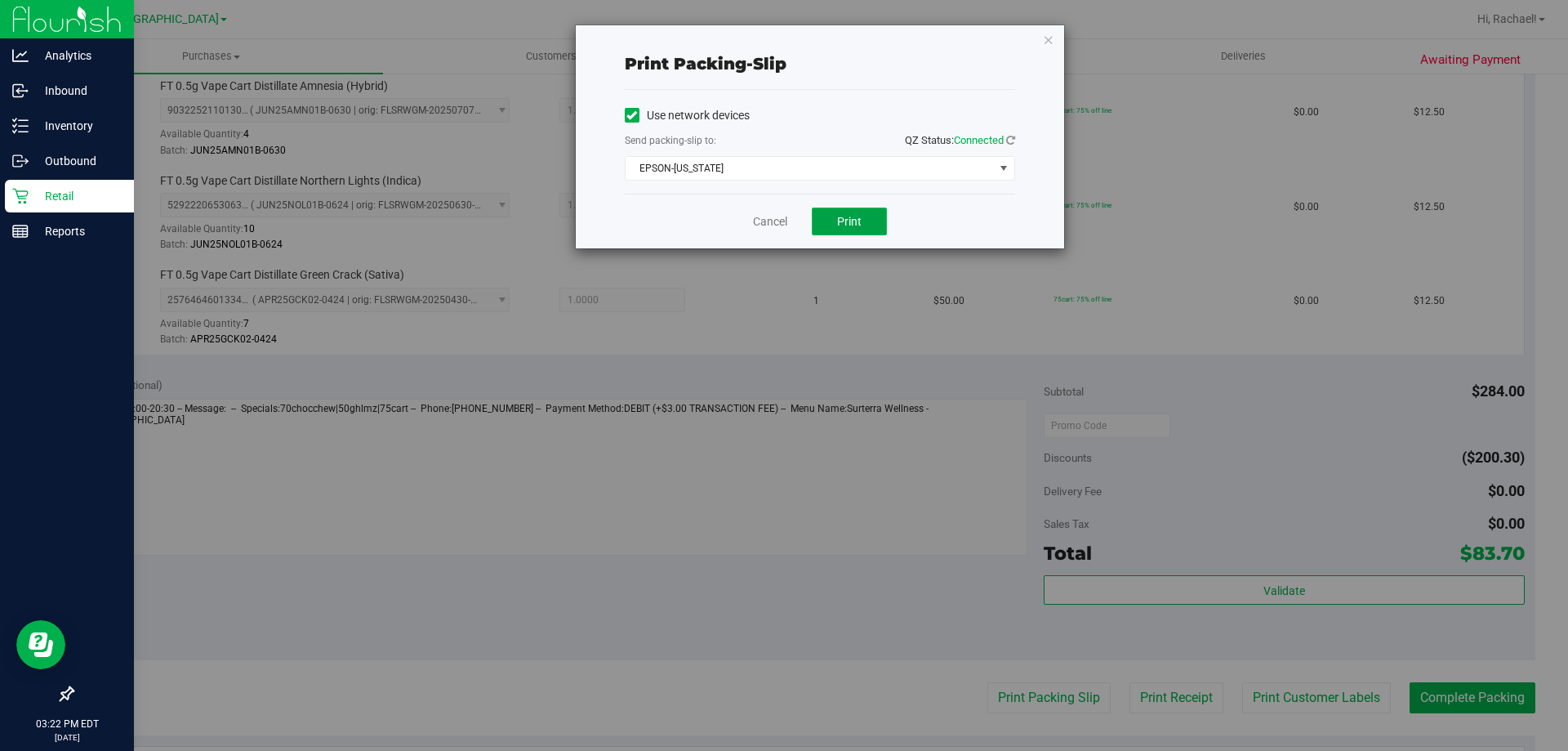
click at [870, 219] on button "Print" at bounding box center [849, 221] width 75 height 28
click at [1049, 35] on icon "button" at bounding box center [1049, 39] width 12 height 19
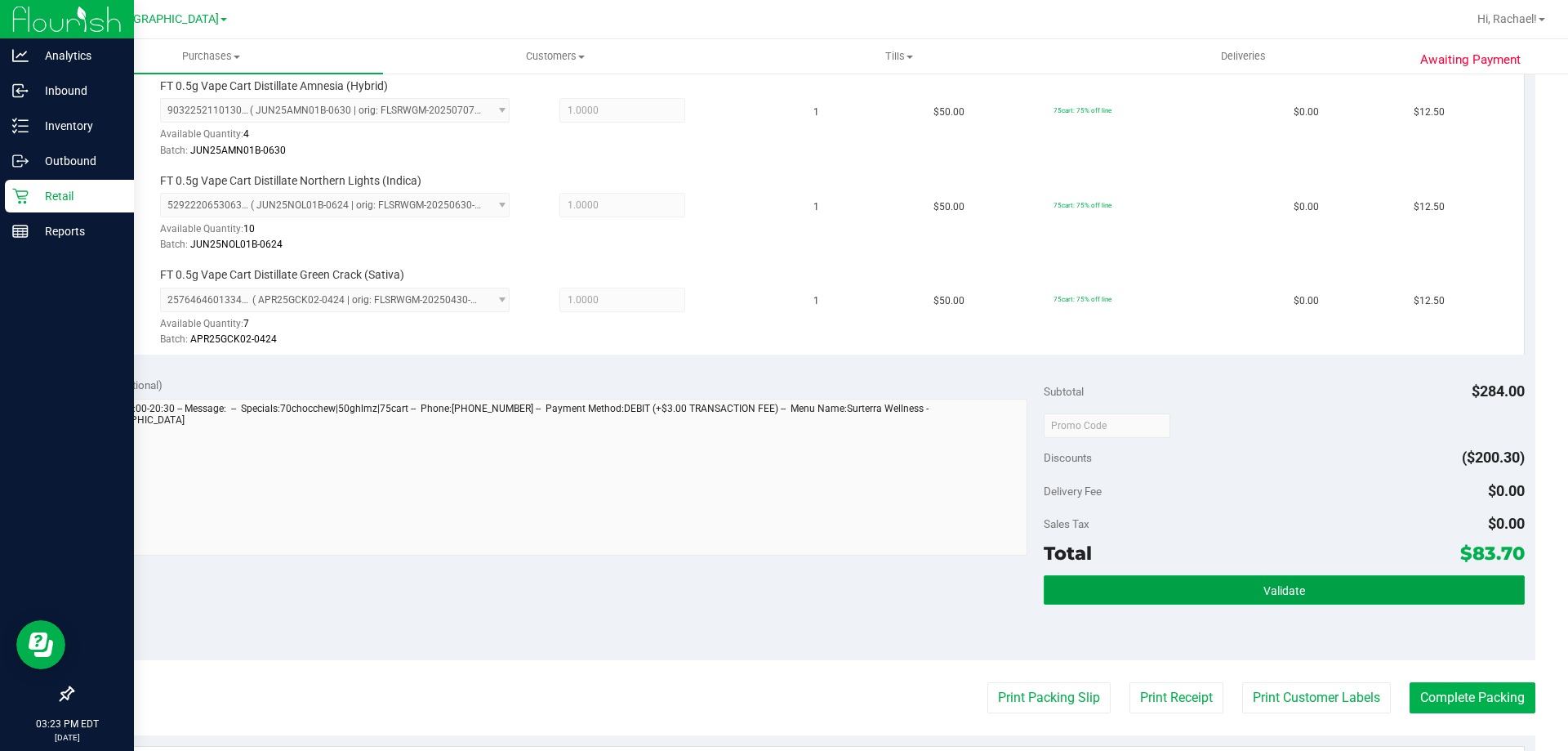
click at [1173, 577] on button "Validate" at bounding box center [1282, 589] width 480 height 30
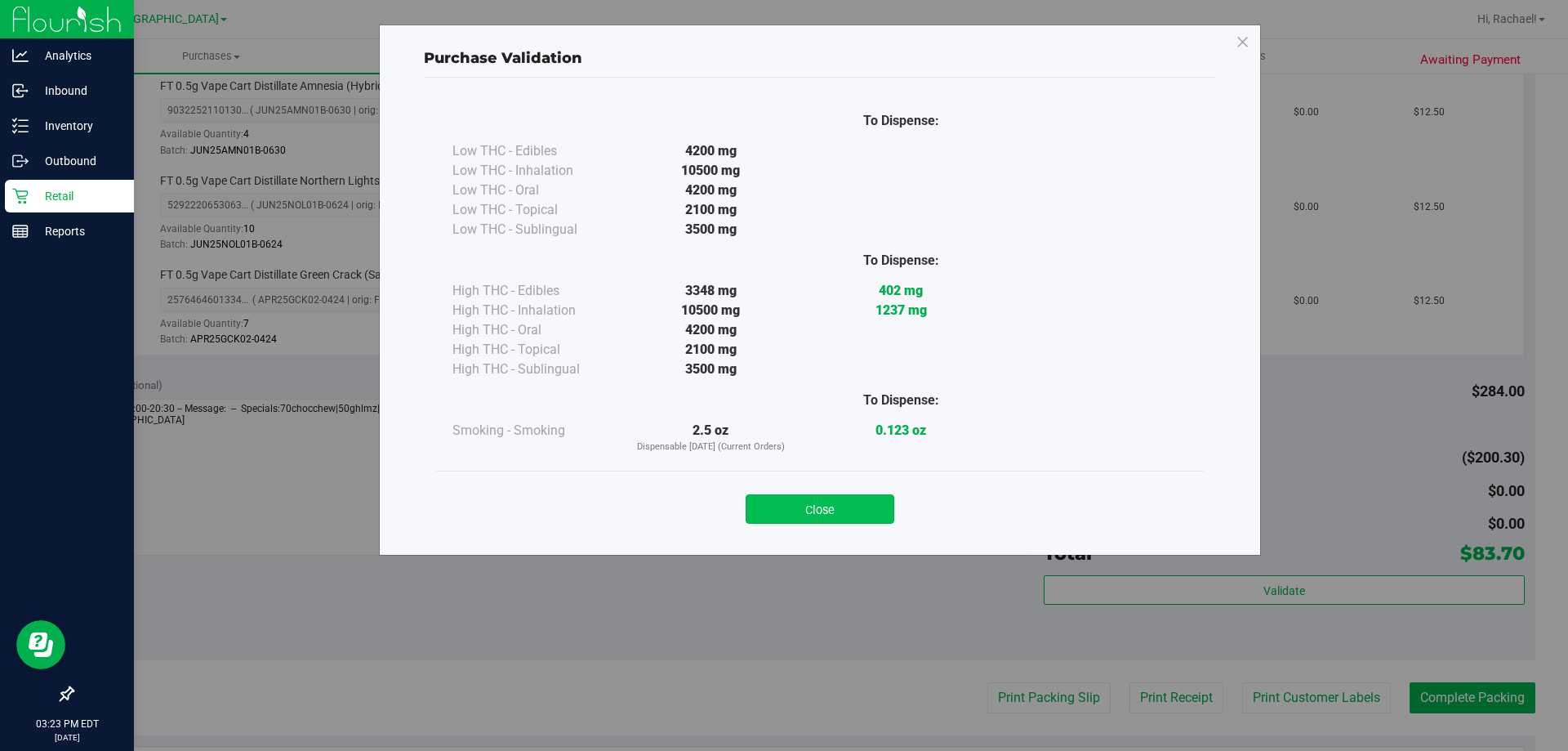
click at [820, 518] on button "Close" at bounding box center [819, 509] width 149 height 30
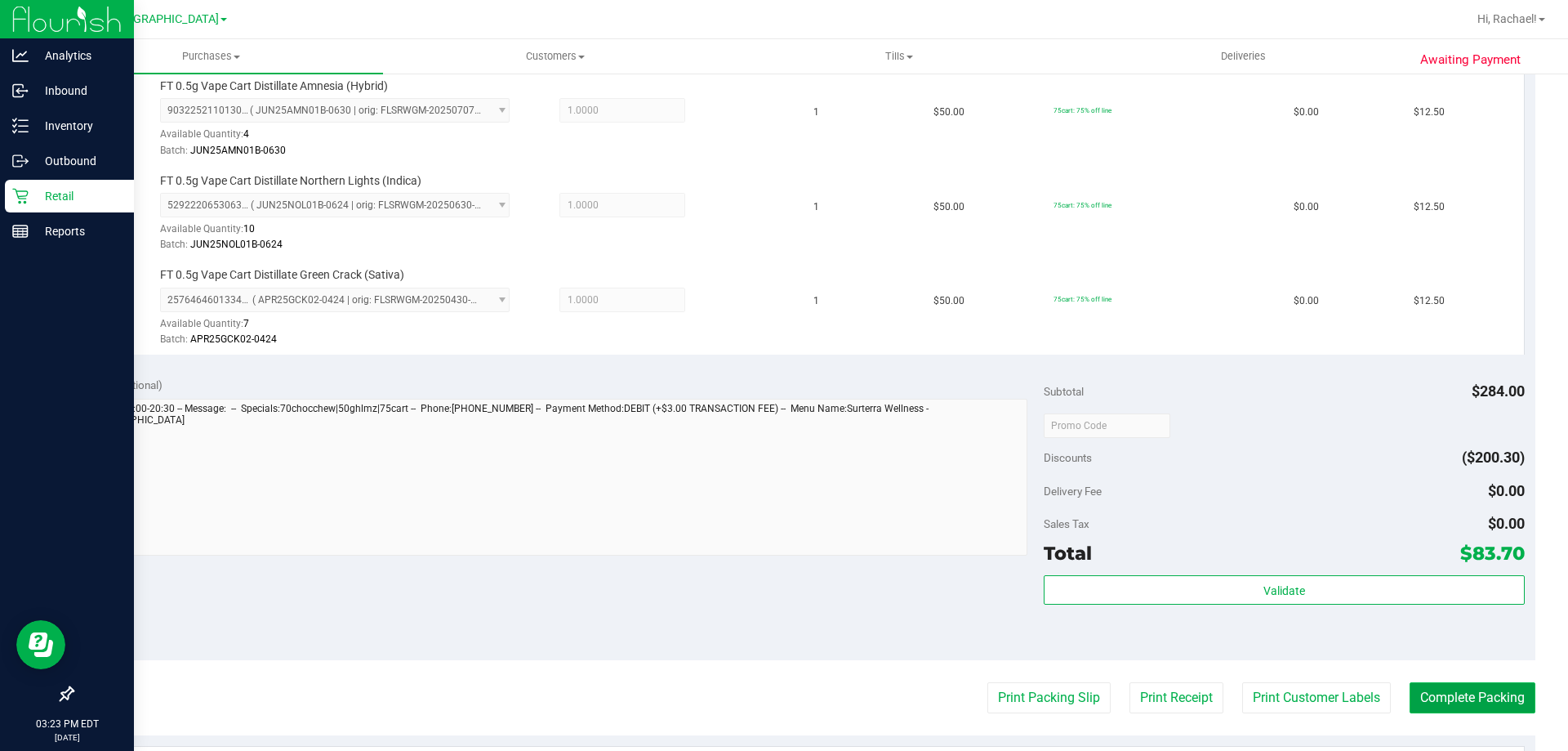
click at [1423, 693] on button "Complete Packing" at bounding box center [1472, 697] width 126 height 31
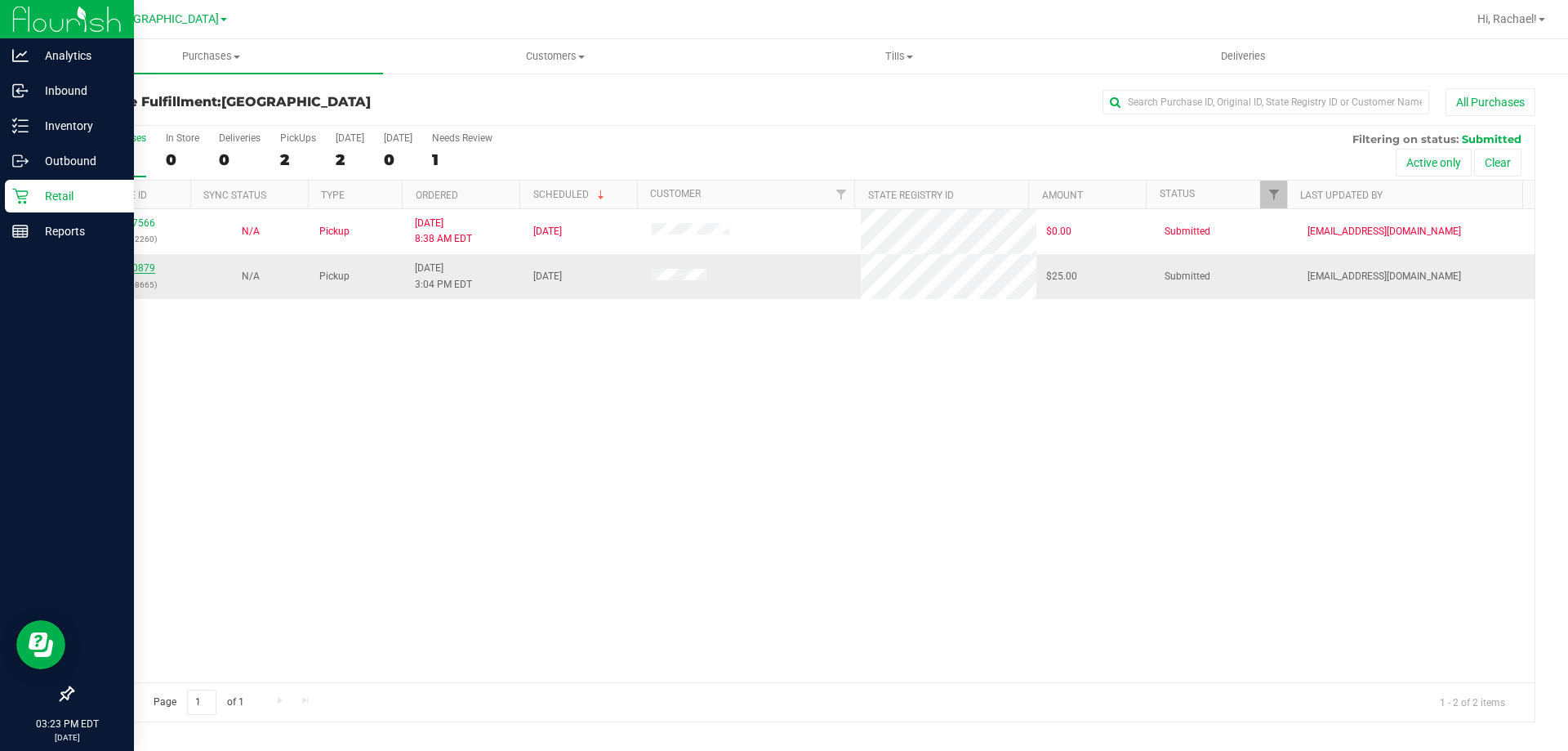
click at [141, 273] on link "11850879" at bounding box center [133, 268] width 46 height 12
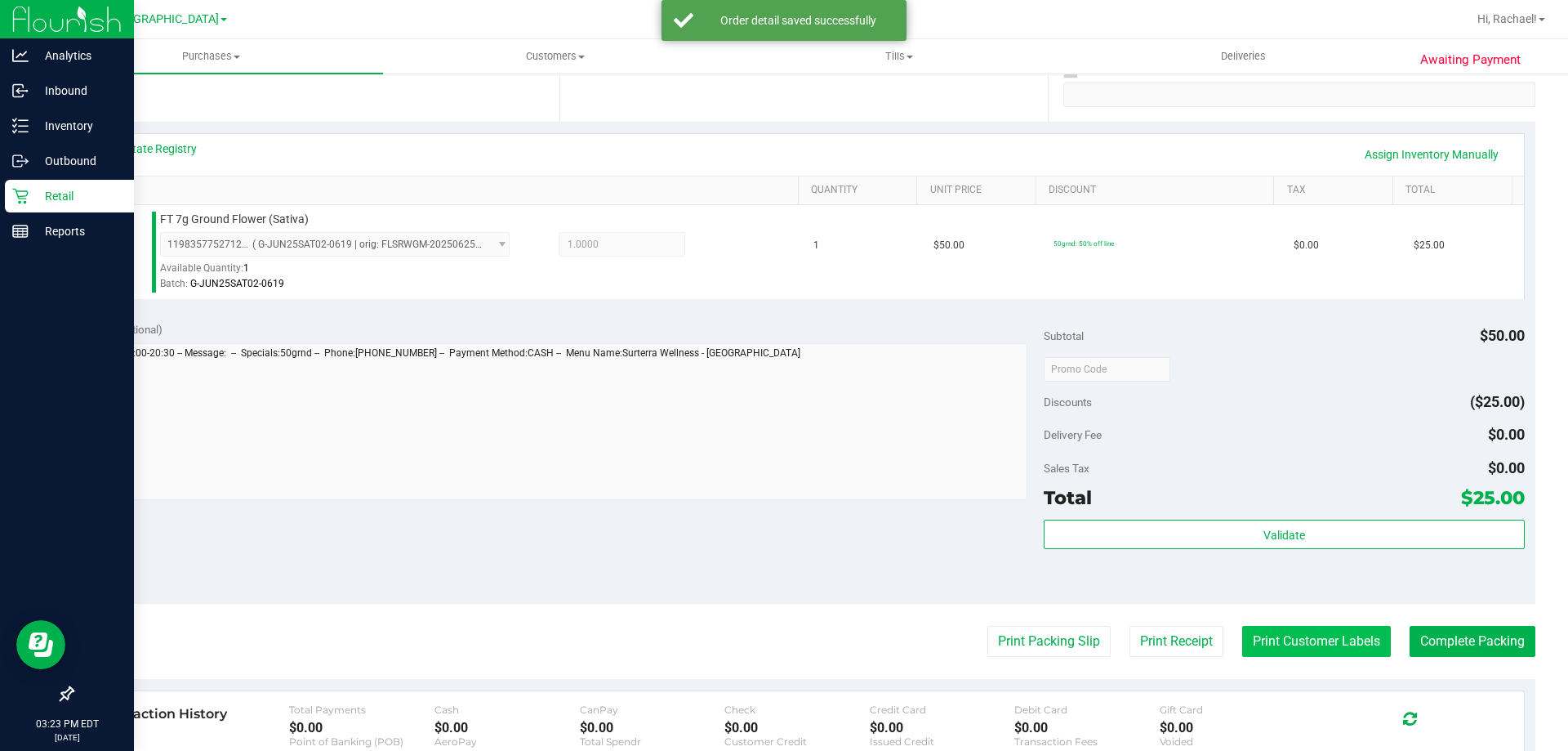
scroll to position [327, 0]
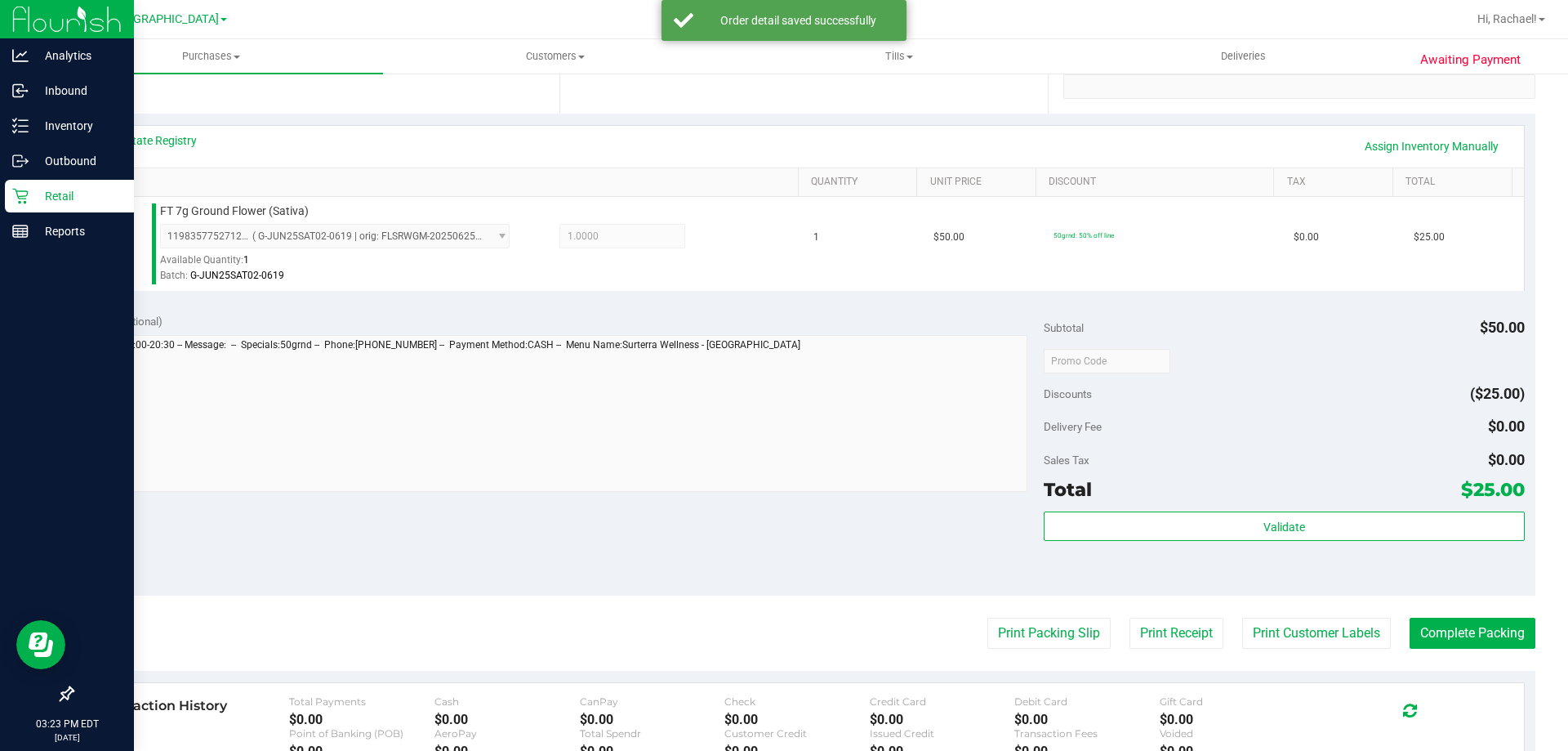
click at [1265, 501] on div "Total $25.00" at bounding box center [1282, 488] width 480 height 30
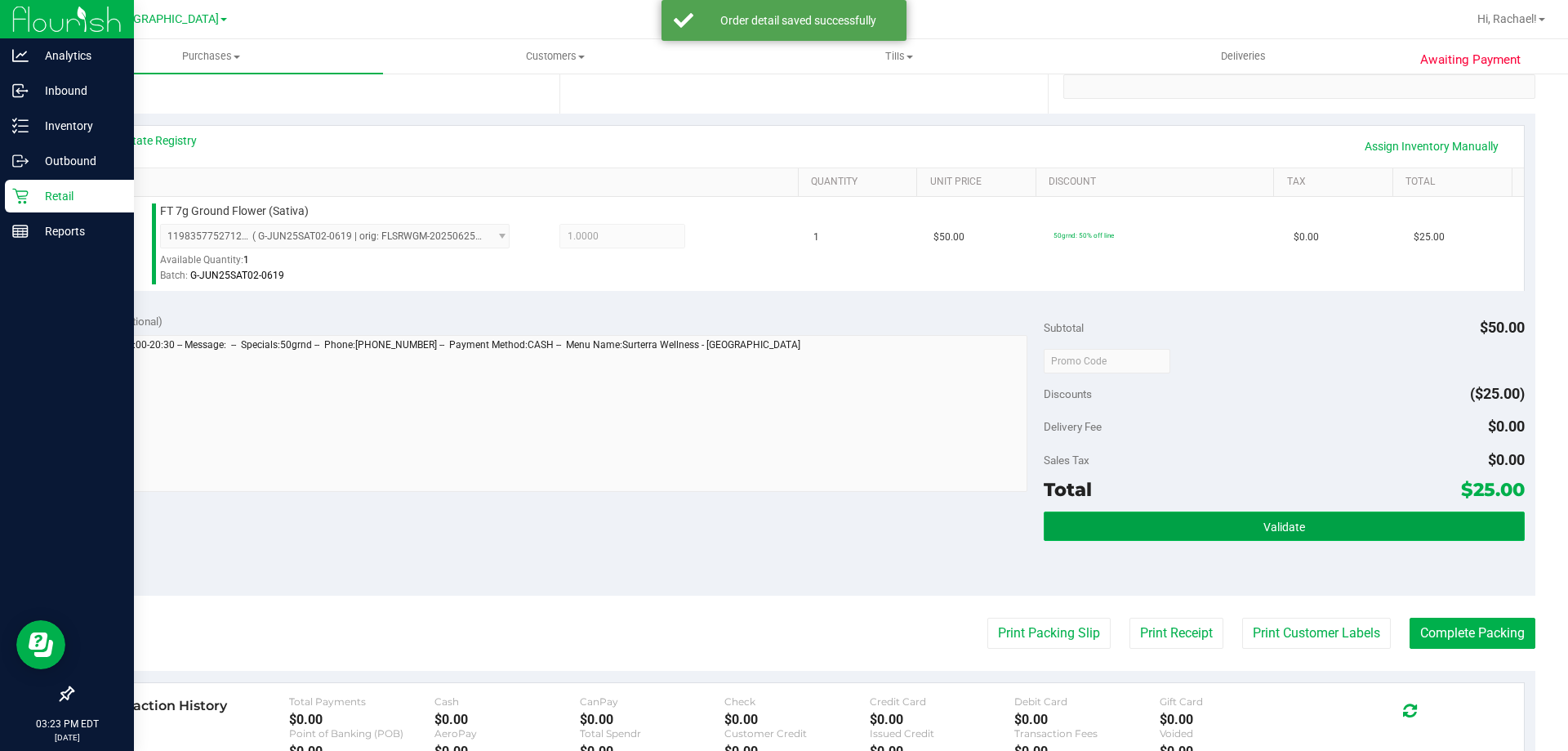
click at [1265, 523] on span "Validate" at bounding box center [1283, 527] width 41 height 13
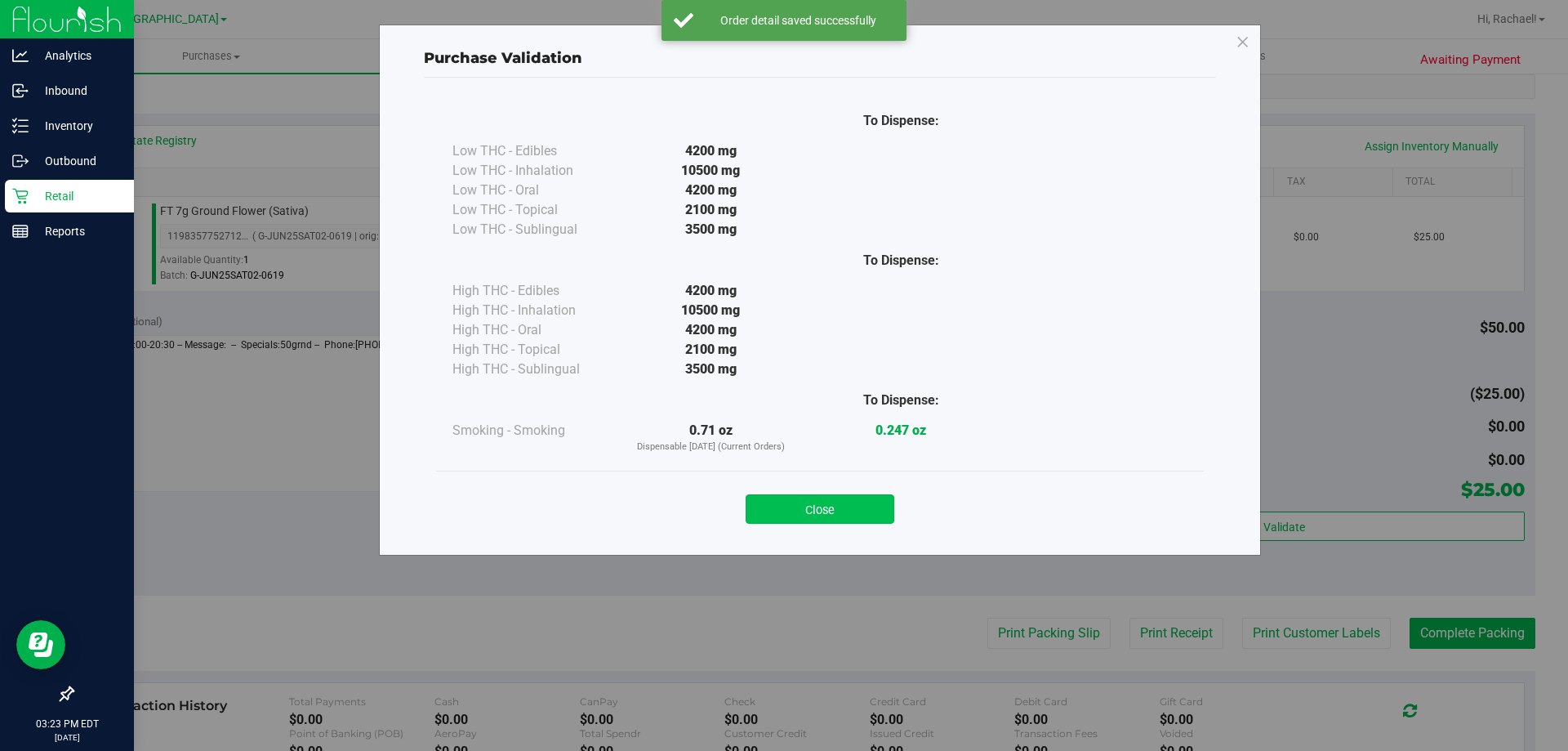
click at [858, 507] on button "Close" at bounding box center [819, 509] width 149 height 30
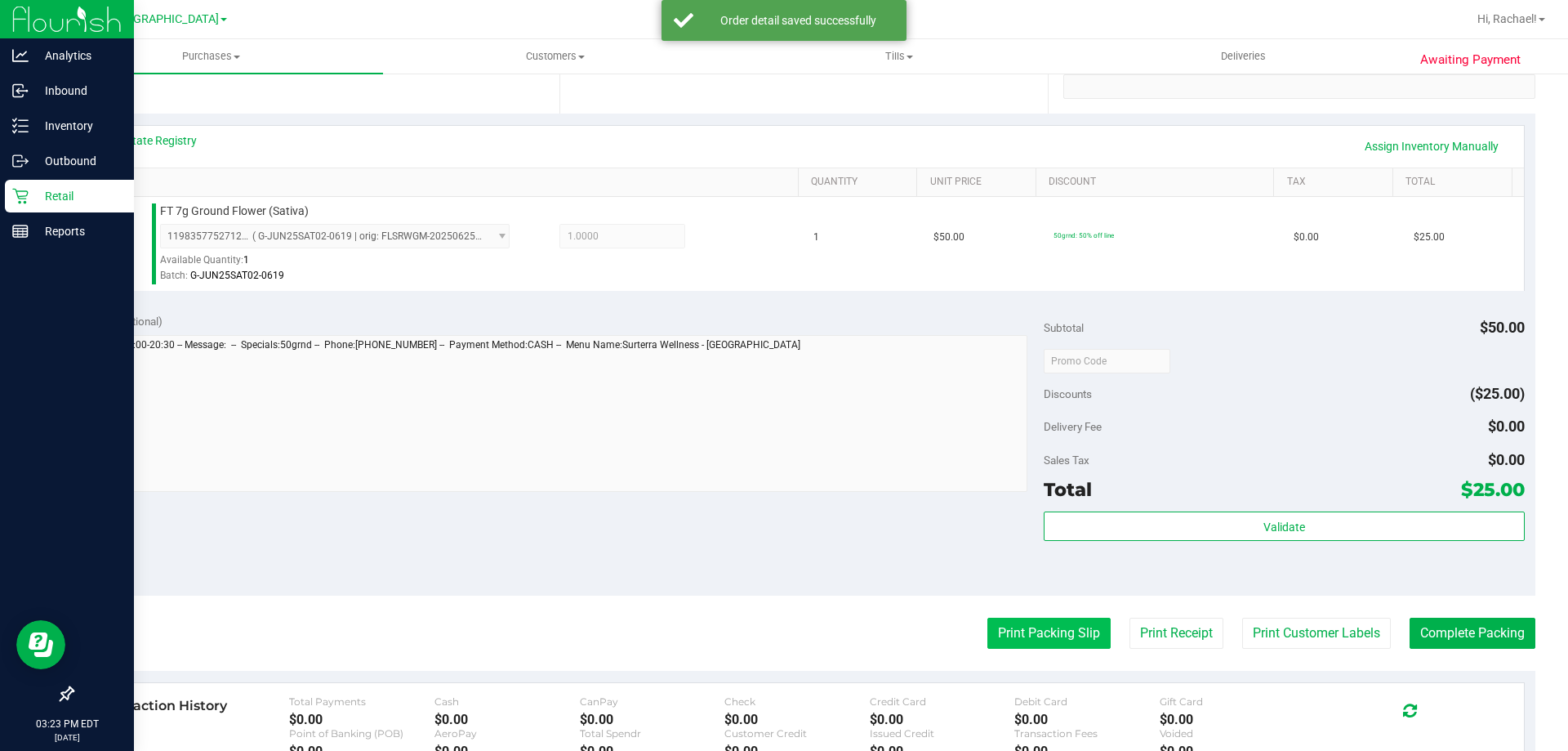
click at [1025, 626] on button "Print Packing Slip" at bounding box center [1049, 633] width 123 height 31
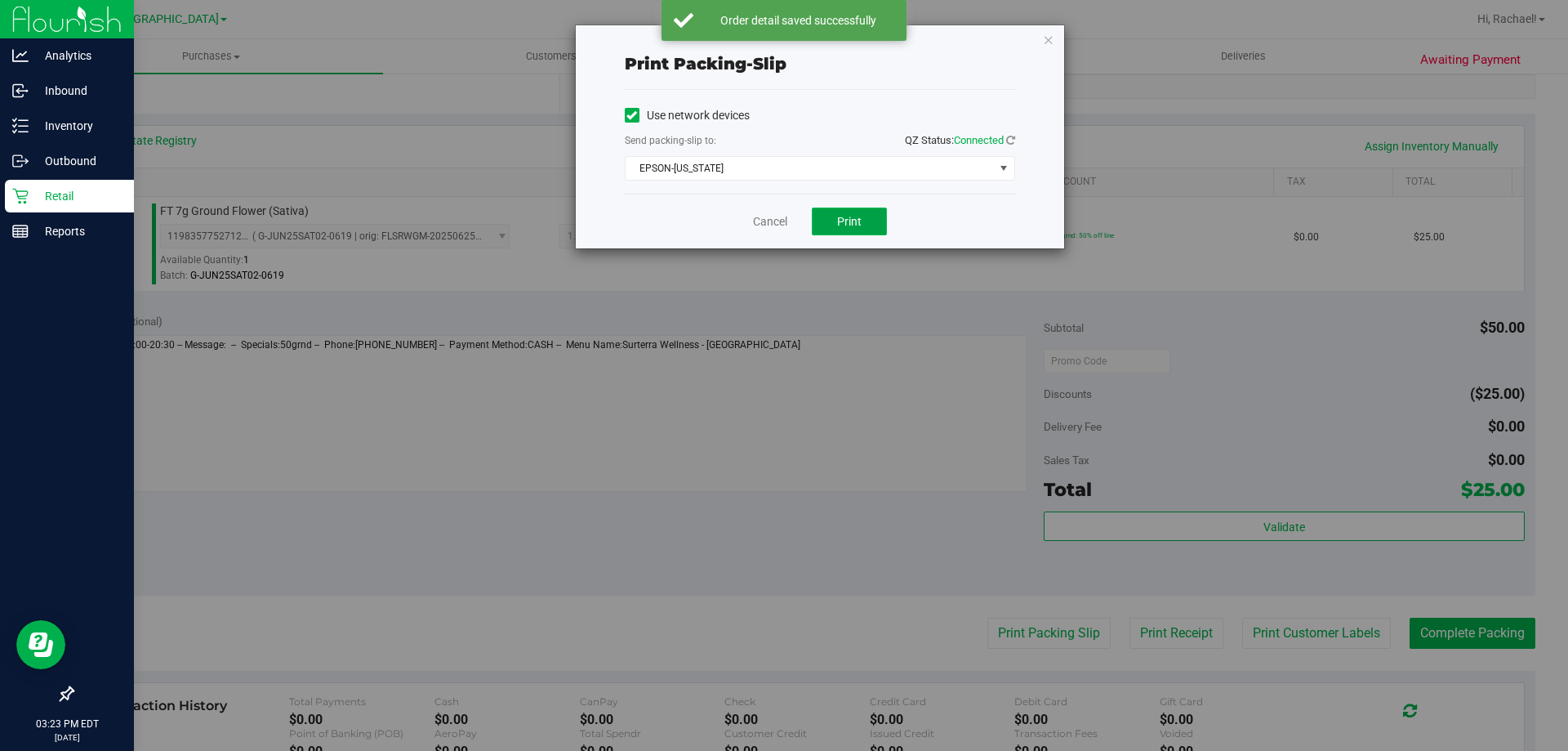
click at [826, 219] on button "Print" at bounding box center [849, 221] width 75 height 28
click at [1058, 40] on div "Print packing-slip Use network devices Send packing-slip to: QZ Status: Connect…" at bounding box center [820, 137] width 488 height 223
click at [1050, 43] on icon "button" at bounding box center [1049, 39] width 12 height 19
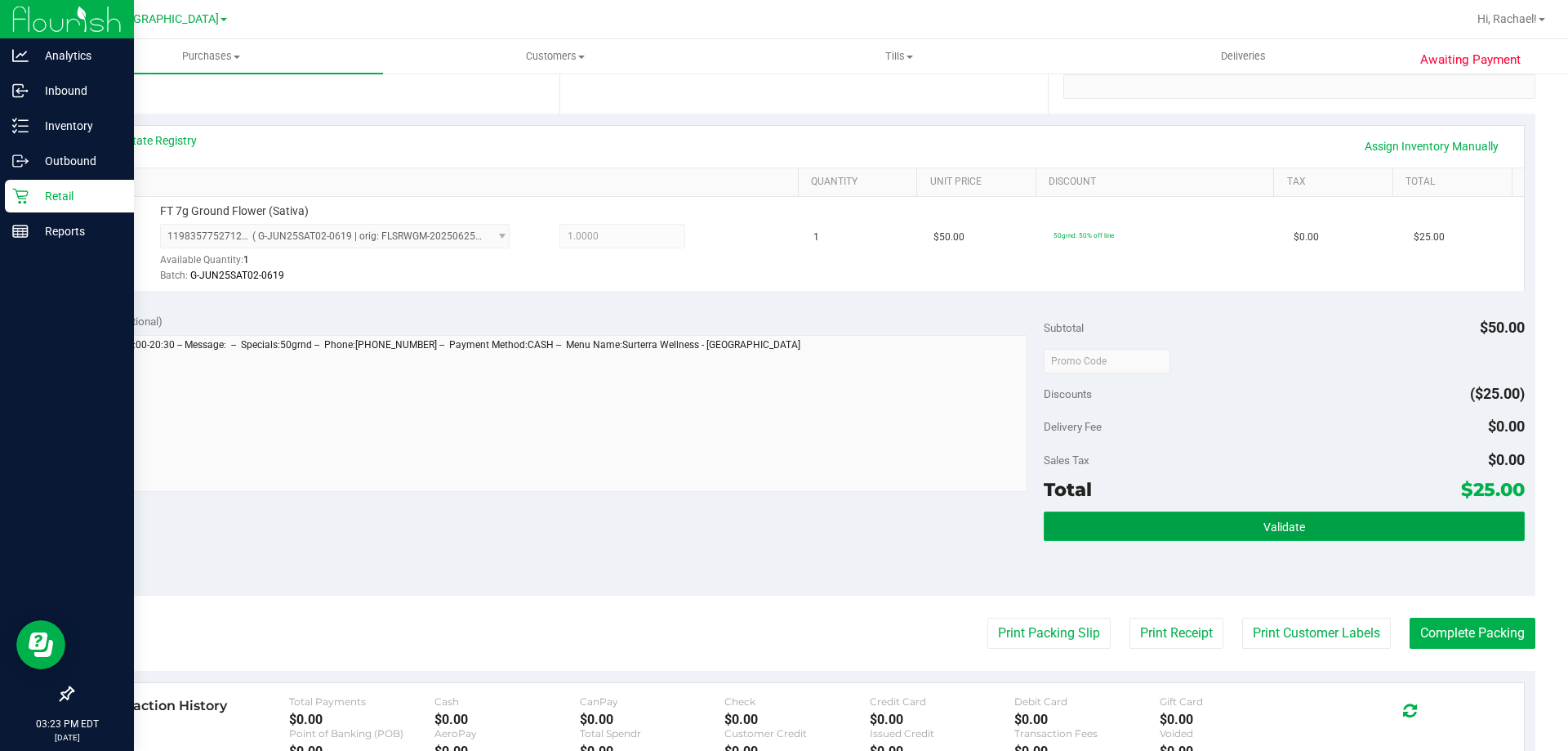
click at [1217, 517] on button "Validate" at bounding box center [1282, 526] width 480 height 30
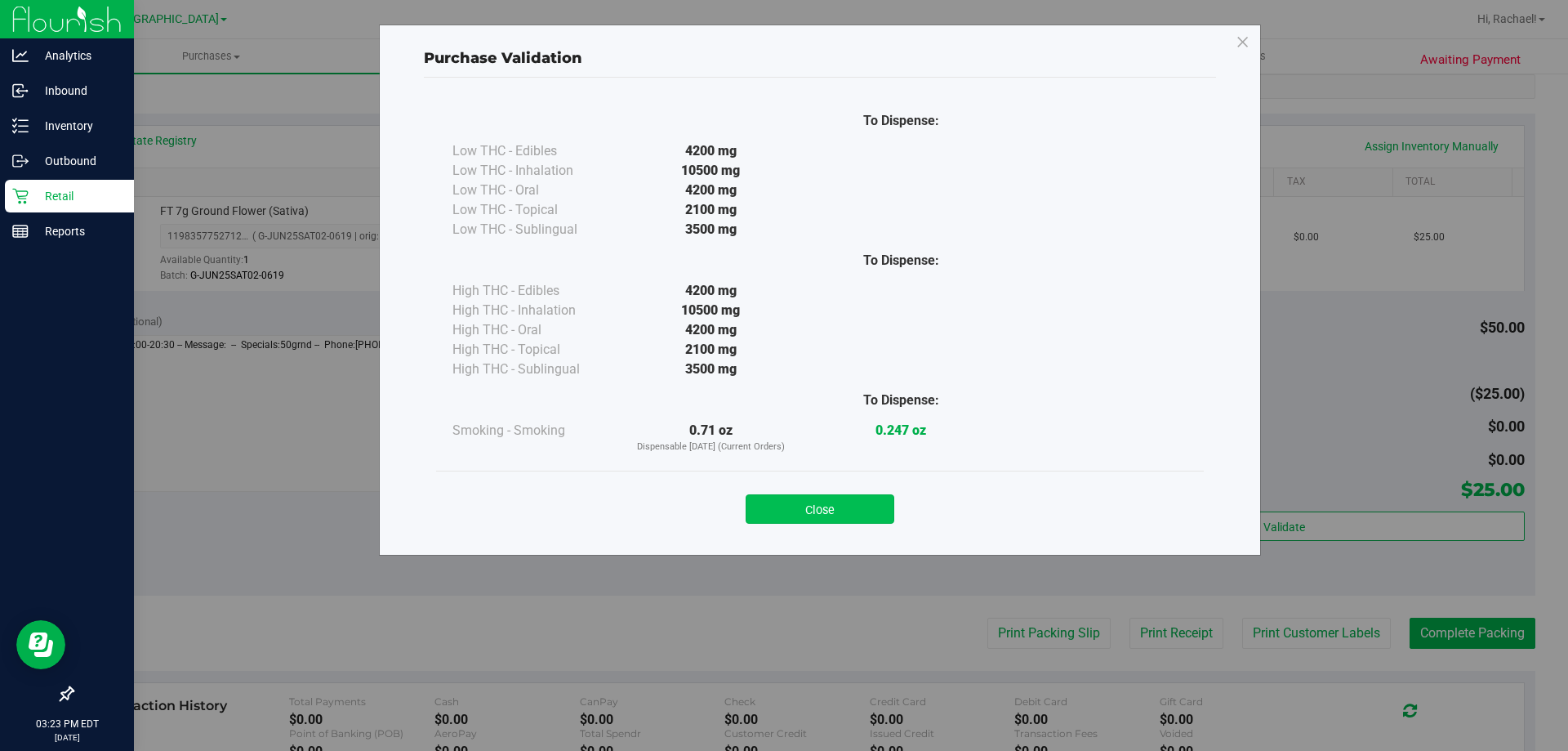
click at [847, 504] on button "Close" at bounding box center [819, 509] width 149 height 30
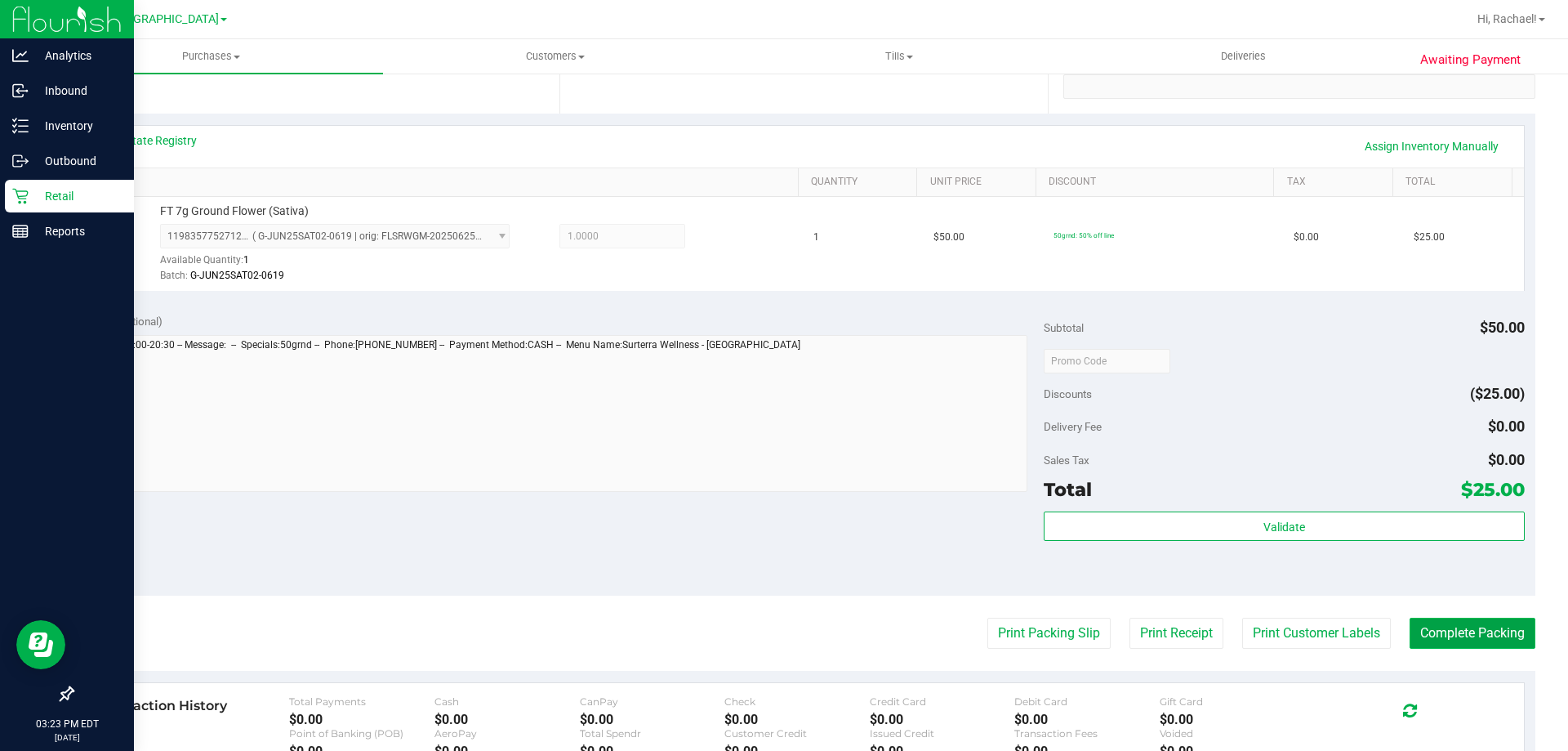
click at [1490, 630] on button "Complete Packing" at bounding box center [1472, 633] width 126 height 31
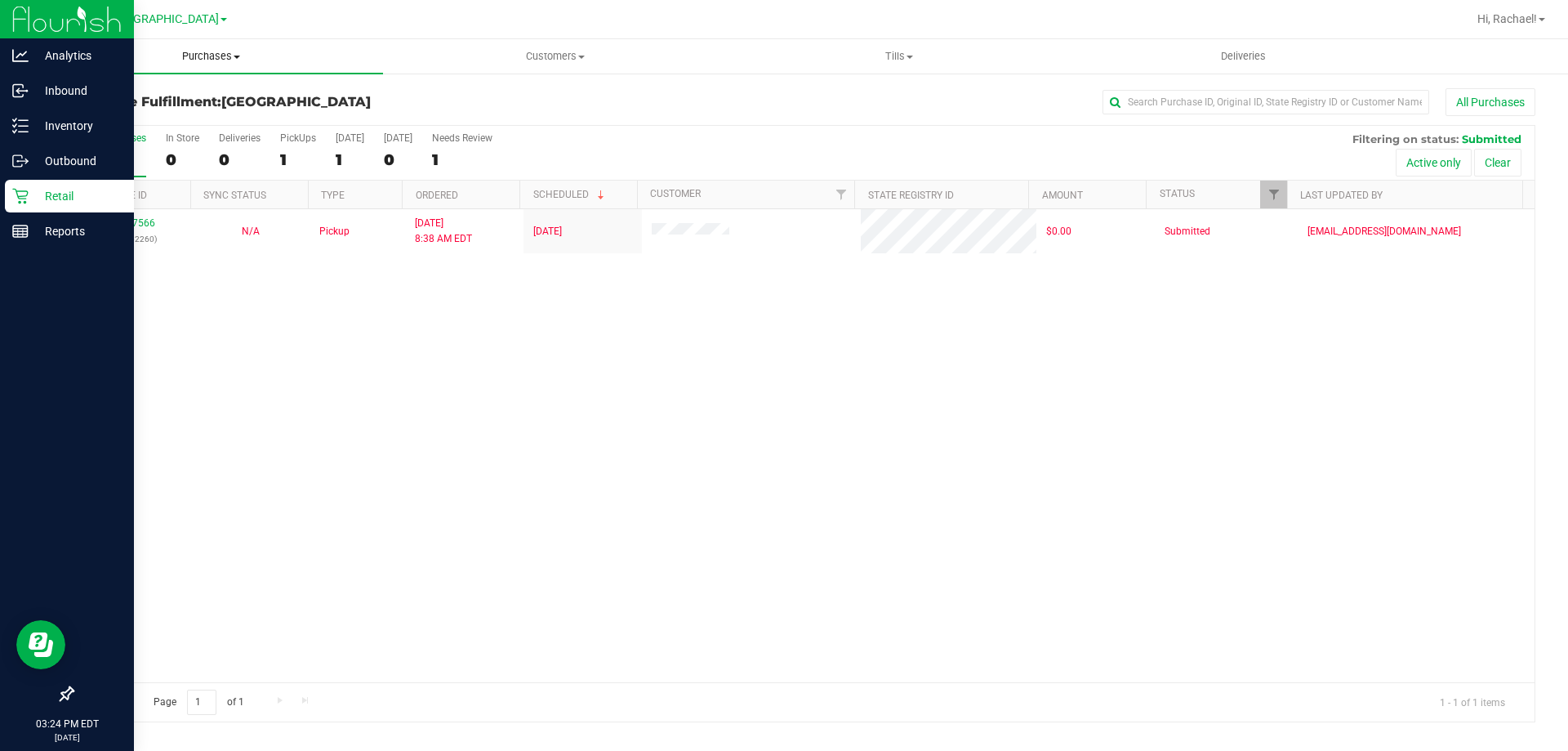
click at [209, 52] on span "Purchases" at bounding box center [212, 56] width 344 height 14
click at [111, 112] on span "Fulfillment" at bounding box center [89, 118] width 101 height 13
click at [897, 54] on span "Tills" at bounding box center [899, 56] width 342 height 14
click at [820, 100] on span "Manage tills" at bounding box center [782, 98] width 111 height 13
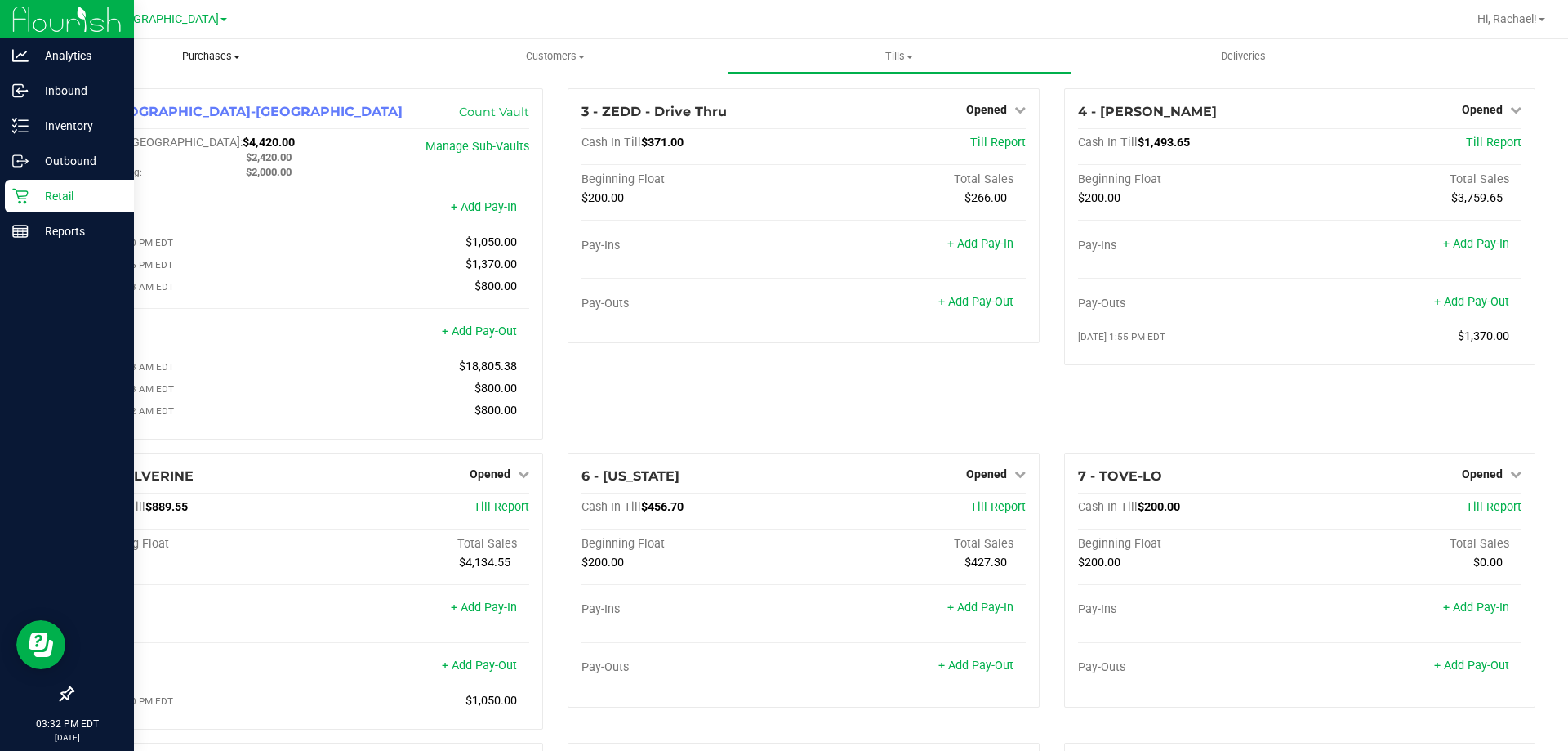
click at [187, 53] on span "Purchases" at bounding box center [212, 56] width 344 height 14
click at [117, 122] on span "Fulfillment" at bounding box center [89, 118] width 101 height 13
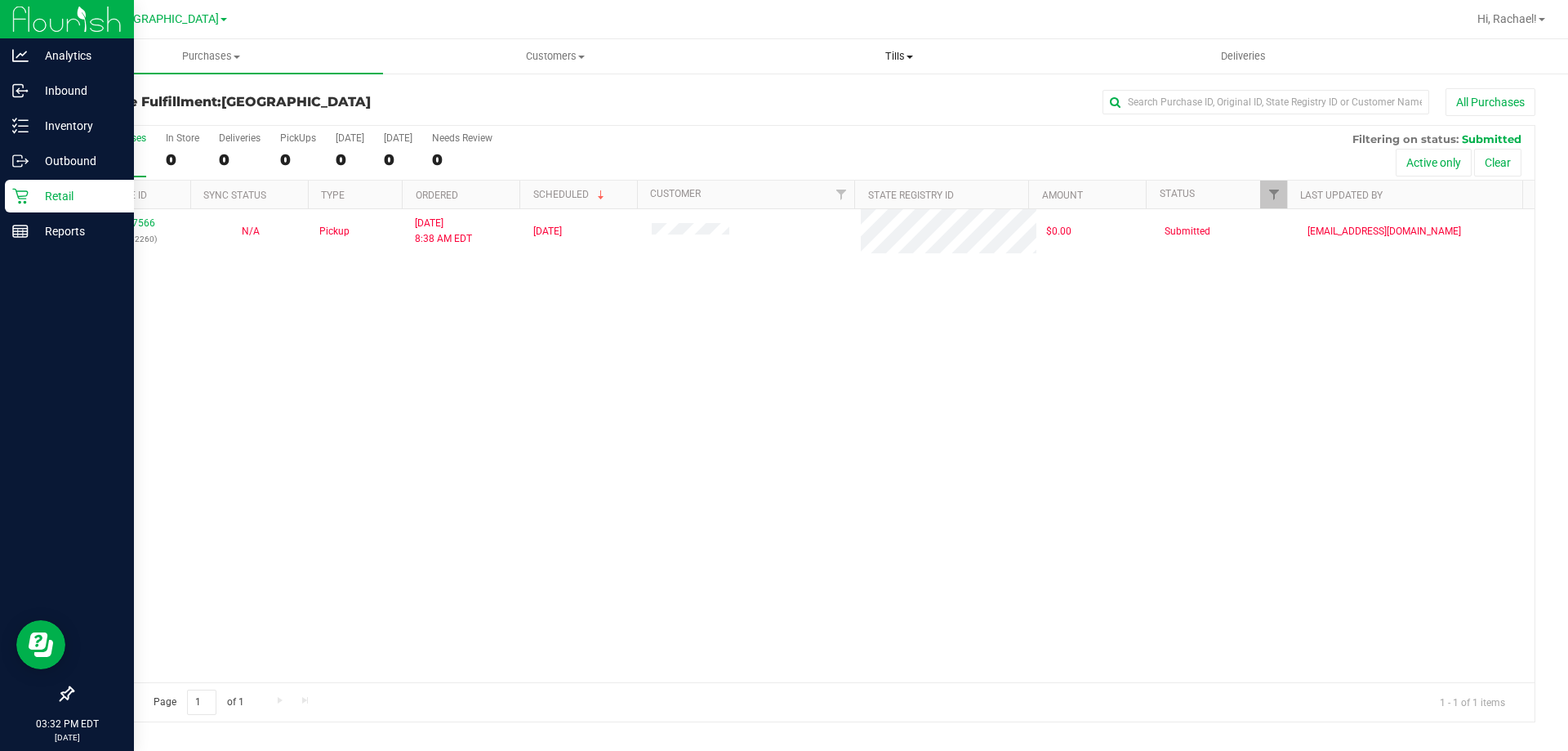
click at [898, 52] on span "Tills" at bounding box center [899, 56] width 342 height 14
click at [785, 100] on span "Manage tills" at bounding box center [782, 98] width 111 height 13
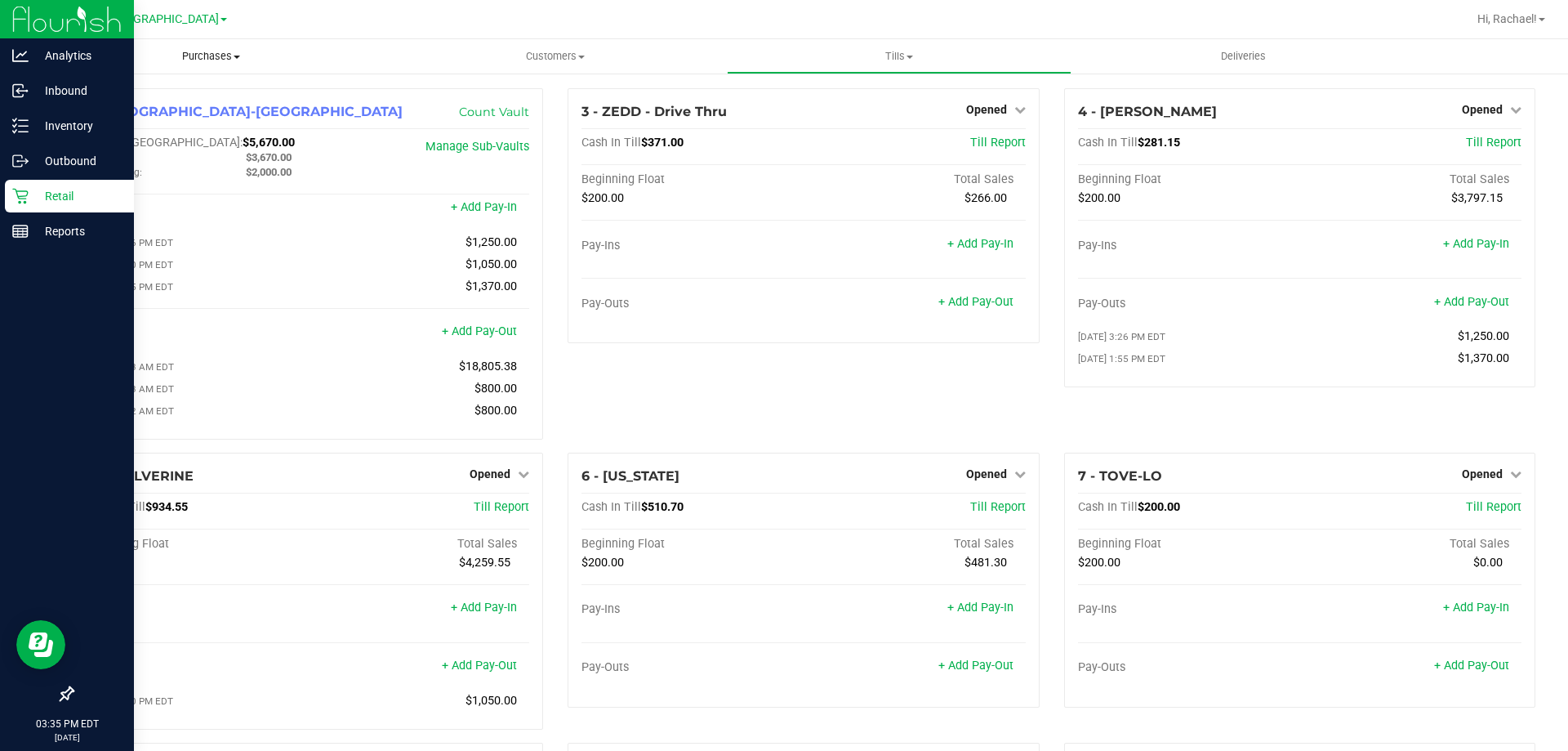
click at [219, 58] on span "Purchases" at bounding box center [212, 56] width 344 height 14
click at [139, 113] on li "Fulfillment" at bounding box center [212, 118] width 344 height 19
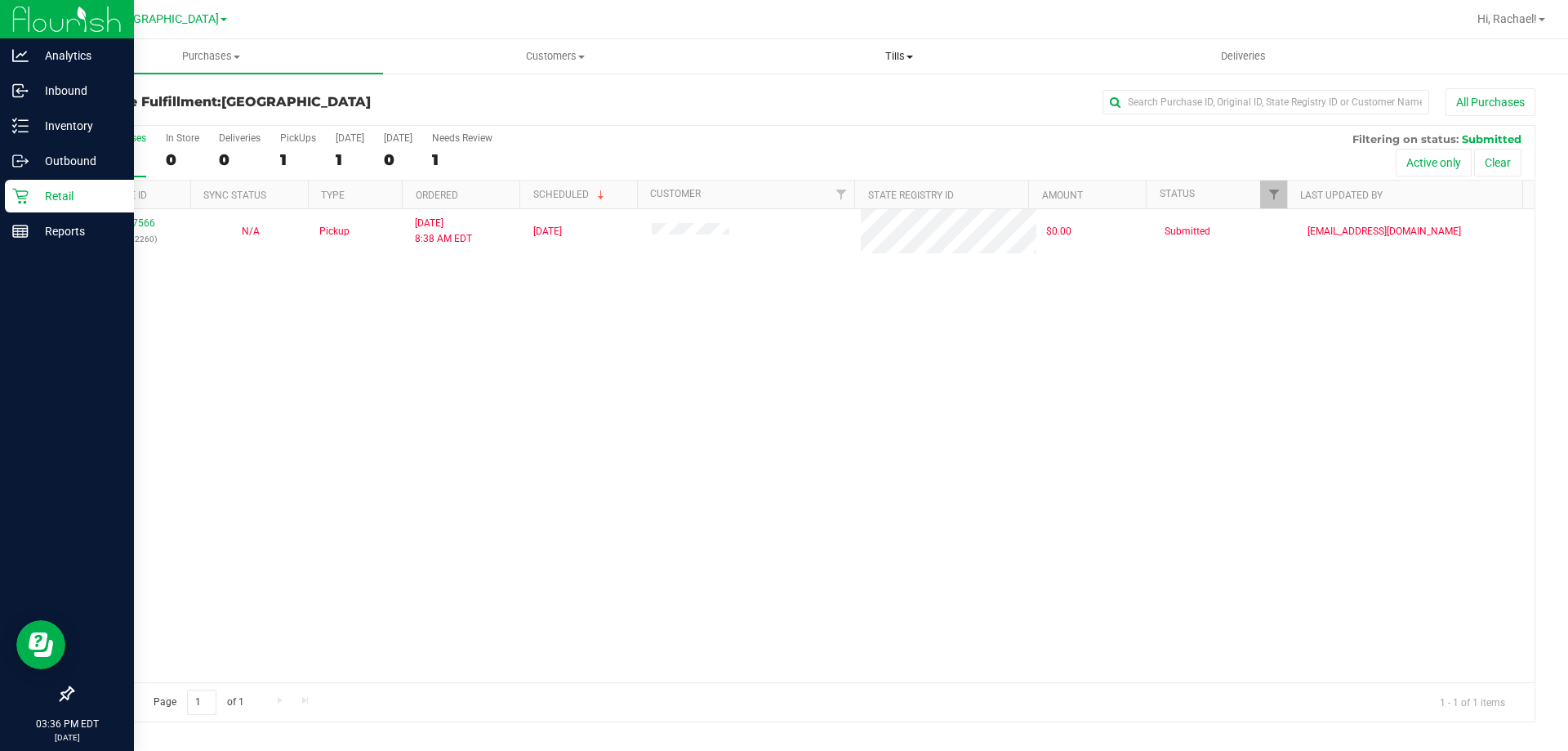
click at [891, 54] on span "Tills" at bounding box center [899, 56] width 342 height 14
click at [796, 95] on span "Manage tills" at bounding box center [782, 98] width 111 height 13
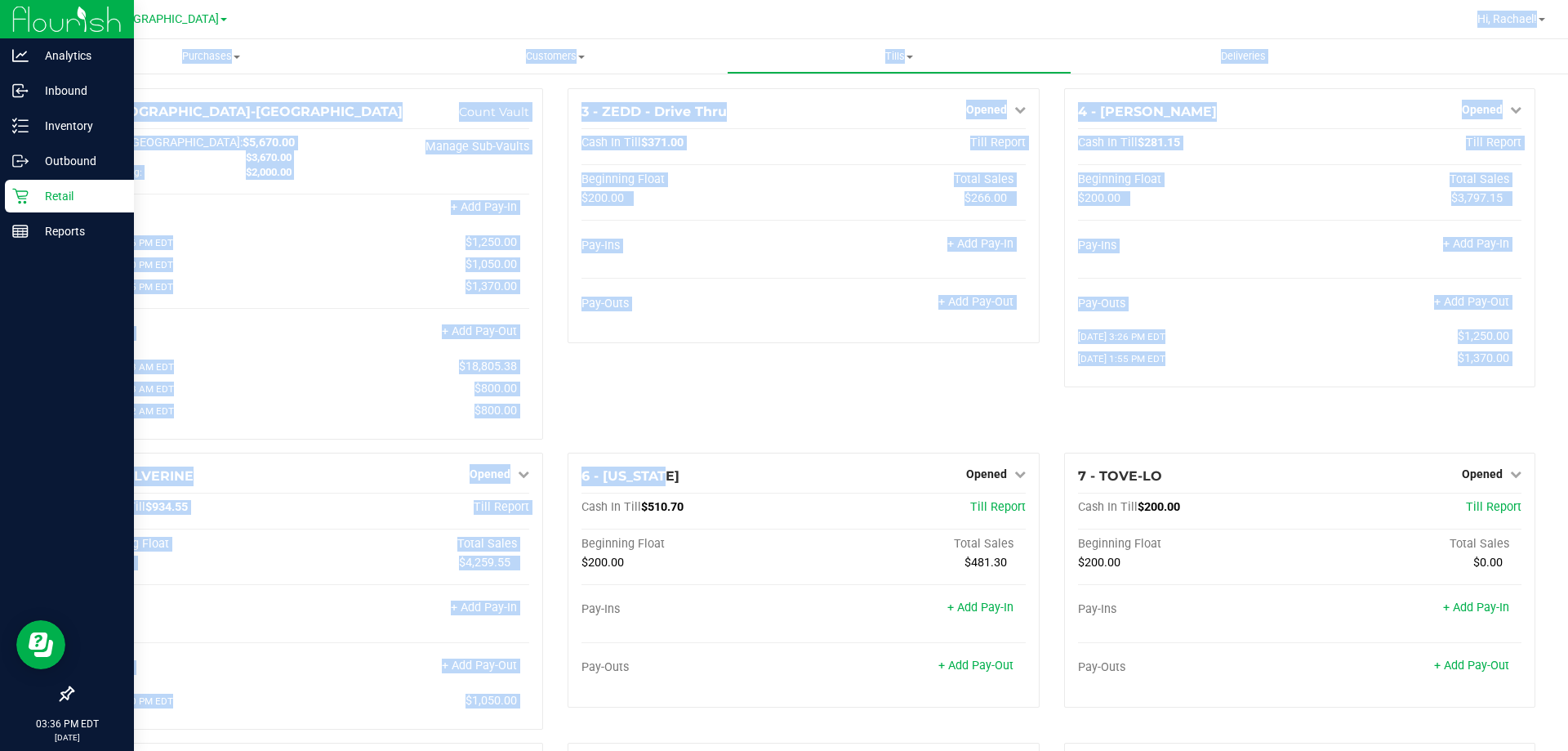
drag, startPoint x: 812, startPoint y: 23, endPoint x: 953, endPoint y: 437, distance: 437.4
click at [901, 475] on div "Palm Coast WC Hi, Rachael! Purchases Summary of purchases Fulfillment All purch…" at bounding box center [804, 375] width 1529 height 751
click at [1042, 406] on div "3 - ZEDD - Drive Thru Opened Close Till Cash In Till $371.00 Till Report Beginn…" at bounding box center [804, 270] width 496 height 364
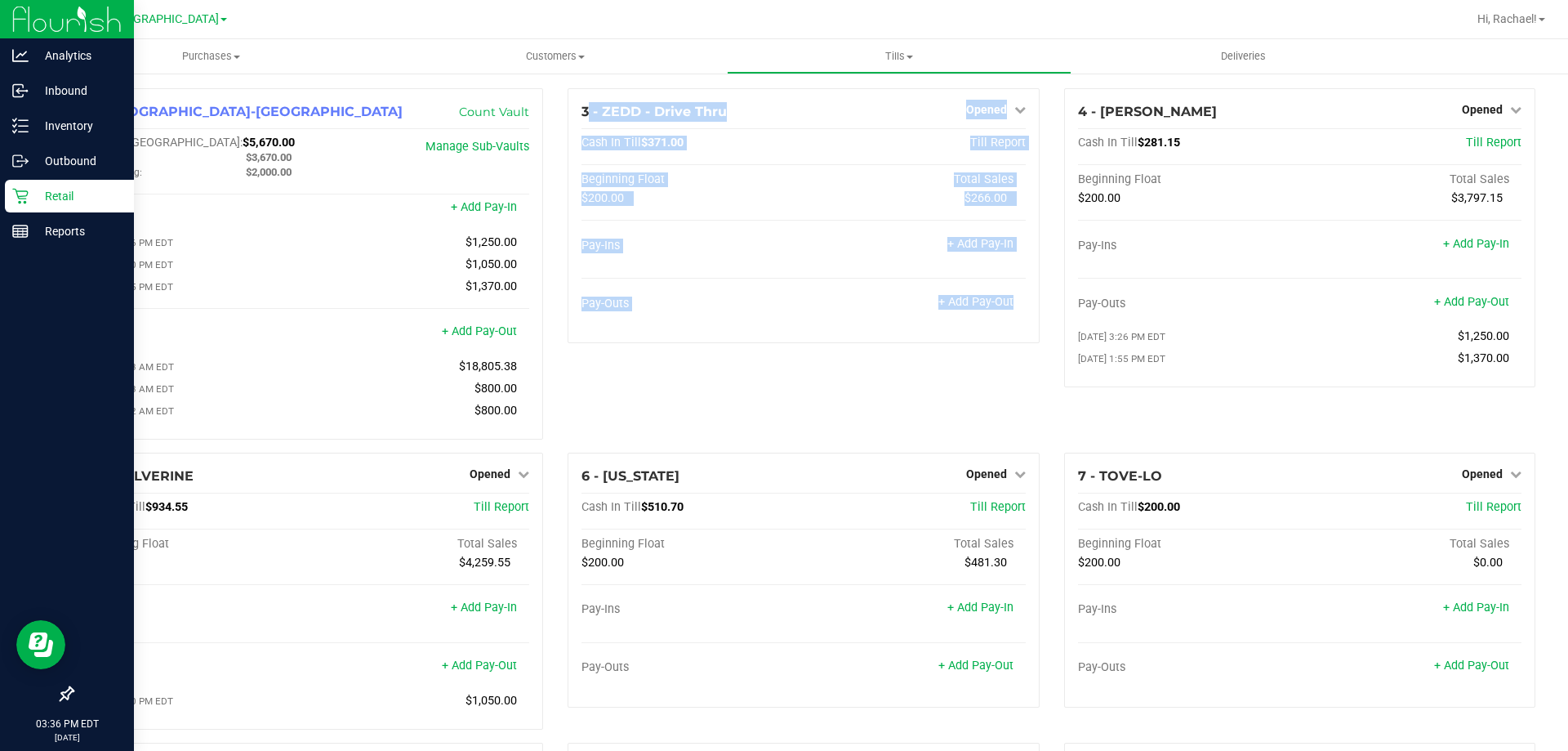
drag, startPoint x: 1043, startPoint y: 418, endPoint x: 562, endPoint y: 366, distance: 483.8
click at [562, 366] on div "1 - Palm Coast-Vault Count Vault Cash In Vault: $5,670.00 Main: $3,670.00 Chang…" at bounding box center [803, 549] width 1487 height 922
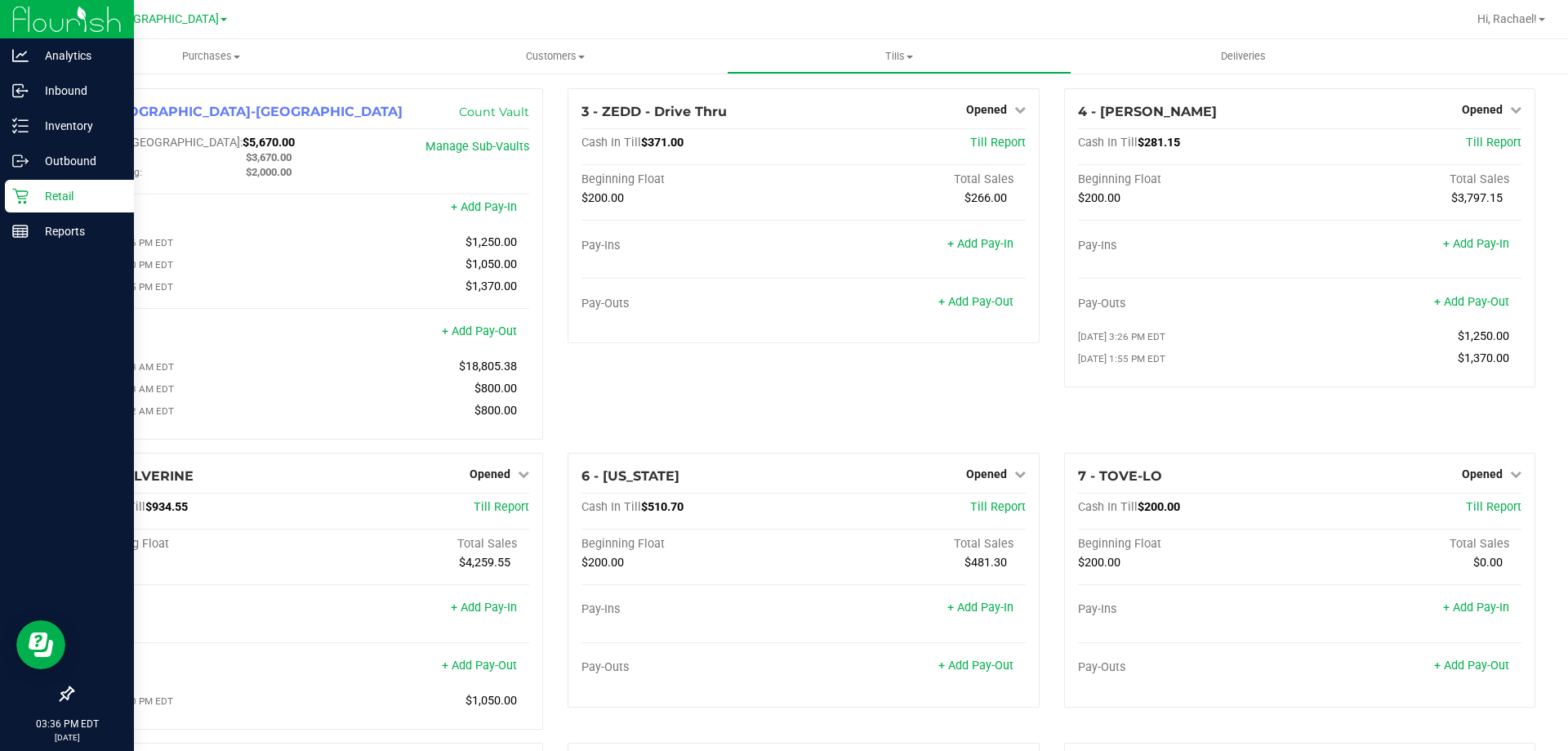
click at [546, 368] on div "1 - Palm Coast-Vault Count Vault Cash In Vault: $5,670.00 Main: $3,670.00 Chang…" at bounding box center [308, 270] width 496 height 364
drag, startPoint x: 546, startPoint y: 344, endPoint x: 1039, endPoint y: 438, distance: 501.9
click at [1039, 438] on div "1 - Palm Coast-Vault Count Vault Cash In Vault: $5,670.00 Main: $3,670.00 Chang…" at bounding box center [803, 549] width 1487 height 922
click at [1038, 438] on div "3 - ZEDD - Drive Thru Opened Close Till Cash In Till $371.00 Till Report Beginn…" at bounding box center [804, 270] width 496 height 364
click at [192, 62] on span "Purchases" at bounding box center [212, 56] width 344 height 14
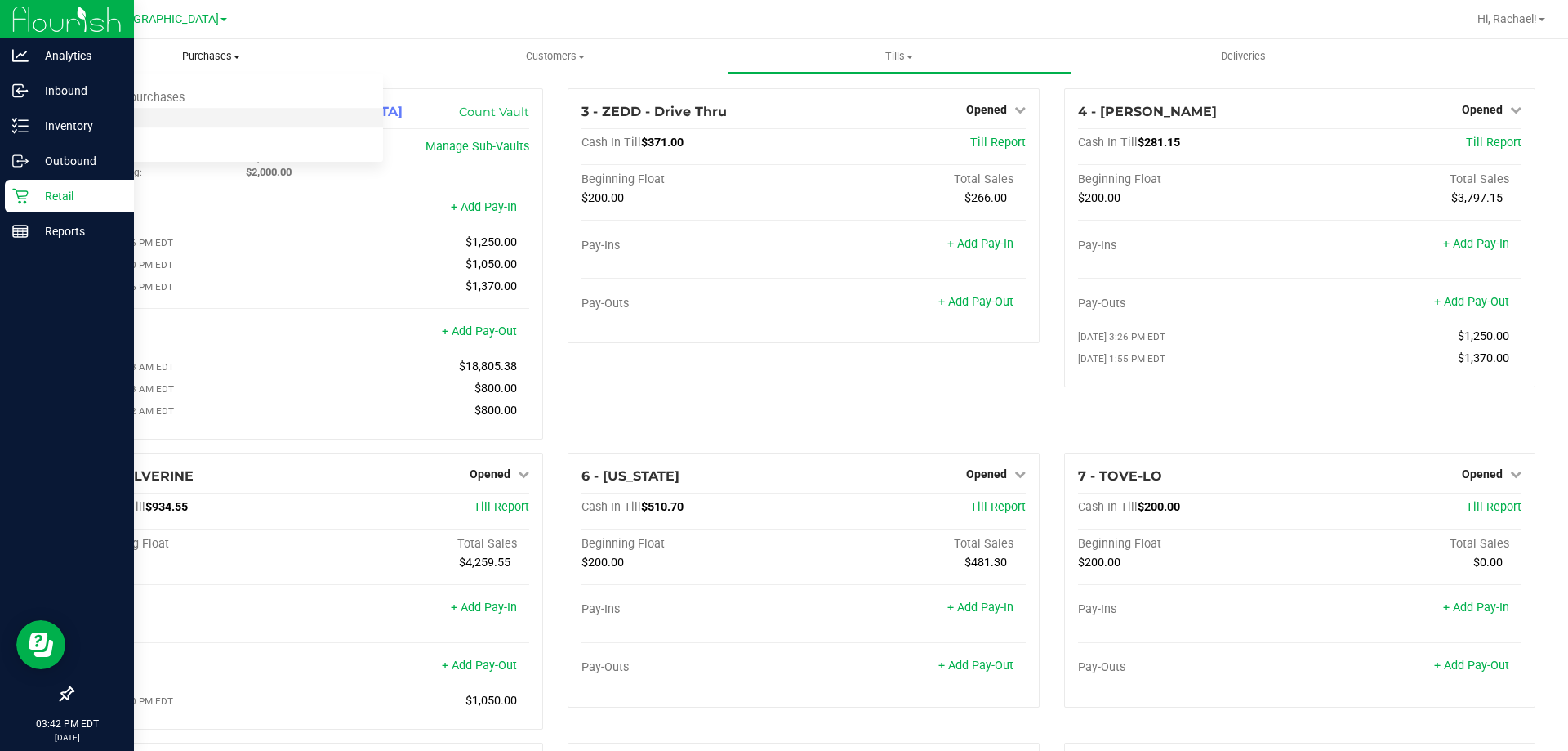
click at [104, 116] on span "Fulfillment" at bounding box center [89, 118] width 101 height 13
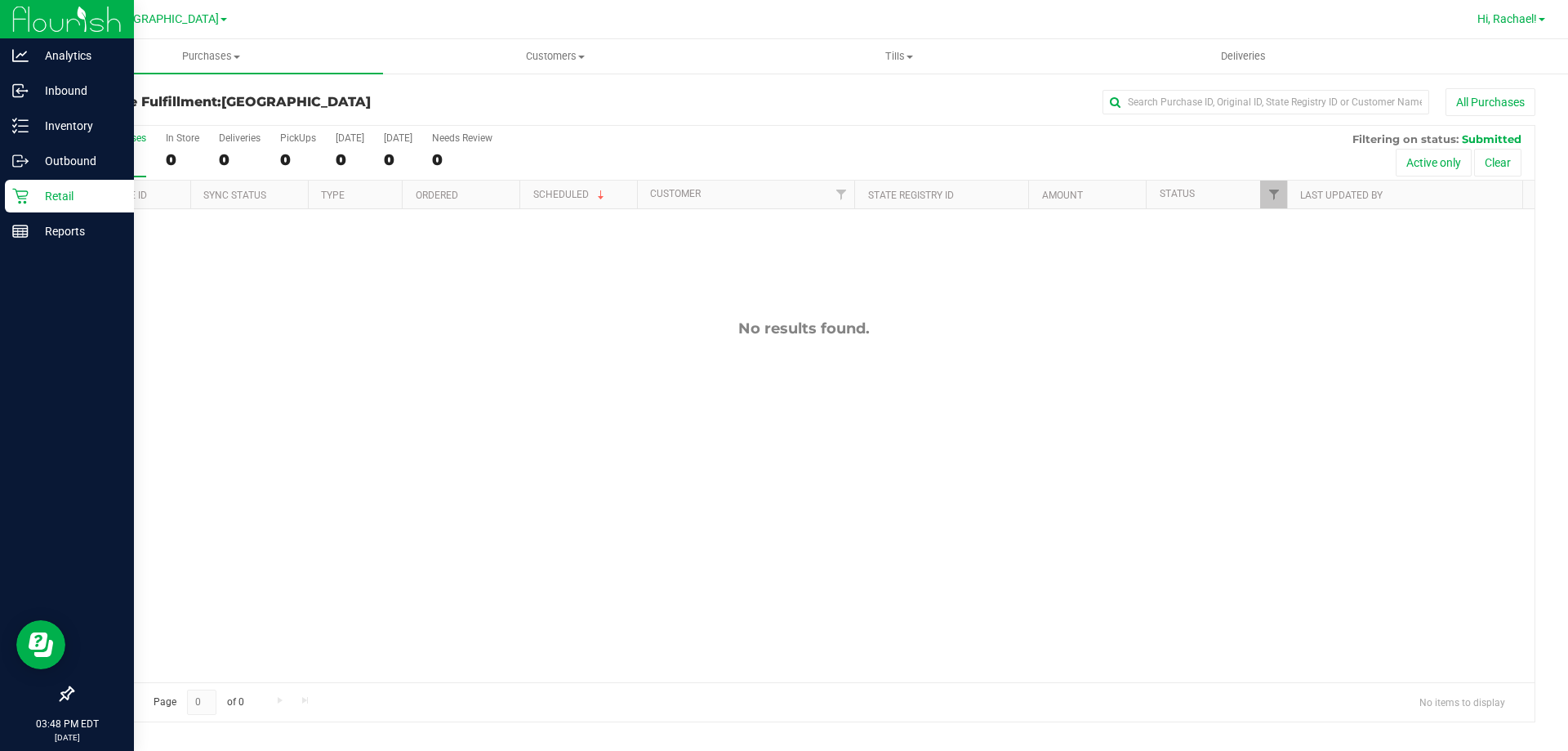
click at [1521, 19] on span "Hi, Rachael!" at bounding box center [1506, 19] width 60 height 13
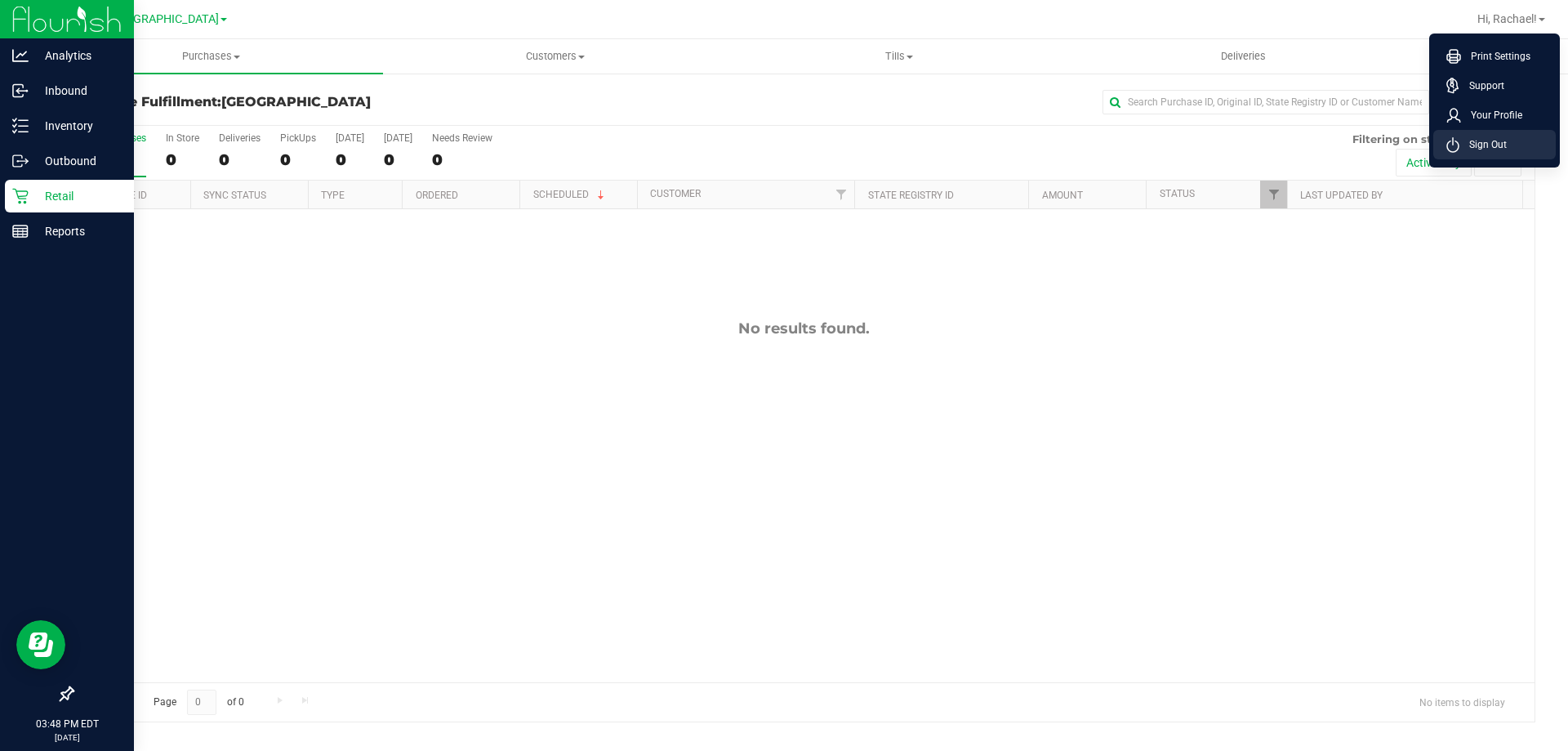
click at [1499, 145] on span "Sign Out" at bounding box center [1482, 144] width 47 height 16
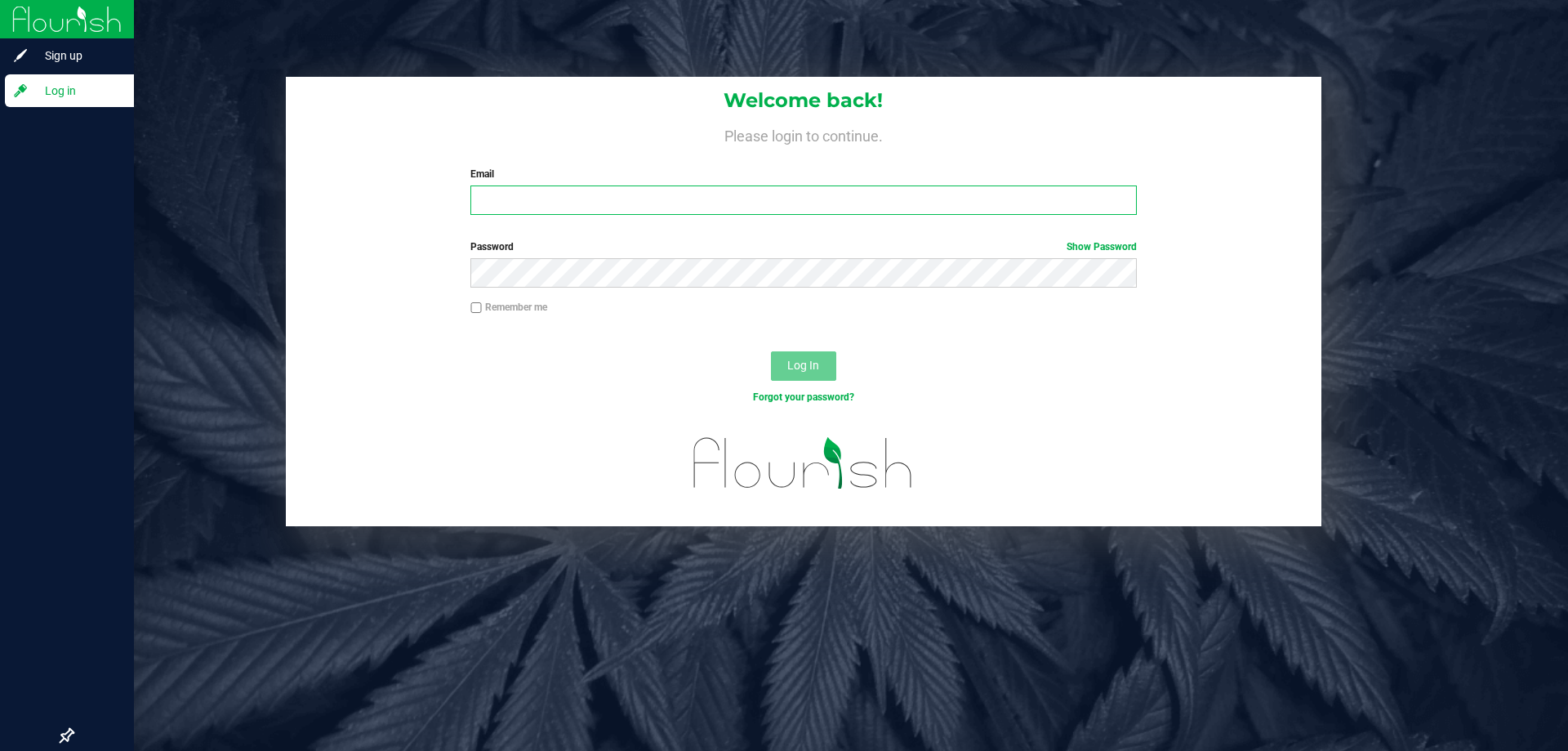
click at [635, 187] on input "Email" at bounding box center [803, 200] width 665 height 30
type input "ergrant@liveparallel.com"
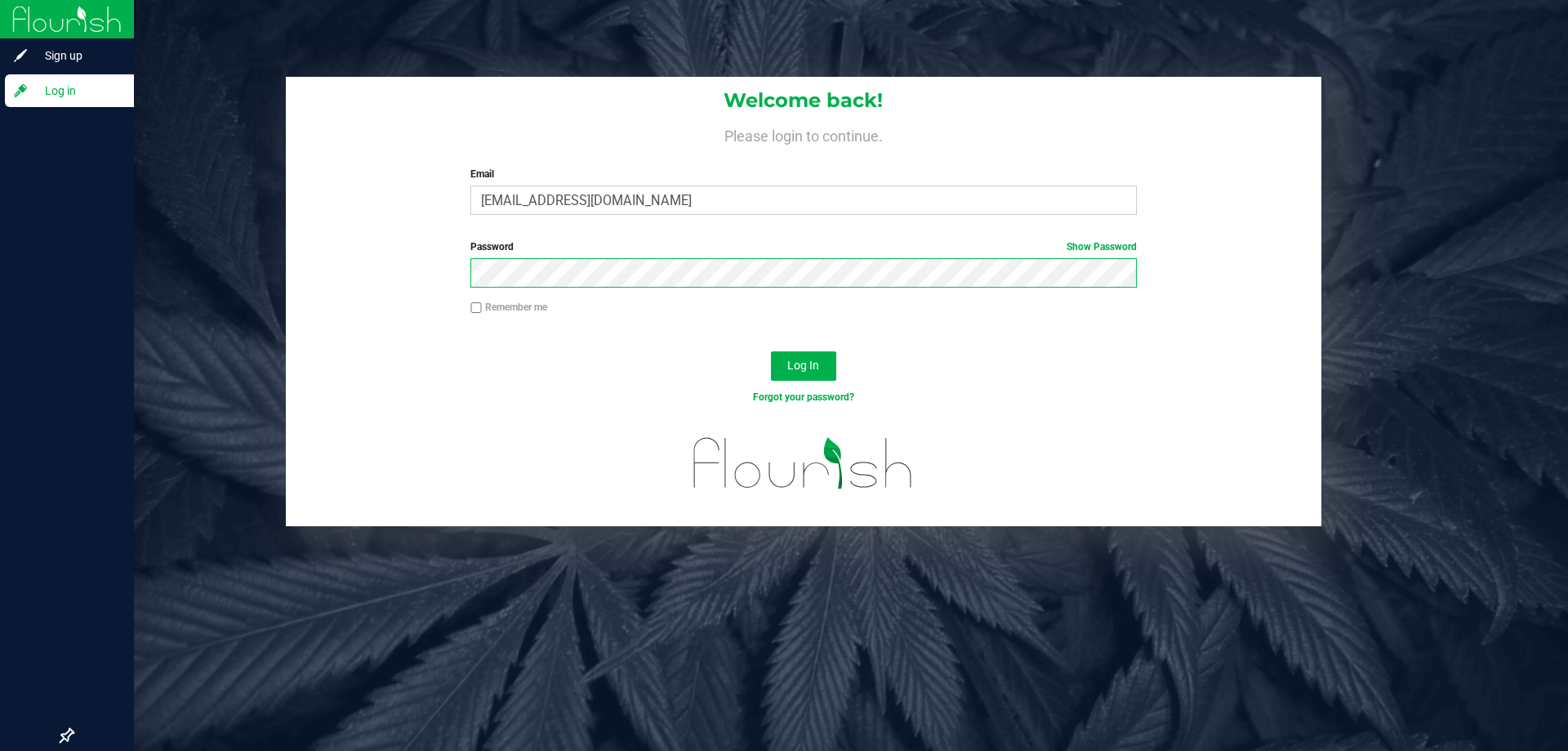
click at [771, 351] on button "Log In" at bounding box center [804, 365] width 65 height 30
